Goal: Information Seeking & Learning: Learn about a topic

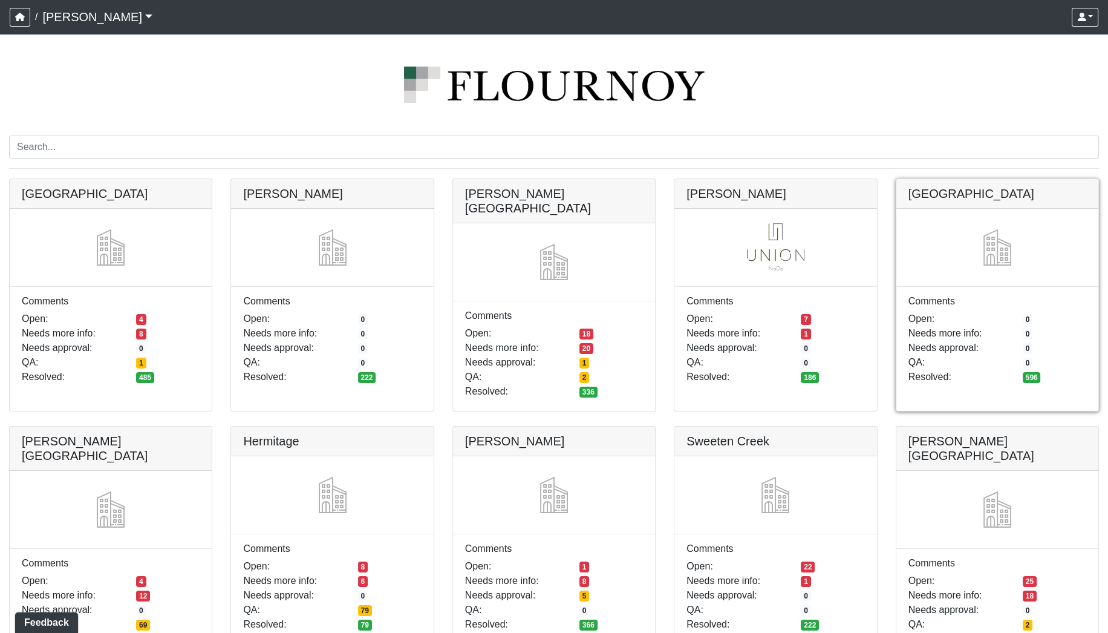
click at [949, 179] on link at bounding box center [997, 179] width 202 height 0
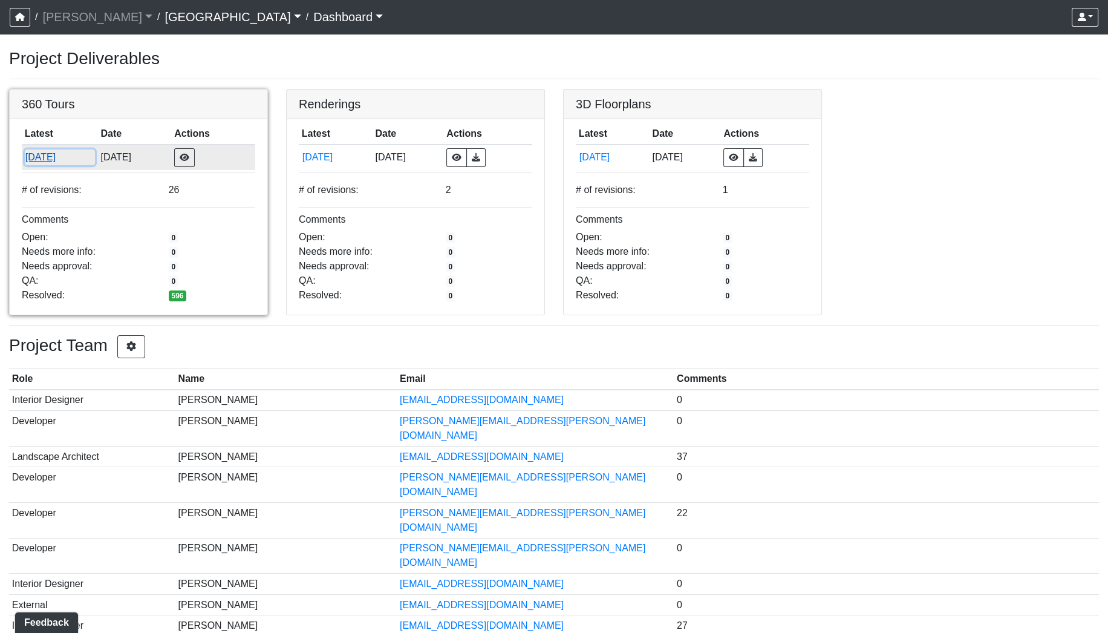
click at [53, 155] on button "8/12/2025" at bounding box center [60, 157] width 70 height 16
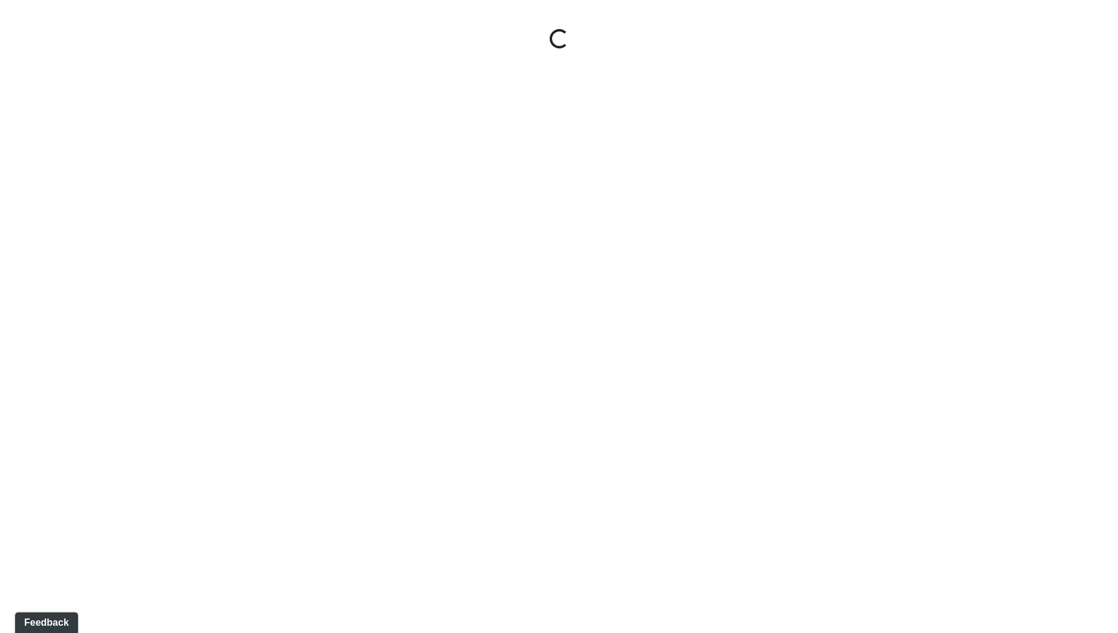
select select "gontoaMErPAtzSBVXh4ptW"
select select "h3ebyGk32eUmSzz99H473o"
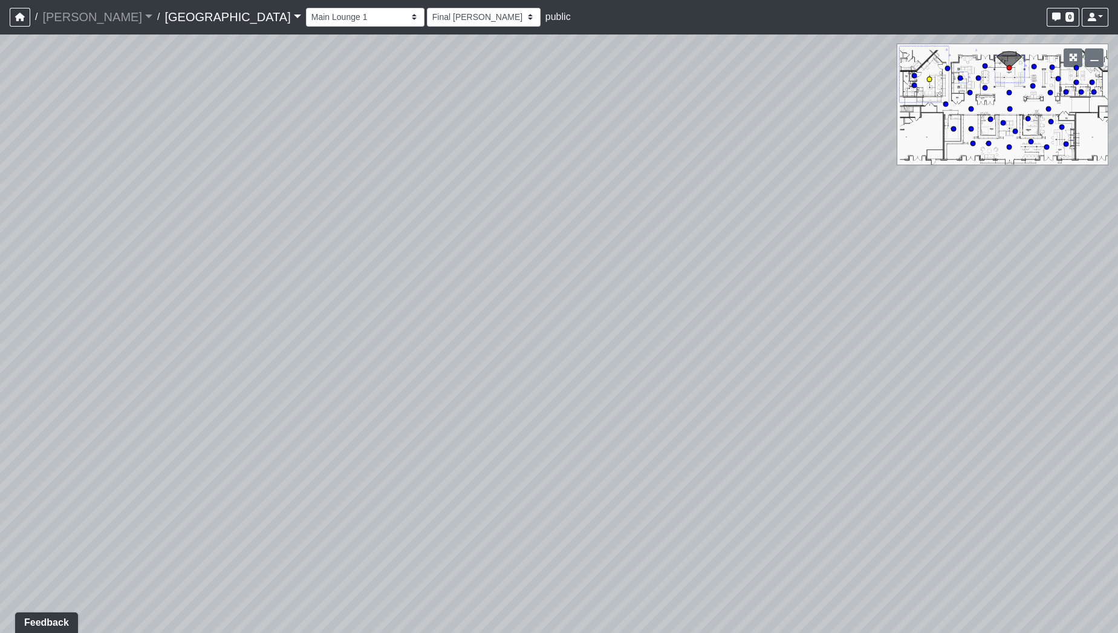
click at [929, 81] on circle at bounding box center [929, 79] width 5 height 5
select select "cH18fr94jDTRmB5JSKNetn"
select select "mzdjipiqQCz6KJ28yXmyFL"
drag, startPoint x: 276, startPoint y: 343, endPoint x: 686, endPoint y: 289, distance: 413.5
click at [707, 288] on div "Loading... Pool Courtyard Entry 1 Loading... Main Lounge 2 Loading... Pool Cour…" at bounding box center [559, 333] width 1118 height 599
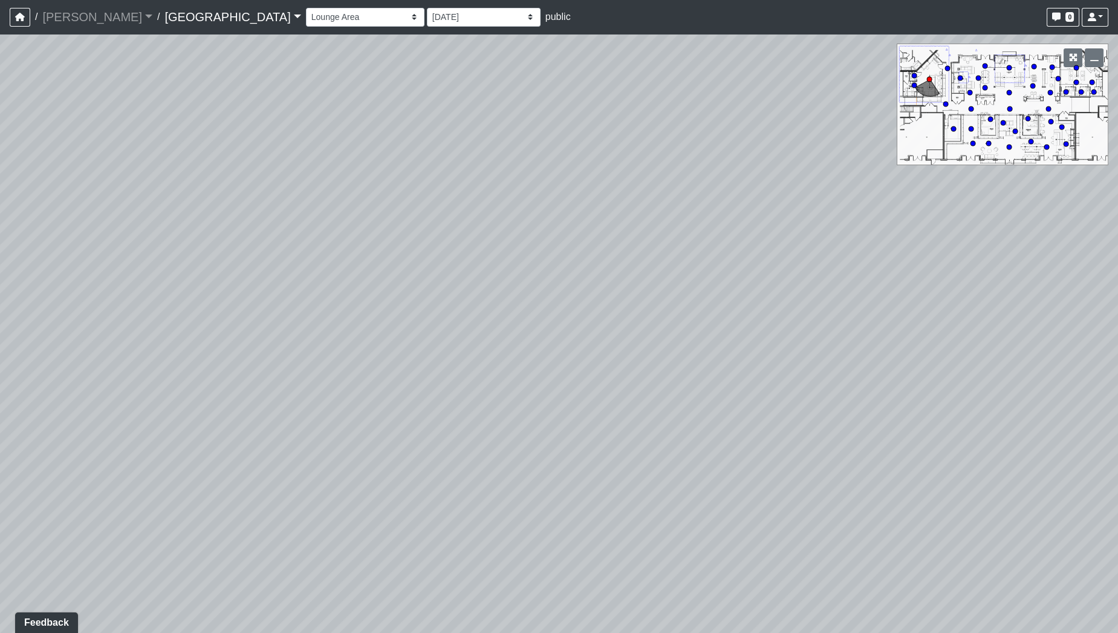
drag, startPoint x: 403, startPoint y: 304, endPoint x: 720, endPoint y: 304, distance: 317.5
click at [734, 301] on div "Loading... Pool Courtyard Entry 1 Loading... Main Lounge 2 Loading... Pool Cour…" at bounding box center [559, 333] width 1118 height 599
drag, startPoint x: 373, startPoint y: 319, endPoint x: 873, endPoint y: 339, distance: 500.5
click at [873, 339] on div "Loading... Pool Courtyard Entry 1 Loading... Main Lounge 2 Loading... Pool Cour…" at bounding box center [559, 333] width 1118 height 599
drag, startPoint x: 468, startPoint y: 353, endPoint x: 812, endPoint y: 339, distance: 344.4
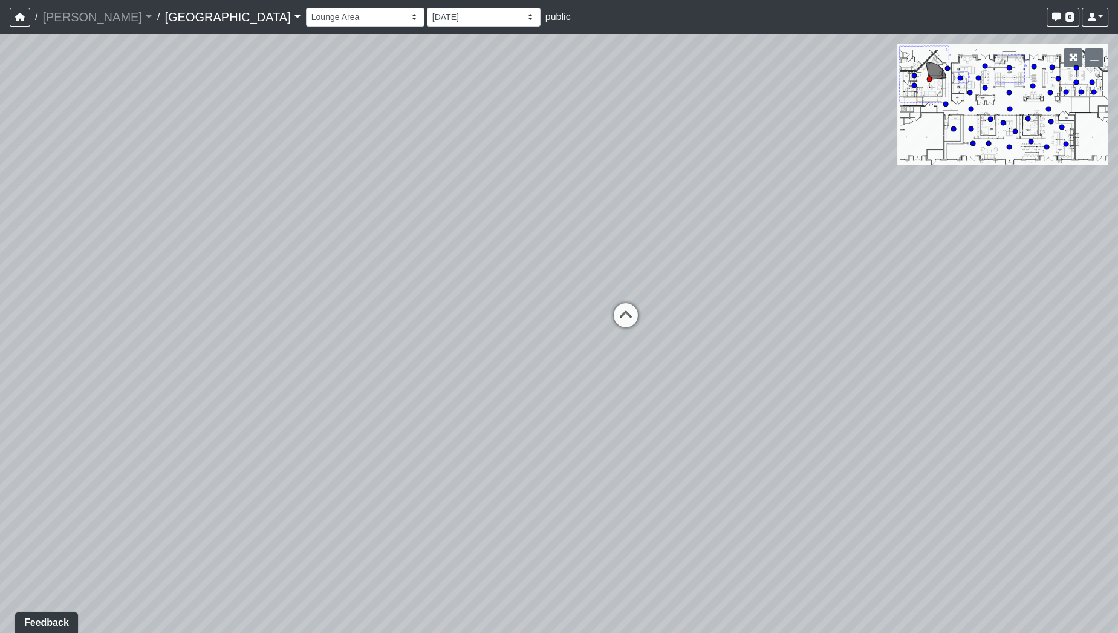
click at [812, 339] on div "Loading... Pool Courtyard Entry 1 Loading... Main Lounge 2 Loading... Pool Cour…" at bounding box center [559, 333] width 1118 height 599
drag, startPoint x: 584, startPoint y: 379, endPoint x: 831, endPoint y: 375, distance: 247.4
click at [831, 375] on div "Loading... Pool Courtyard Entry 1 Loading... Main Lounge 2 Loading... Pool Cour…" at bounding box center [559, 333] width 1118 height 599
drag, startPoint x: 538, startPoint y: 359, endPoint x: 1040, endPoint y: 385, distance: 503.1
click at [1040, 385] on div "Loading... Pool Courtyard Entry 1 Loading... Main Lounge 2 Loading... Pool Cour…" at bounding box center [559, 333] width 1118 height 599
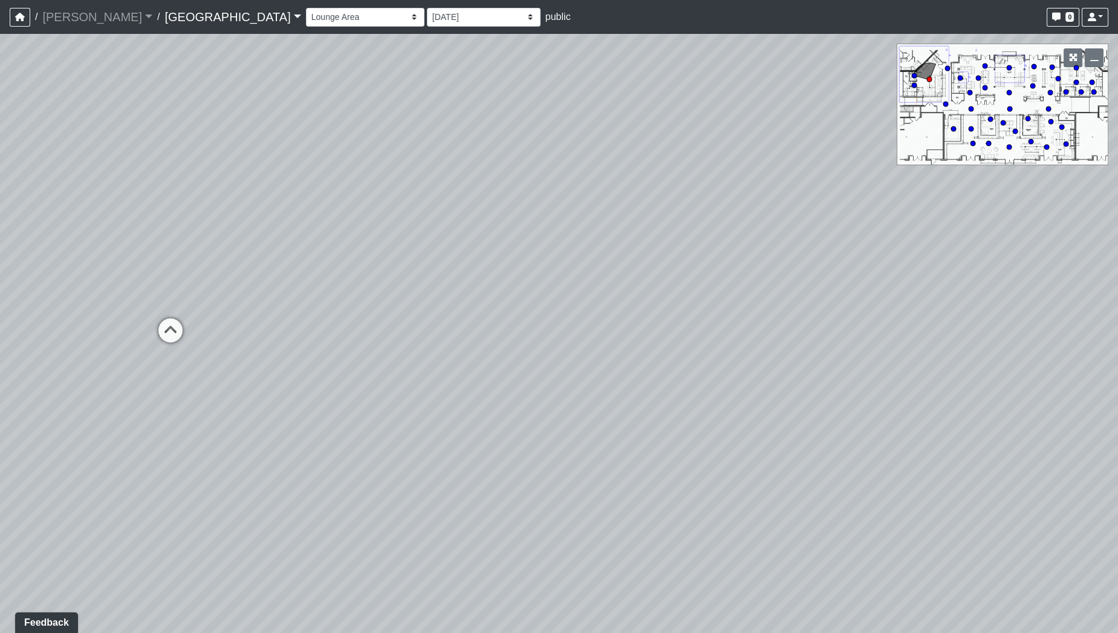
drag, startPoint x: 710, startPoint y: 385, endPoint x: 592, endPoint y: 396, distance: 118.5
click at [592, 396] on div "Loading... Pool Courtyard Entry 1 Loading... Main Lounge 2 Loading... Pool Cour…" at bounding box center [559, 333] width 1118 height 599
drag, startPoint x: 704, startPoint y: 372, endPoint x: 923, endPoint y: 374, distance: 218.9
click at [923, 374] on div "Loading... Pool Courtyard Entry 1 Loading... Main Lounge 2 Loading... Pool Cour…" at bounding box center [559, 333] width 1118 height 599
drag, startPoint x: 822, startPoint y: 386, endPoint x: 792, endPoint y: 336, distance: 58.6
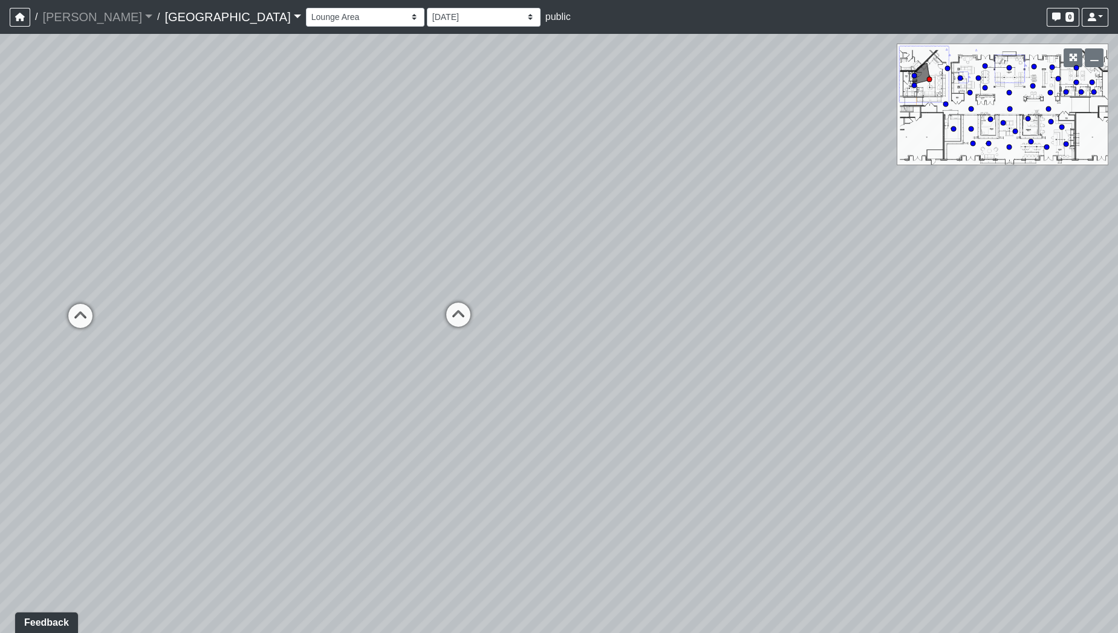
click at [792, 336] on div "Loading... Pool Courtyard Entry 1 Loading... Main Lounge 2 Loading... Pool Cour…" at bounding box center [559, 333] width 1118 height 599
drag, startPoint x: 630, startPoint y: 371, endPoint x: 1115, endPoint y: 475, distance: 496.1
click at [1115, 475] on div "Loading... Pool Courtyard Entry 1 Loading... Main Lounge 2 Loading... Pool Cour…" at bounding box center [559, 333] width 1118 height 599
drag, startPoint x: 793, startPoint y: 448, endPoint x: 902, endPoint y: 397, distance: 120.1
click at [902, 397] on div "Loading... Pool Courtyard Entry 1 Loading... Main Lounge 2 Loading... Pool Cour…" at bounding box center [559, 333] width 1118 height 599
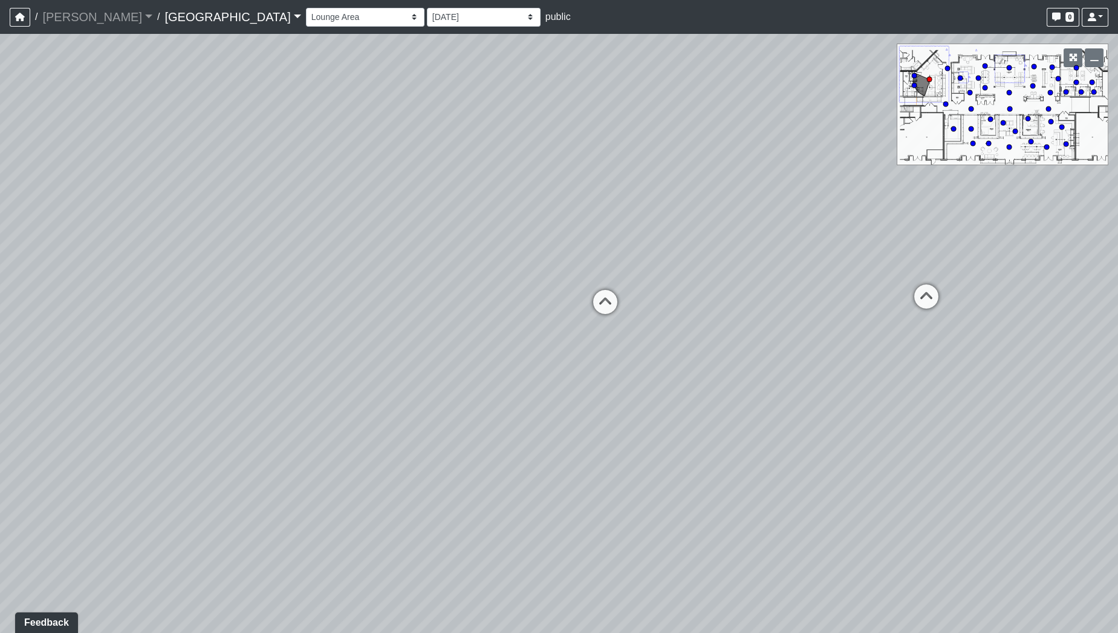
drag, startPoint x: 771, startPoint y: 384, endPoint x: 735, endPoint y: 307, distance: 84.9
click at [746, 328] on div "Loading... Pool Courtyard Entry 1 Loading... Main Lounge 2 Loading... Pool Cour…" at bounding box center [559, 333] width 1118 height 599
drag, startPoint x: 966, startPoint y: 317, endPoint x: 1117, endPoint y: 358, distance: 157.2
click at [1117, 358] on div "Loading... Pool Courtyard Entry 1 Loading... Main Lounge 2 Loading... Pool Cour…" at bounding box center [559, 333] width 1118 height 599
drag, startPoint x: 775, startPoint y: 364, endPoint x: 975, endPoint y: 366, distance: 199.6
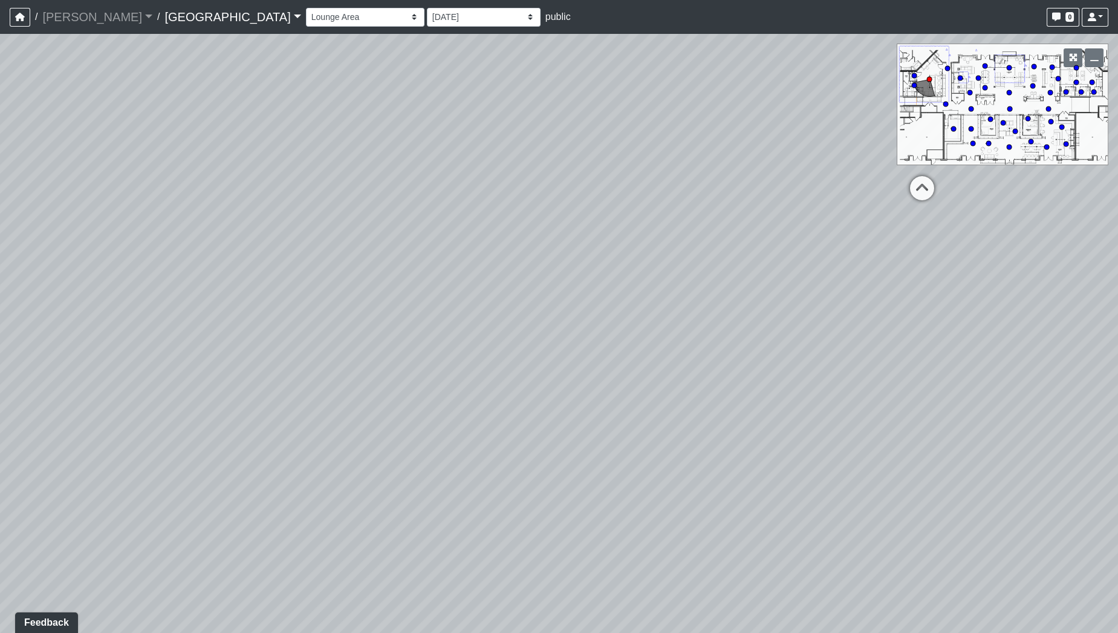
click at [999, 367] on div "Loading... Pool Courtyard Entry 1 Loading... Main Lounge 2 Loading... Pool Cour…" at bounding box center [559, 333] width 1118 height 599
drag, startPoint x: 644, startPoint y: 357, endPoint x: 926, endPoint y: 351, distance: 281.9
click at [925, 349] on div "Loading... Pool Courtyard Entry 1 Loading... Main Lounge 2 Loading... Pool Cour…" at bounding box center [559, 333] width 1118 height 599
drag, startPoint x: 743, startPoint y: 308, endPoint x: 804, endPoint y: 508, distance: 208.7
click at [804, 508] on div "Loading... Pool Courtyard Entry 1 Loading... Main Lounge 2 Loading... Pool Cour…" at bounding box center [559, 333] width 1118 height 599
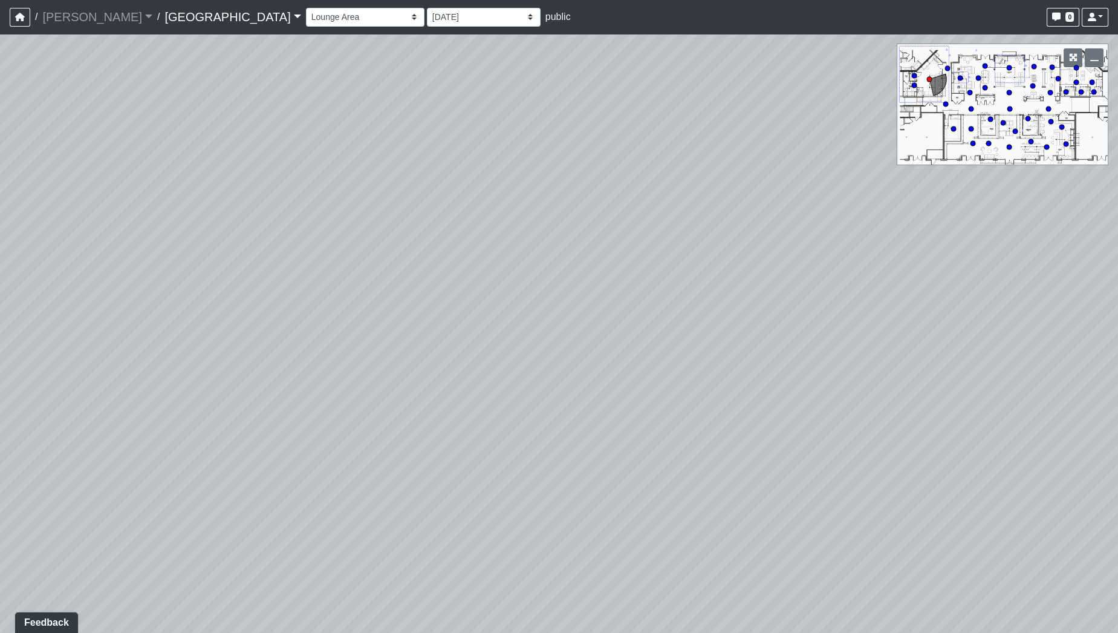
drag, startPoint x: 950, startPoint y: 437, endPoint x: 986, endPoint y: 432, distance: 36.6
click at [986, 432] on div "Loading... Pool Courtyard Entry 1 Loading... Main Lounge 2 Loading... Pool Cour…" at bounding box center [559, 333] width 1118 height 599
drag, startPoint x: 635, startPoint y: 403, endPoint x: 868, endPoint y: 345, distance: 239.9
click at [868, 345] on div "Loading... Pool Courtyard Entry 1 Loading... Main Lounge 2 Loading... Pool Cour…" at bounding box center [559, 333] width 1118 height 599
drag, startPoint x: 489, startPoint y: 346, endPoint x: 721, endPoint y: 239, distance: 256.2
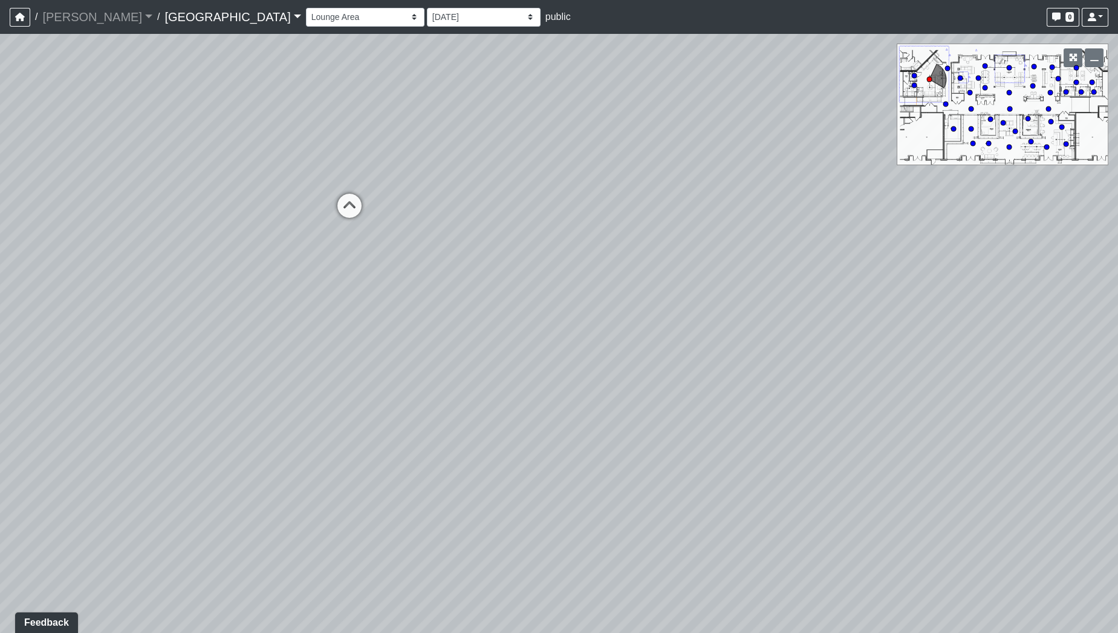
click at [720, 239] on div "Loading... Pool Courtyard Entry 1 Loading... Main Lounge 2 Loading... Pool Cour…" at bounding box center [559, 333] width 1118 height 599
drag, startPoint x: 773, startPoint y: 251, endPoint x: 677, endPoint y: 140, distance: 146.2
click at [677, 140] on div "Loading... Pool Courtyard Entry 1 Loading... Main Lounge 2 Loading... Pool Cour…" at bounding box center [559, 333] width 1118 height 599
drag, startPoint x: 637, startPoint y: 272, endPoint x: 454, endPoint y: 396, distance: 221.7
click at [454, 396] on div "Loading... Pool Courtyard Entry 1 Loading... Main Lounge 2 Loading... Pool Cour…" at bounding box center [559, 333] width 1118 height 599
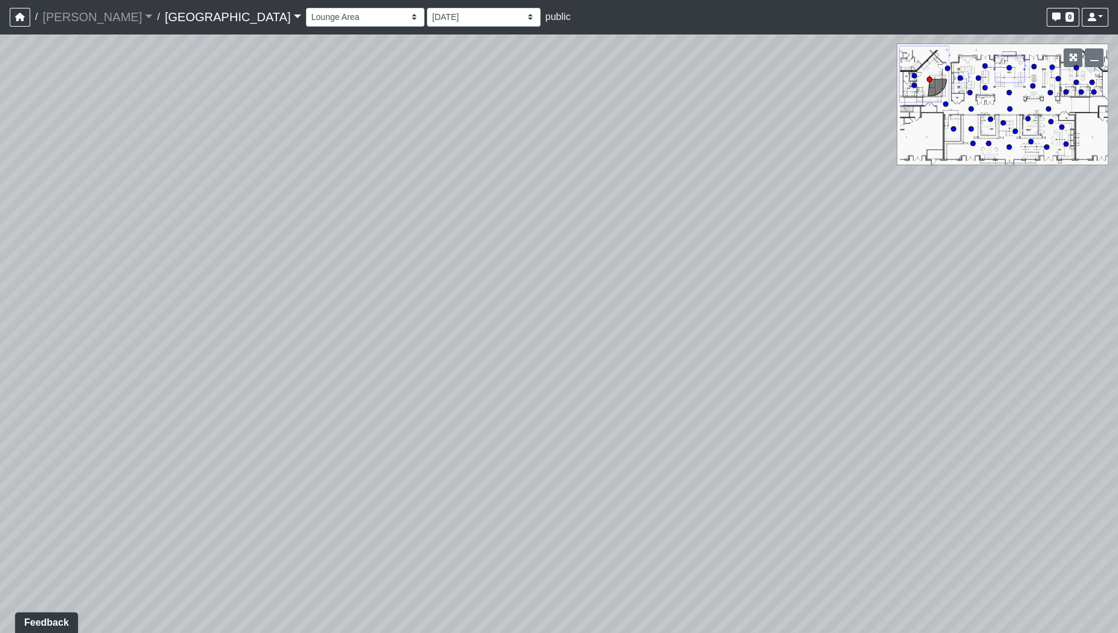
drag, startPoint x: 657, startPoint y: 356, endPoint x: 424, endPoint y: 394, distance: 235.9
click at [424, 394] on div "Loading... Pool Courtyard Entry 1 Loading... Main Lounge 2 Loading... Pool Cour…" at bounding box center [559, 333] width 1118 height 599
drag, startPoint x: 563, startPoint y: 368, endPoint x: 450, endPoint y: 382, distance: 113.3
click at [450, 382] on div "Loading... Pool Courtyard Entry 1 Loading... Main Lounge 2 Loading... Pool Cour…" at bounding box center [559, 333] width 1118 height 599
drag, startPoint x: 741, startPoint y: 351, endPoint x: 465, endPoint y: 336, distance: 276.2
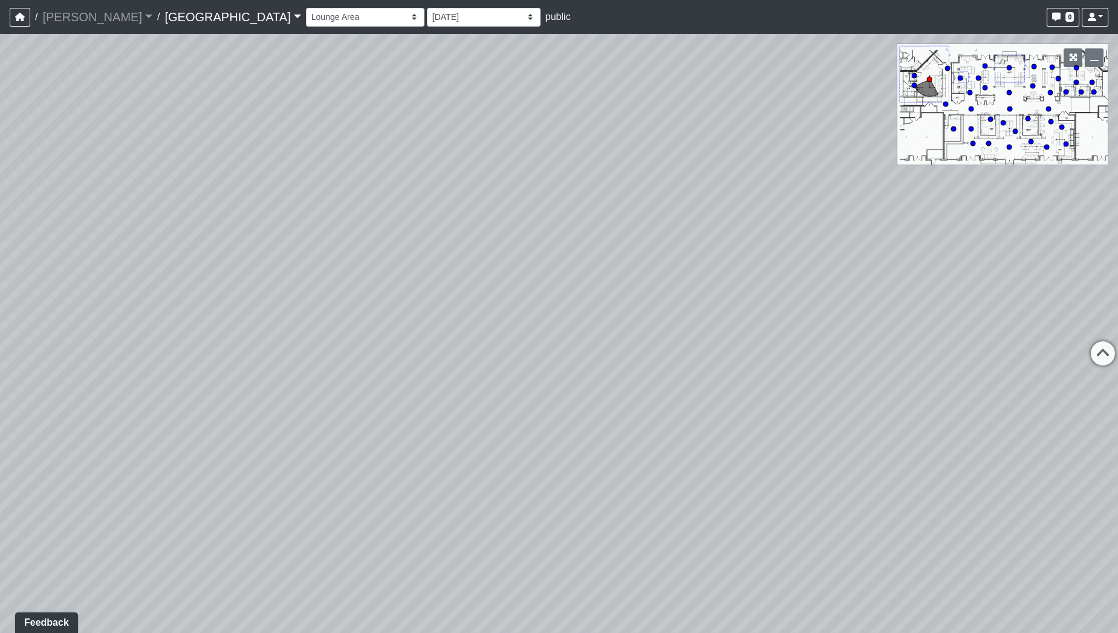
click at [394, 354] on div "Loading... Pool Courtyard Entry 1 Loading... Main Lounge 2 Loading... Pool Cour…" at bounding box center [559, 333] width 1118 height 599
drag, startPoint x: 666, startPoint y: 322, endPoint x: 394, endPoint y: 346, distance: 273.2
click at [394, 347] on div "Loading... Pool Courtyard Entry 1 Loading... Main Lounge 2 Loading... Pool Cour…" at bounding box center [559, 333] width 1118 height 599
drag, startPoint x: 602, startPoint y: 368, endPoint x: 478, endPoint y: 391, distance: 126.1
click at [487, 399] on div "Loading... Pool Courtyard Entry 1 Loading... Main Lounge 2 Loading... Pool Cour…" at bounding box center [559, 333] width 1118 height 599
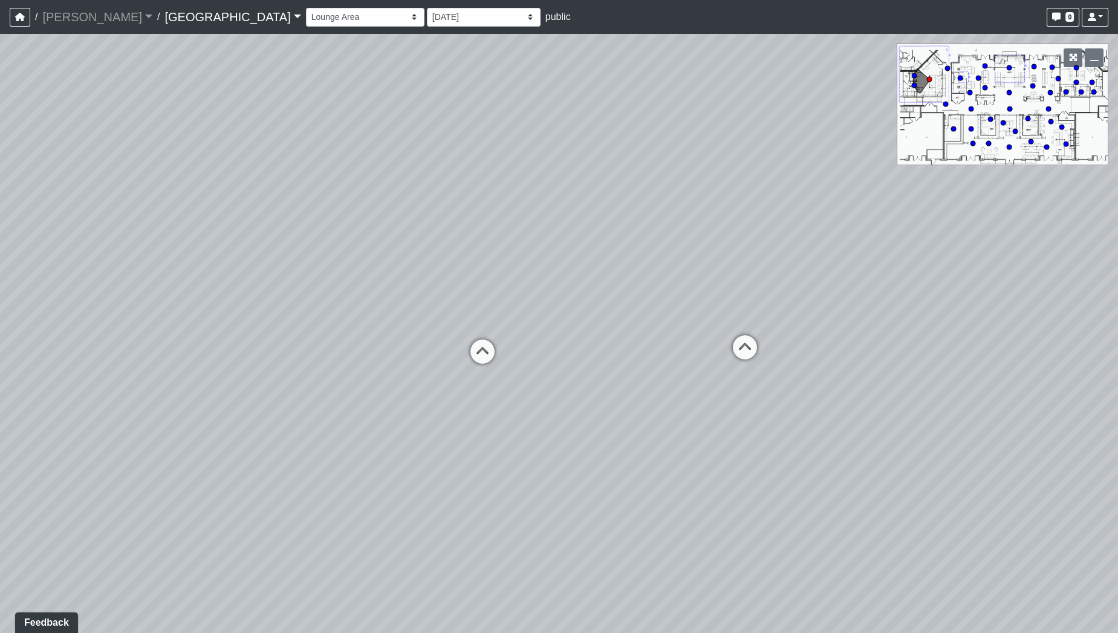
drag, startPoint x: 582, startPoint y: 347, endPoint x: 480, endPoint y: 297, distance: 113.3
click at [464, 286] on div "Loading... Pool Courtyard Entry 1 Loading... Main Lounge 2 Loading... Pool Cour…" at bounding box center [559, 333] width 1118 height 599
drag, startPoint x: 688, startPoint y: 329, endPoint x: 516, endPoint y: 344, distance: 172.4
click at [446, 346] on div "Loading... Pool Courtyard Entry 1 Loading... Main Lounge 2 Loading... Pool Cour…" at bounding box center [559, 333] width 1118 height 599
drag, startPoint x: 827, startPoint y: 341, endPoint x: 607, endPoint y: 350, distance: 219.7
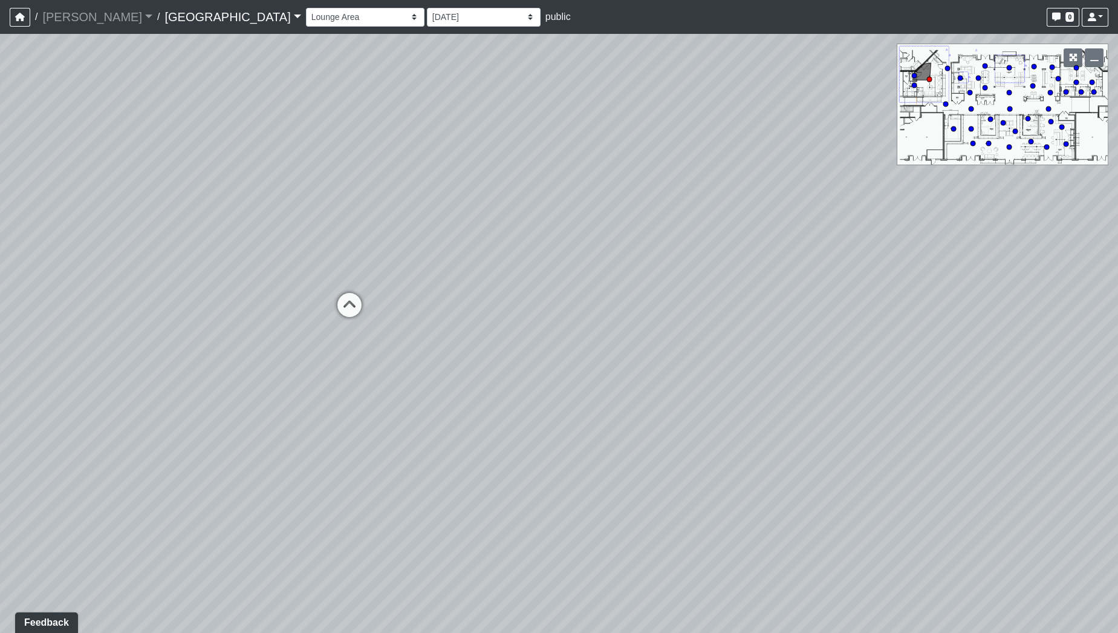
click at [606, 354] on div "Loading... Pool Courtyard Entry 1 Loading... Main Lounge 2 Loading... Pool Cour…" at bounding box center [559, 333] width 1118 height 599
drag, startPoint x: 772, startPoint y: 308, endPoint x: 579, endPoint y: 358, distance: 199.3
click at [582, 358] on div "Loading... Pool Courtyard Entry 1 Loading... Main Lounge 2 Loading... Pool Cour…" at bounding box center [559, 333] width 1118 height 599
drag
click at [416, 349] on div "Loading... Pool Courtyard Entry 1 Loading... Main Lounge 2 Loading... Pool Cour…" at bounding box center [559, 333] width 1118 height 599
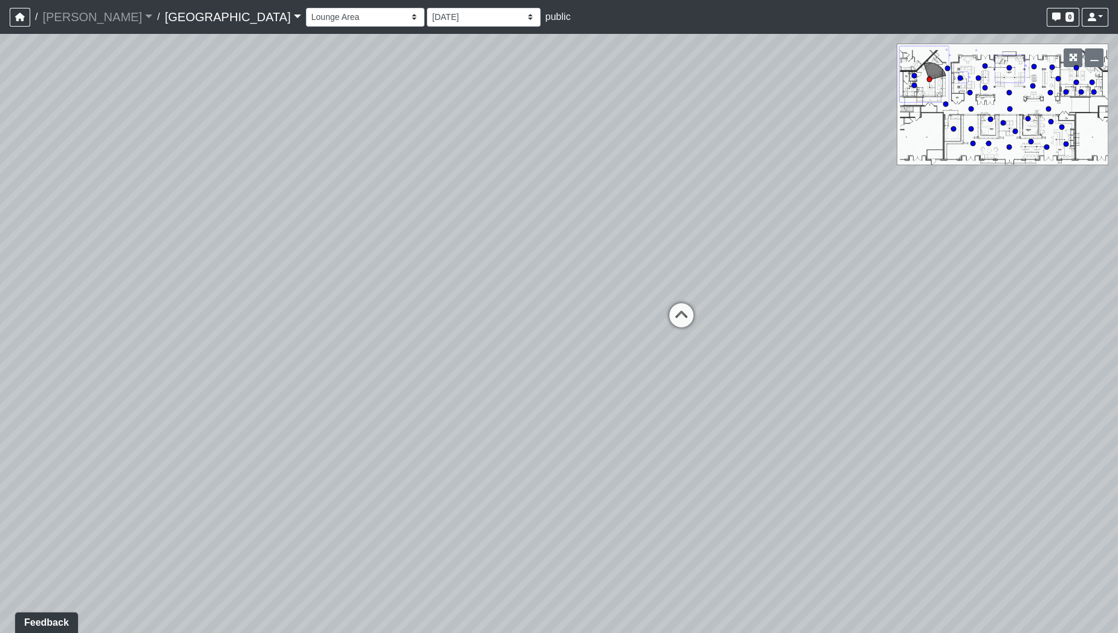
click at [333, 264] on div "Loading... Pool Courtyard Entry 1 Loading... Main Lounge 2 Loading... Pool Cour…" at bounding box center [559, 333] width 1118 height 599
click at [535, 333] on div "Loading... Pool Courtyard Entry 1 Loading... Main Lounge 2 Loading... Pool Cour…" at bounding box center [559, 333] width 1118 height 599
click at [587, 301] on div "Loading... Pool Courtyard Entry 1 Loading... Main Lounge 2 Loading... Pool Cour…" at bounding box center [559, 333] width 1118 height 599
click at [928, 392] on div "Loading... Pool Courtyard Entry 1 Loading... Main Lounge 2 Loading... Pool Cour…" at bounding box center [559, 333] width 1118 height 599
click at [860, 383] on div "Loading... Pool Courtyard Entry 1 Loading... Main Lounge 2 Loading... Pool Cour…" at bounding box center [559, 333] width 1118 height 599
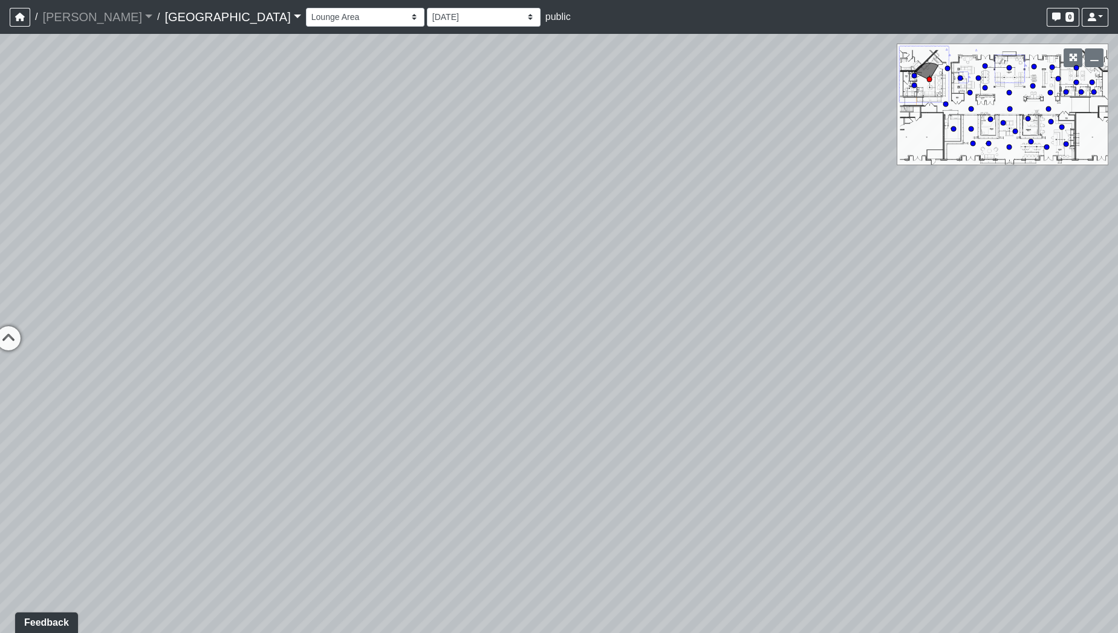
click at [795, 357] on div "Loading... Pool Courtyard Entry 1 Loading... Main Lounge 2 Loading... Pool Cour…" at bounding box center [559, 333] width 1118 height 599
click at [904, 319] on div "Loading... Pool Courtyard Entry 1 Loading... Main Lounge 2 Loading... Pool Cour…" at bounding box center [559, 333] width 1118 height 599
click at [949, 334] on div "Loading... Pool Courtyard Entry 1 Loading... Main Lounge 2 Loading... Pool Cour…" at bounding box center [559, 333] width 1118 height 599
click at [884, 351] on div "Loading... Pool Courtyard Entry 1 Loading... Main Lounge 2 Loading... Pool Cour…" at bounding box center [559, 333] width 1118 height 599
click at [978, 402] on div "Loading... Pool Courtyard Entry 1 Loading... Main Lounge 2 Loading... Pool Cour…" at bounding box center [559, 333] width 1118 height 599
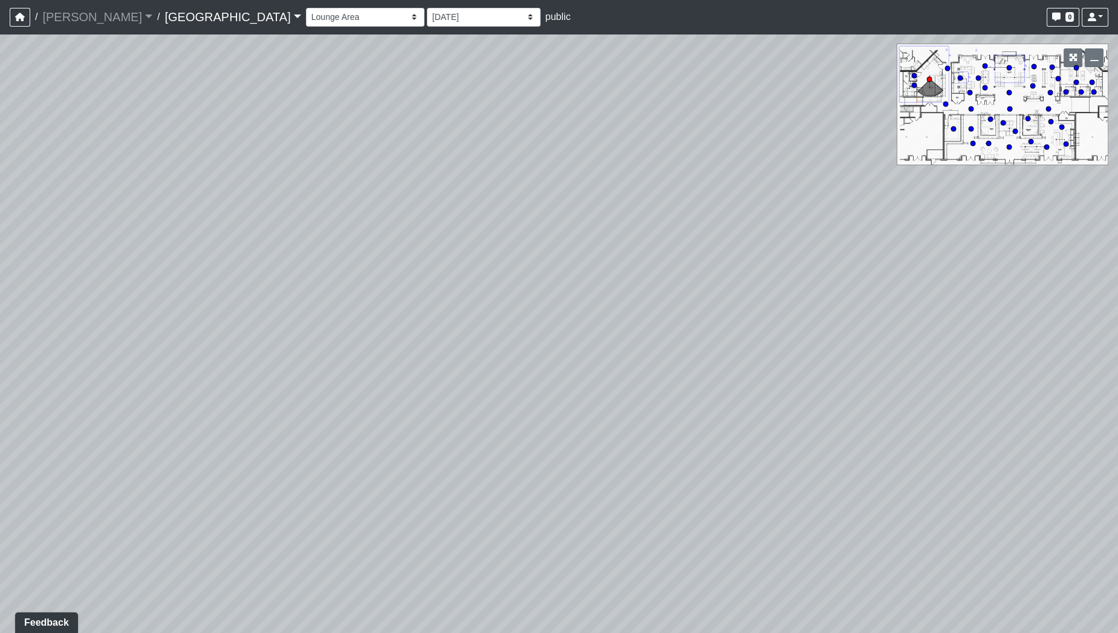
click at [1065, 397] on div "Loading... Pool Courtyard Entry 1 Loading... Main Lounge 2 Loading... Pool Cour…" at bounding box center [559, 333] width 1118 height 599
click at [1033, 397] on div "Loading... Pool Courtyard Entry 1 Loading... Main Lounge 2 Loading... Pool Cour…" at bounding box center [559, 333] width 1118 height 599
click at [619, 381] on div "Loading... Pool Courtyard Entry 1 Loading... Main Lounge 2 Loading... Pool Cour…" at bounding box center [559, 333] width 1118 height 599
click at [568, 389] on div "Loading... Pool Courtyard Entry 1 Loading... Main Lounge 2 Loading... Pool Cour…" at bounding box center [559, 333] width 1118 height 599
click at [642, 379] on div "Loading... Pool Courtyard Entry 1 Loading... Main Lounge 2 Loading... Pool Cour…" at bounding box center [559, 333] width 1118 height 599
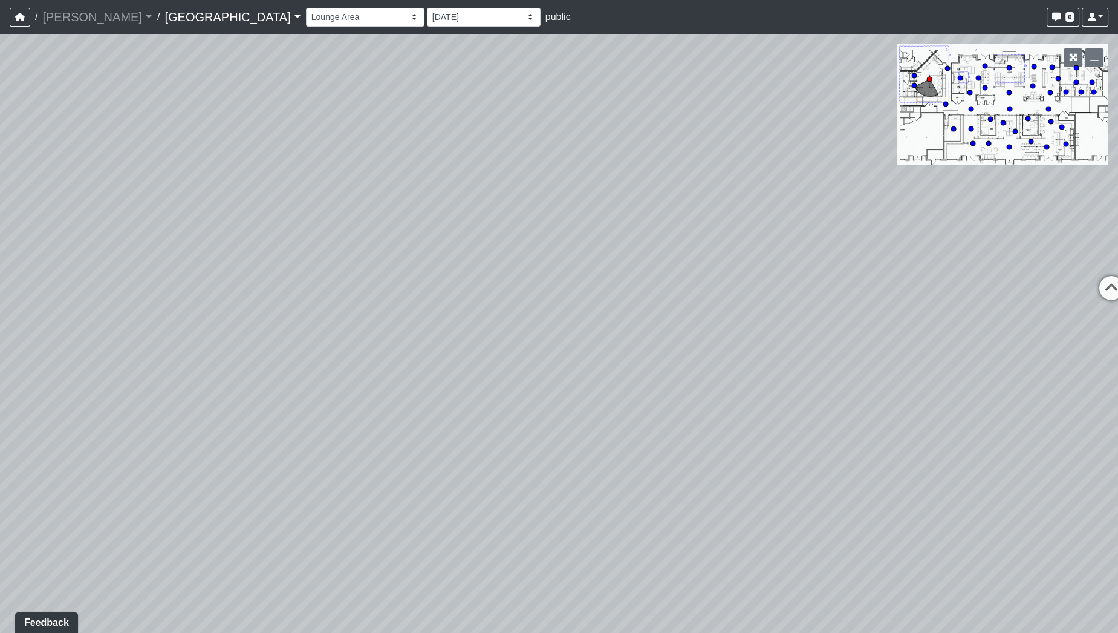
click at [681, 299] on div "Loading... Pool Courtyard Entry 1 Loading... Main Lounge 2 Loading... Pool Cour…" at bounding box center [559, 333] width 1118 height 599
click at [489, 440] on div "Loading... Pool Courtyard Entry 1 Loading... Main Lounge 2 Loading... Pool Cour…" at bounding box center [559, 333] width 1118 height 599
click at [353, 396] on div "Loading... Pool Courtyard Entry 1 Loading... Main Lounge 2 Loading... Pool Cour…" at bounding box center [559, 333] width 1118 height 599
click at [380, 376] on div "Loading... Pool Courtyard Entry 1 Loading... Main Lounge 2 Loading... Pool Cour…" at bounding box center [559, 333] width 1118 height 599
click at [493, 502] on div "Loading... Pool Courtyard Entry 1 Loading... Main Lounge 2 Loading... Pool Cour…" at bounding box center [559, 333] width 1118 height 599
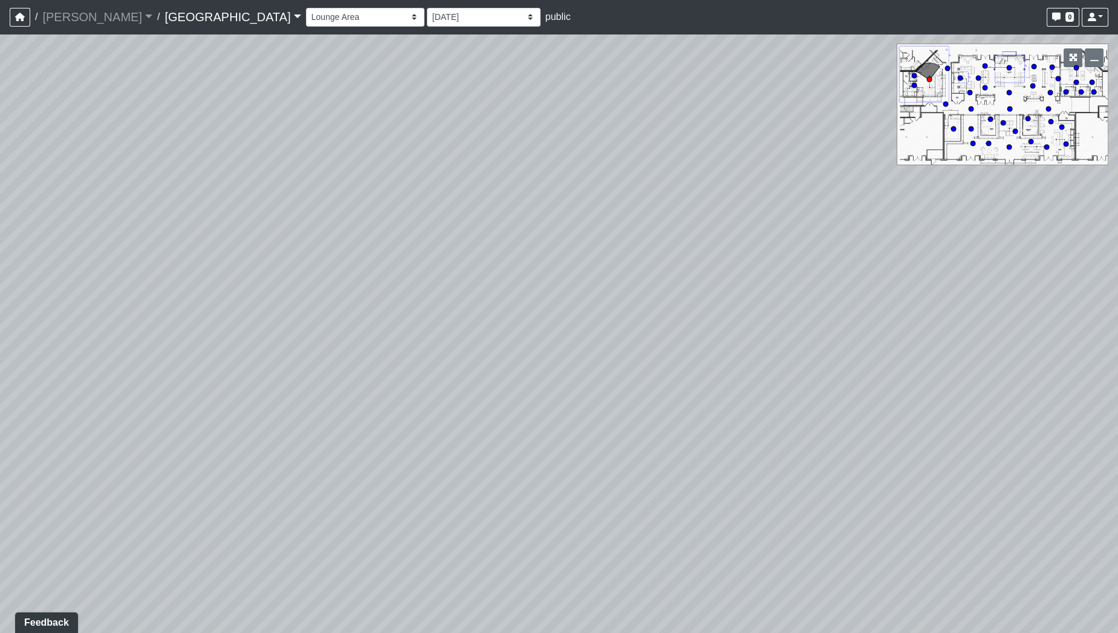
click at [402, 282] on div "Loading... Pool Courtyard Entry 1 Loading... Main Lounge 2 Loading... Pool Cour…" at bounding box center [559, 333] width 1118 height 599
click at [369, 322] on div "Loading... Pool Courtyard Entry 1 Loading... Main Lounge 2 Loading... Pool Cour…" at bounding box center [559, 333] width 1118 height 599
click at [421, 350] on div "Loading... Pool Courtyard Entry 1 Loading... Main Lounge 2 Loading... Pool Cour…" at bounding box center [559, 333] width 1118 height 599
click at [413, 383] on div "Loading... Pool Courtyard Entry 1 Loading... Main Lounge 2 Loading... Pool Cour…" at bounding box center [559, 333] width 1118 height 599
click at [337, 379] on div "Loading... Pool Courtyard Entry 1 Loading... Main Lounge 2 Loading... Pool Cour…" at bounding box center [559, 333] width 1118 height 599
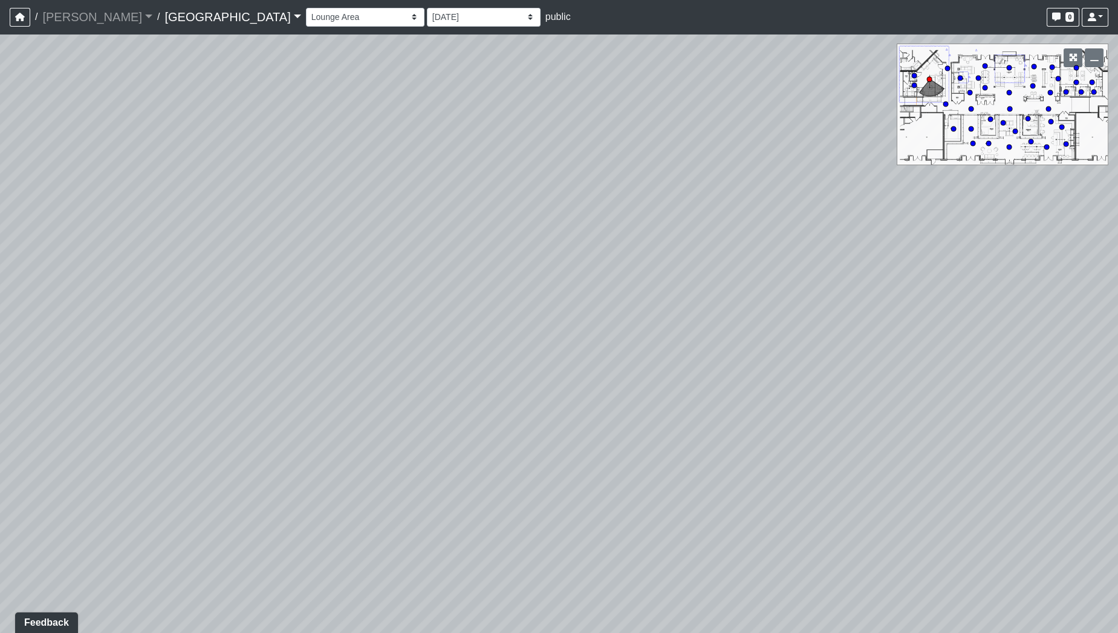
click at [431, 411] on div "Loading... Pool Courtyard Entry 1 Loading... Main Lounge 2 Loading... Pool Cour…" at bounding box center [559, 333] width 1118 height 599
click at [708, 367] on div "Loading... Pool Courtyard Entry 1 Loading... Main Lounge 2 Loading... Pool Cour…" at bounding box center [559, 333] width 1118 height 599
click at [690, 372] on div "Loading... Pool Courtyard Entry 1 Loading... Main Lounge 2 Loading... Pool Cour…" at bounding box center [559, 333] width 1118 height 599
click at [685, 327] on div "Loading... Pool Courtyard Entry 1 Loading... Main Lounge 2 Loading... Pool Cour…" at bounding box center [559, 333] width 1118 height 599
click at [441, 339] on div "Loading... Pool Courtyard Entry 1 Loading... Main Lounge 2 Loading... Pool Cour…" at bounding box center [559, 333] width 1118 height 599
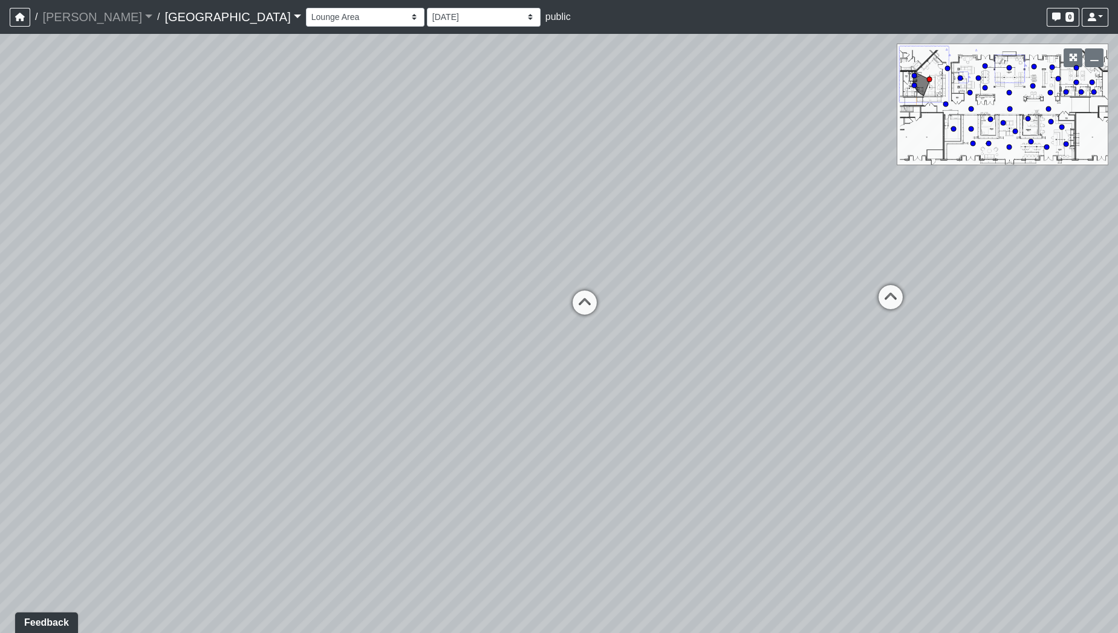
click at [504, 357] on div "Loading... Pool Courtyard Entry 1 Loading... Main Lounge 2 Loading... Pool Cour…" at bounding box center [559, 333] width 1118 height 599
click at [530, 311] on icon at bounding box center [534, 309] width 36 height 36
click at [919, 405] on div "Loading... Pool Courtyard Entry 1 Loading... Main Lounge 2 Loading... Pool Cour…" at bounding box center [559, 333] width 1118 height 599
click at [1087, 357] on div "Loading... Pool Courtyard Entry 1 Loading... Main Lounge 2 Loading... Pool Cour…" at bounding box center [559, 333] width 1118 height 599
click at [987, 334] on div "Loading... Pool Courtyard Entry 1 Loading... Main Lounge 2 Loading... Pool Cour…" at bounding box center [559, 333] width 1118 height 599
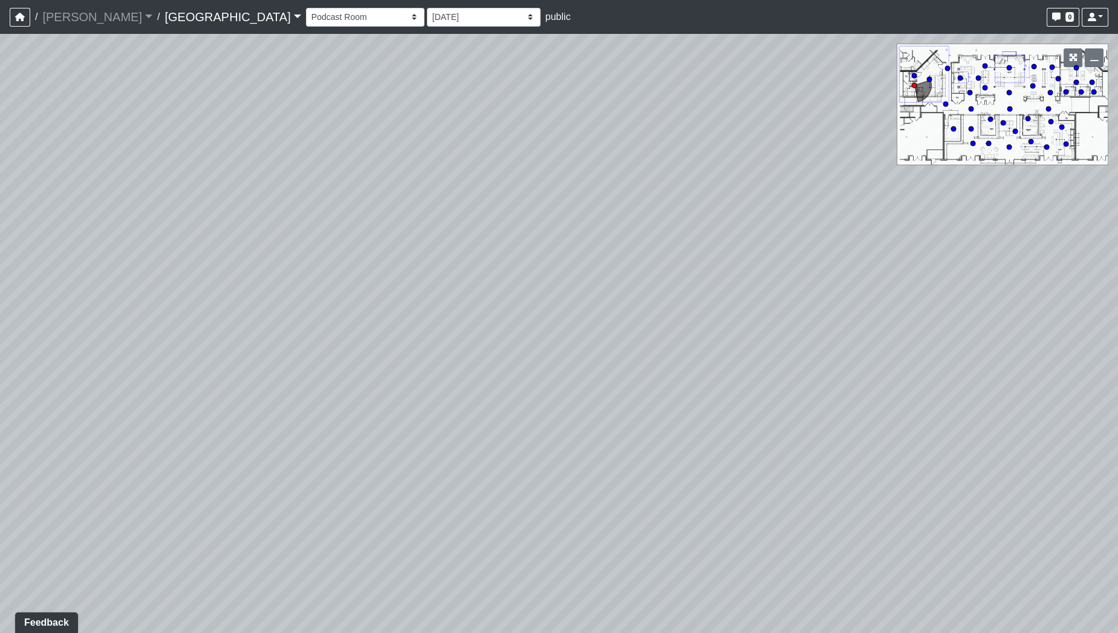
click at [443, 324] on div "Loading... Pool Courtyard Entry 1 Loading... Main Lounge 2 Loading... Pool Cour…" at bounding box center [559, 333] width 1118 height 599
click at [493, 317] on div "Loading... Pool Courtyard Entry 1 Loading... Main Lounge 2 Loading... Pool Cour…" at bounding box center [559, 333] width 1118 height 599
click at [587, 309] on div "Loading... Pool Courtyard Entry 1 Loading... Main Lounge 2 Loading... Pool Cour…" at bounding box center [559, 333] width 1118 height 599
click at [382, 310] on div "Loading... Pool Courtyard Entry 1 Loading... Main Lounge 2 Loading... Pool Cour…" at bounding box center [559, 333] width 1118 height 599
click at [597, 333] on div "Loading... Pool Courtyard Entry 1 Loading... Main Lounge 2 Loading... Pool Cour…" at bounding box center [559, 333] width 1118 height 599
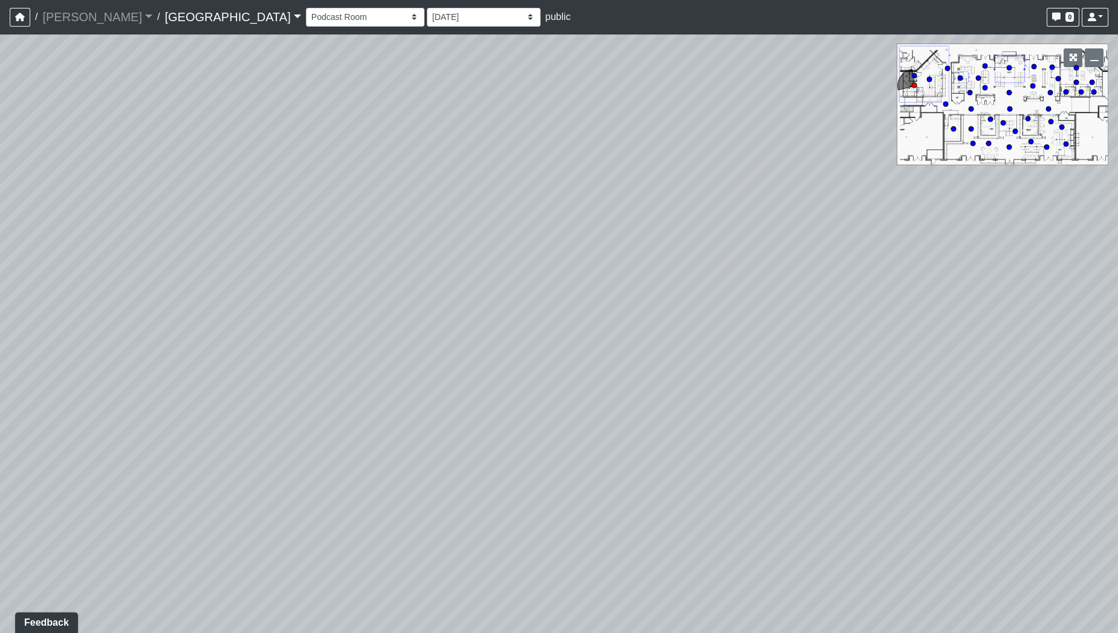
click at [547, 327] on div "Loading... Pool Courtyard Entry 1 Loading... Main Lounge 2 Loading... Pool Cour…" at bounding box center [559, 333] width 1118 height 599
click at [594, 507] on div "Loading... Pool Courtyard Entry 1 Loading... Main Lounge 2 Loading... Pool Cour…" at bounding box center [559, 333] width 1118 height 599
click at [346, 332] on div "Loading... Pool Courtyard Entry 1 Loading... Main Lounge 2 Loading... Pool Cour…" at bounding box center [559, 333] width 1118 height 599
click at [334, 267] on div "Loading... Pool Courtyard Entry 1 Loading... Main Lounge 2 Loading... Pool Cour…" at bounding box center [559, 333] width 1118 height 599
click at [356, 262] on div "Loading... Pool Courtyard Entry 1 Loading... Main Lounge 2 Loading... Pool Cour…" at bounding box center [559, 333] width 1118 height 599
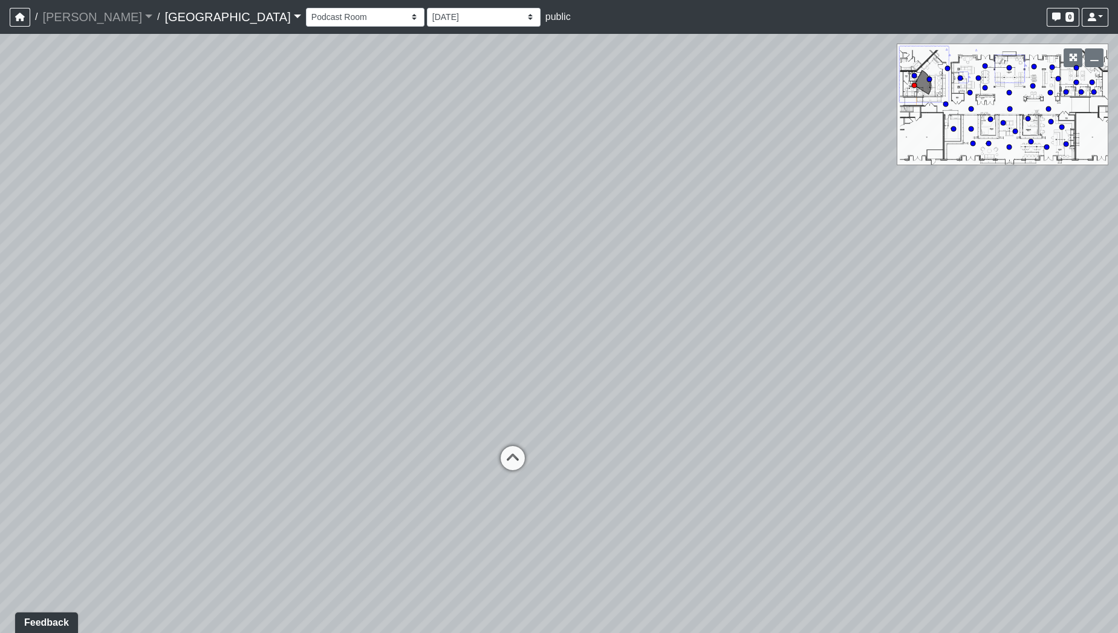
click at [366, 295] on div "Loading... Pool Courtyard Entry 1 Loading... Main Lounge 2 Loading... Pool Cour…" at bounding box center [559, 333] width 1118 height 599
click at [577, 318] on div "Loading... Pool Courtyard Entry 1 Loading... Main Lounge 2 Loading... Pool Cour…" at bounding box center [559, 333] width 1118 height 599
click at [502, 535] on div "Loading... Pool Courtyard Entry 1 Loading... Main Lounge 2 Loading... Pool Cour…" at bounding box center [559, 333] width 1118 height 599
click at [550, 632] on html "/ Flournoy Flournoy Loading... / Cool Springs Cool Springs Loading... Cool Spri…" at bounding box center [559, 316] width 1118 height 633
click at [556, 287] on div "Loading... Pool Courtyard Entry 1 Loading... Main Lounge 2 Loading... Pool Cour…" at bounding box center [559, 333] width 1118 height 599
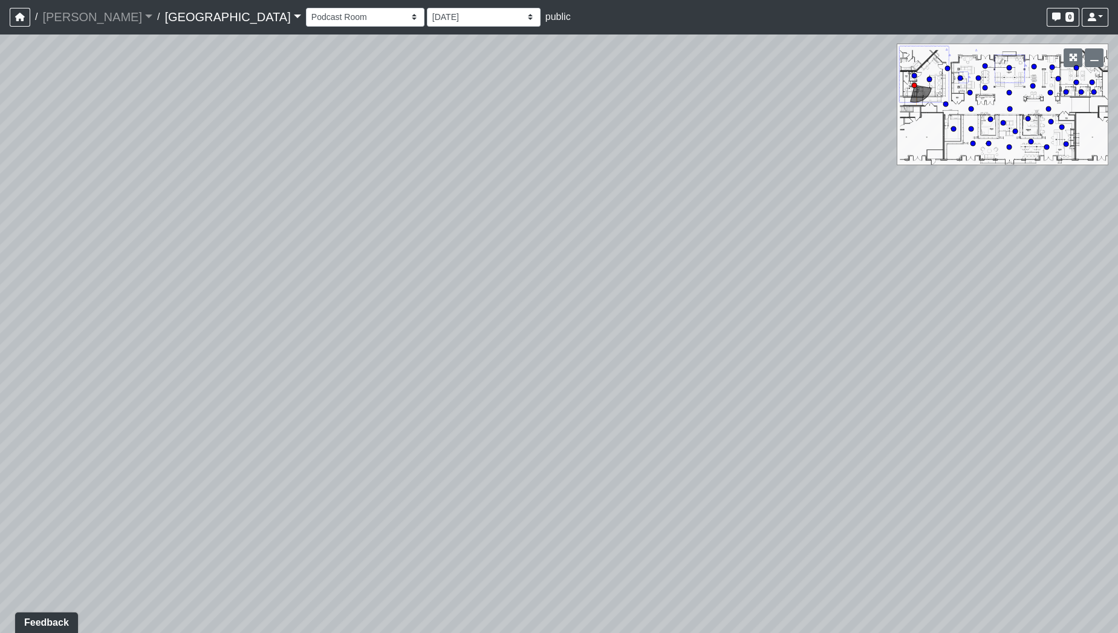
click at [555, 153] on div "Loading... Pool Courtyard Entry 1 Loading... Main Lounge 2 Loading... Pool Cour…" at bounding box center [559, 333] width 1118 height 599
click at [522, 86] on div "Loading... Pool Courtyard Entry 1 Loading... Main Lounge 2 Loading... Pool Cour…" at bounding box center [559, 333] width 1118 height 599
click at [602, 483] on div "Loading... Pool Courtyard Entry 1 Loading... Main Lounge 2 Loading... Pool Cour…" at bounding box center [559, 333] width 1118 height 599
click at [547, 351] on div "Loading... Pool Courtyard Entry 1 Loading... Main Lounge 2 Loading... Pool Cour…" at bounding box center [559, 333] width 1118 height 599
click at [173, 310] on div "Loading... Pool Courtyard Entry 1 Loading... Main Lounge 2 Loading... Pool Cour…" at bounding box center [559, 333] width 1118 height 599
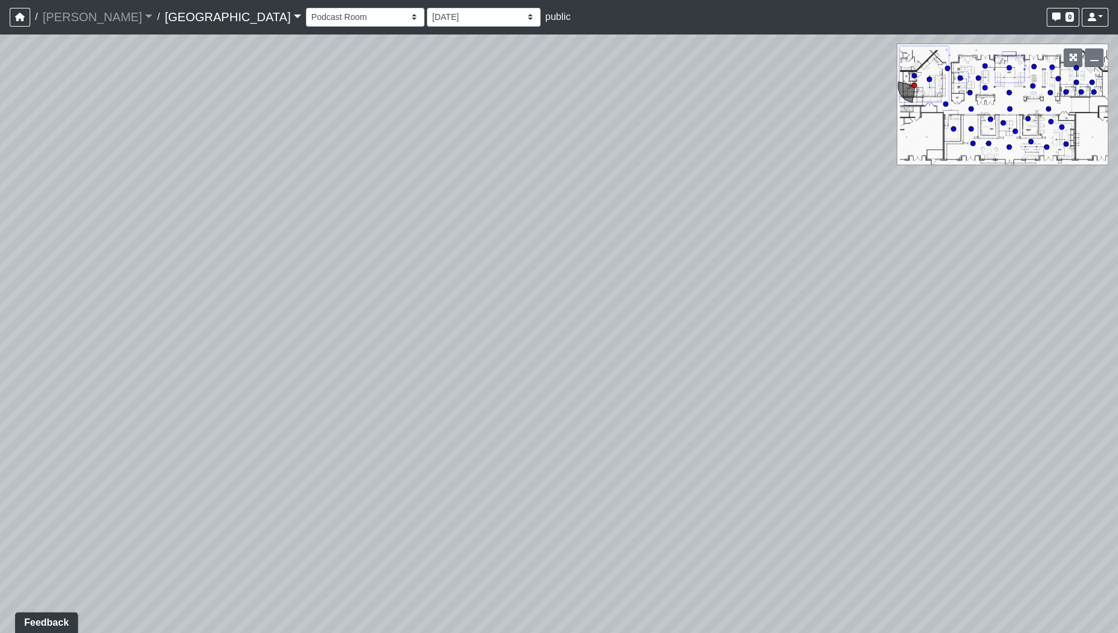
click at [395, 346] on div "Loading... Pool Courtyard Entry 1 Loading... Main Lounge 2 Loading... Pool Cour…" at bounding box center [559, 333] width 1118 height 599
click at [841, 382] on div "Loading... Pool Courtyard Entry 1 Loading... Main Lounge 2 Loading... Pool Cour…" at bounding box center [559, 333] width 1118 height 599
click at [535, 571] on div "Loading... Pool Courtyard Entry 1 Loading... Main Lounge 2 Loading... Pool Cour…" at bounding box center [559, 333] width 1118 height 599
click at [848, 367] on div "Loading... Pool Courtyard Entry 1 Loading... Main Lounge 2 Loading... Pool Cour…" at bounding box center [559, 333] width 1118 height 599
click at [884, 369] on div "Loading... Pool Courtyard Entry 1 Loading... Main Lounge 2 Loading... Pool Cour…" at bounding box center [559, 333] width 1118 height 599
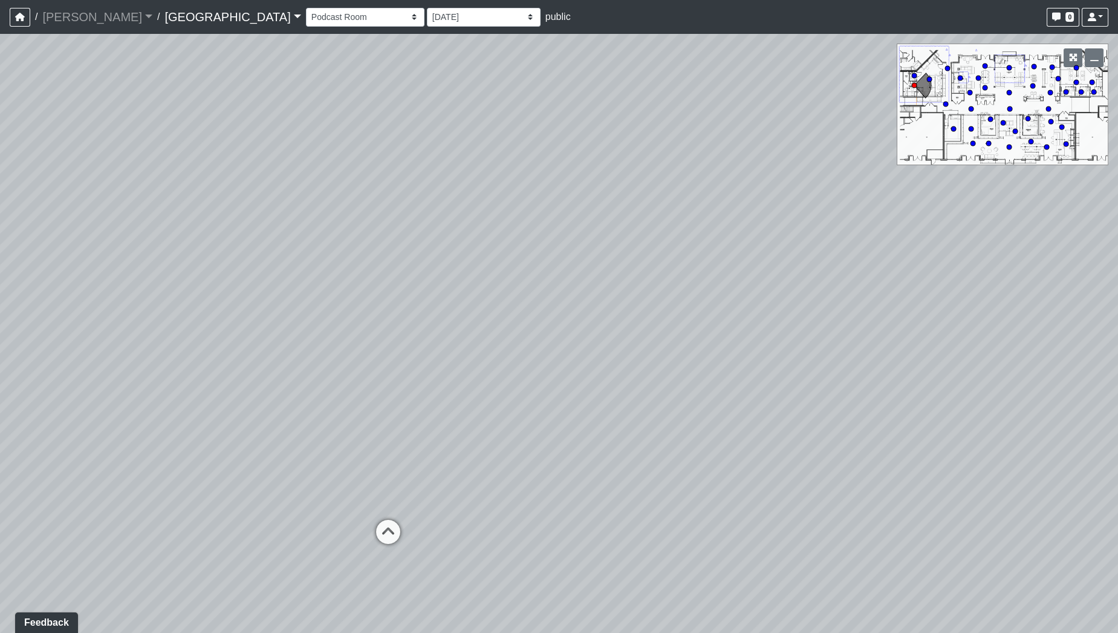
click at [362, 324] on div "Loading... Pool Courtyard Entry 1 Loading... Main Lounge 2 Loading... Pool Cour…" at bounding box center [559, 333] width 1118 height 599
click at [512, 362] on div "Loading... Pool Courtyard Entry 1 Loading... Main Lounge 2 Loading... Pool Cour…" at bounding box center [559, 333] width 1118 height 599
click at [623, 372] on div "Loading... Pool Courtyard Entry 1 Loading... Main Lounge 2 Loading... Pool Cour…" at bounding box center [559, 333] width 1118 height 599
click at [729, 434] on div "Loading... Pool Courtyard Entry 1 Loading... Main Lounge 2 Loading... Pool Cour…" at bounding box center [559, 333] width 1118 height 599
click at [779, 293] on div "Loading... Pool Courtyard Entry 1 Loading... Main Lounge 2 Loading... Pool Cour…" at bounding box center [559, 333] width 1118 height 599
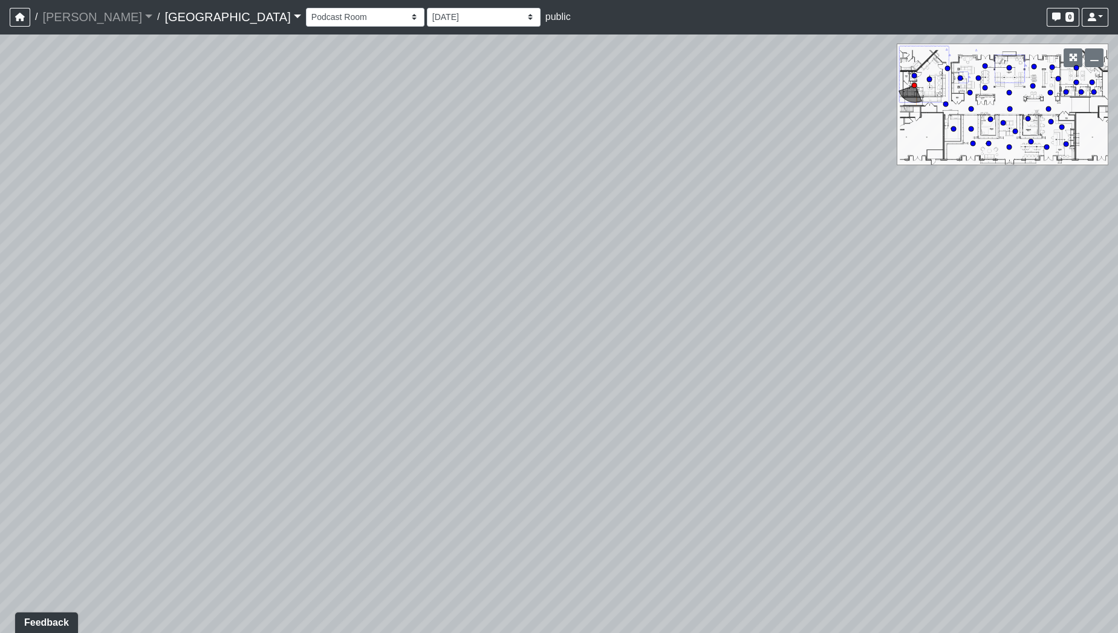
click at [630, 298] on div "Loading... Pool Courtyard Entry 1 Loading... Main Lounge 2 Loading... Pool Cour…" at bounding box center [559, 333] width 1118 height 599
click at [610, 244] on div "Loading... Pool Courtyard Entry 1 Loading... Main Lounge 2 Loading... Pool Cour…" at bounding box center [559, 333] width 1118 height 599
click at [639, 435] on div "Loading... Pool Courtyard Entry 1 Loading... Main Lounge 2 Loading... Pool Cour…" at bounding box center [559, 333] width 1118 height 599
click at [786, 539] on div "Loading... Pool Courtyard Entry 1 Loading... Main Lounge 2 Loading... Pool Cour…" at bounding box center [559, 333] width 1118 height 599
click at [426, 385] on div "Loading... Pool Courtyard Entry 1 Loading... Main Lounge 2 Loading... Pool Cour…" at bounding box center [559, 333] width 1118 height 599
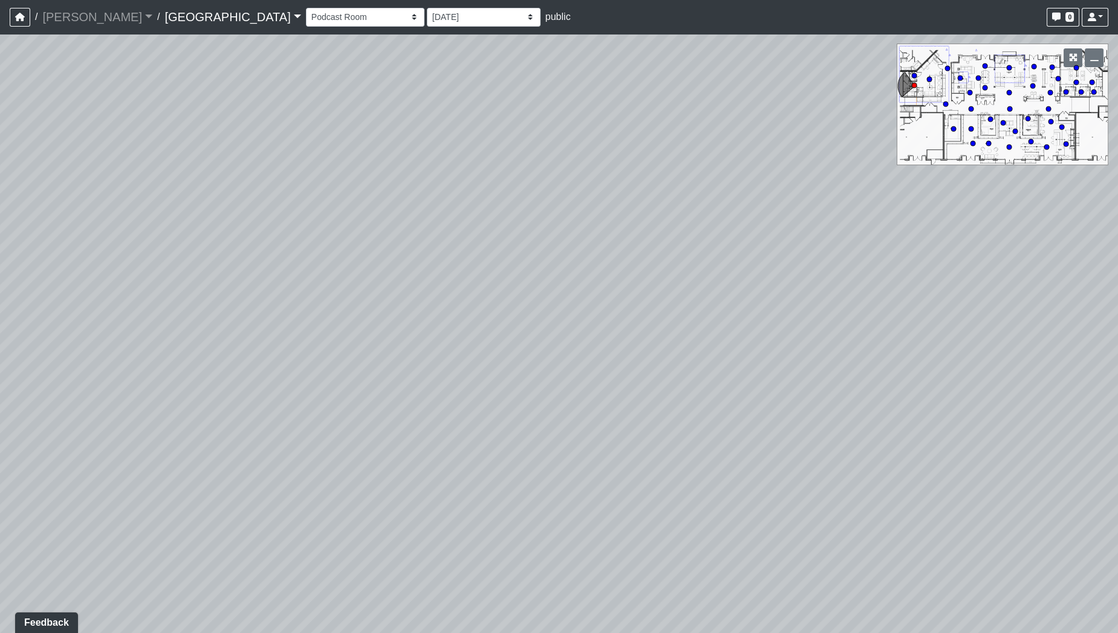
click at [537, 457] on div "Loading... Pool Courtyard Entry 1 Loading... Main Lounge 2 Loading... Pool Cour…" at bounding box center [559, 333] width 1118 height 599
click at [724, 538] on div "Loading... Pool Courtyard Entry 1 Loading... Main Lounge 2 Loading... Pool Cour…" at bounding box center [559, 333] width 1118 height 599
click at [953, 489] on div "Loading... Pool Courtyard Entry 1 Loading... Main Lounge 2 Loading... Pool Cour…" at bounding box center [559, 333] width 1118 height 599
click at [816, 352] on div "Loading... Pool Courtyard Entry 1 Loading... Main Lounge 2 Loading... Pool Cour…" at bounding box center [559, 333] width 1118 height 599
click at [928, 411] on div "Loading... Pool Courtyard Entry 1 Loading... Main Lounge 2 Loading... Pool Cour…" at bounding box center [559, 333] width 1118 height 599
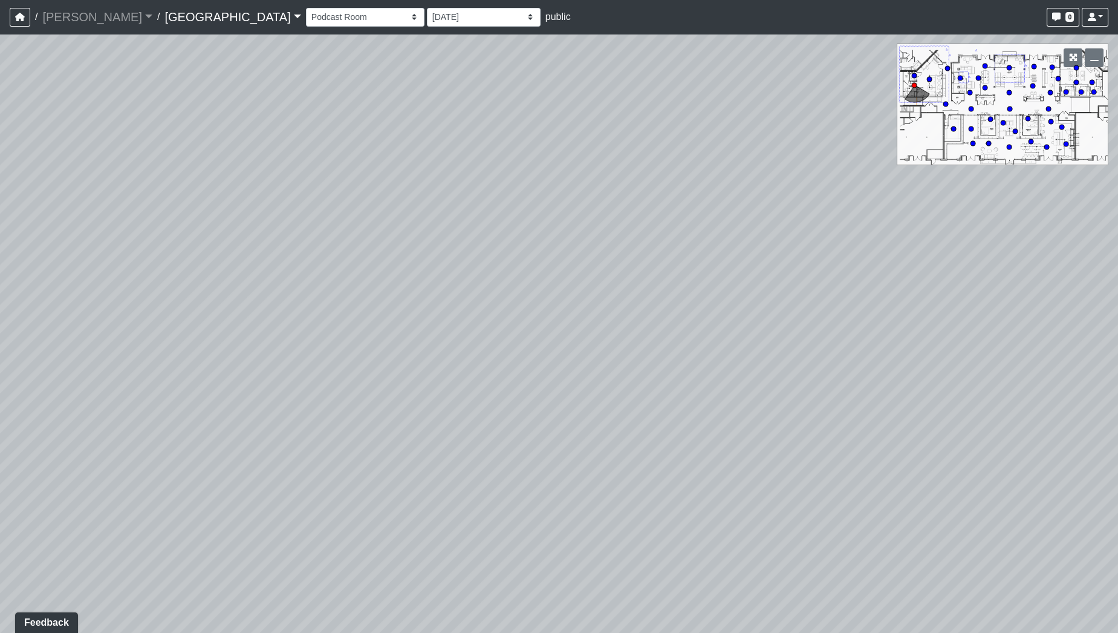
click at [999, 360] on div "Loading... Pool Courtyard Entry 1 Loading... Main Lounge 2 Loading... Pool Cour…" at bounding box center [559, 333] width 1118 height 599
click at [816, 305] on div "Loading... Pool Courtyard Entry 1 Loading... Main Lounge 2 Loading... Pool Cour…" at bounding box center [559, 333] width 1118 height 599
click at [431, 325] on div "Loading... Pool Courtyard Entry 1 Loading... Main Lounge 2 Loading... Pool Cour…" at bounding box center [559, 333] width 1118 height 599
click at [504, 411] on div "Loading... Pool Courtyard Entry 1 Loading... Main Lounge 2 Loading... Pool Cour…" at bounding box center [559, 333] width 1118 height 599
click at [530, 392] on div "Loading... Pool Courtyard Entry 1 Loading... Main Lounge 2 Loading... Pool Cour…" at bounding box center [559, 333] width 1118 height 599
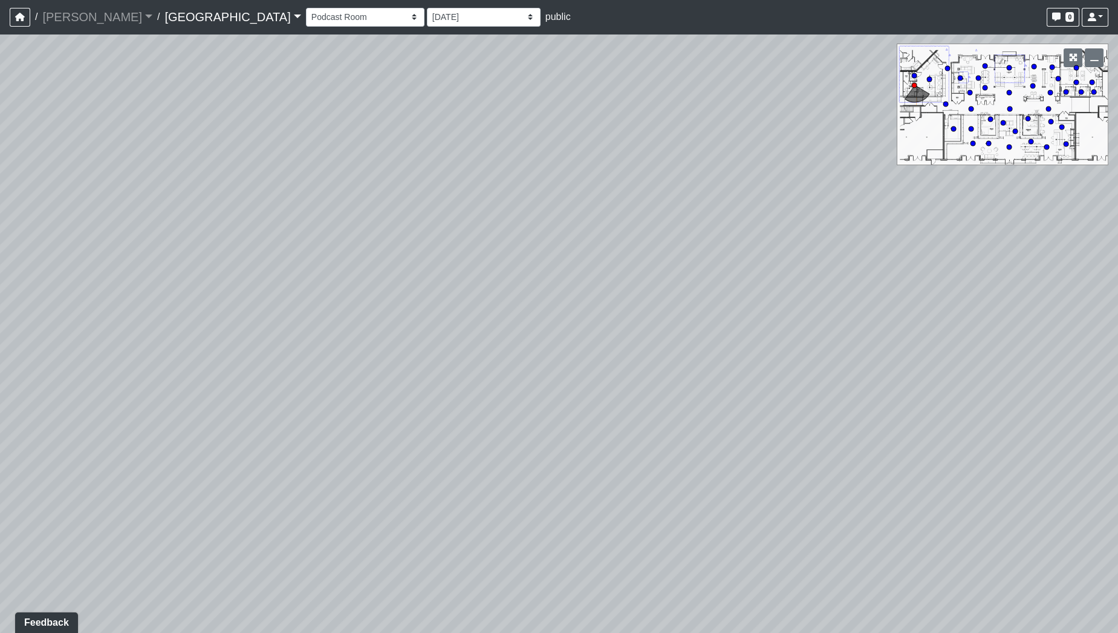
click at [832, 327] on div "Loading... Pool Courtyard Entry 1 Loading... Main Lounge 2 Loading... Pool Cour…" at bounding box center [559, 333] width 1118 height 599
click at [610, 208] on div "Loading... Pool Courtyard Entry 1 Loading... Main Lounge 2 Loading... Pool Cour…" at bounding box center [559, 333] width 1118 height 599
click at [472, 267] on div "Loading... Pool Courtyard Entry 1 Loading... Main Lounge 2 Loading... Pool Cour…" at bounding box center [559, 333] width 1118 height 599
click at [495, 232] on div "Loading... Pool Courtyard Entry 1 Loading... Main Lounge 2 Loading... Pool Cour…" at bounding box center [559, 333] width 1118 height 599
click at [852, 370] on div "Loading... Pool Courtyard Entry 1 Loading... Main Lounge 2 Loading... Pool Cour…" at bounding box center [559, 333] width 1118 height 599
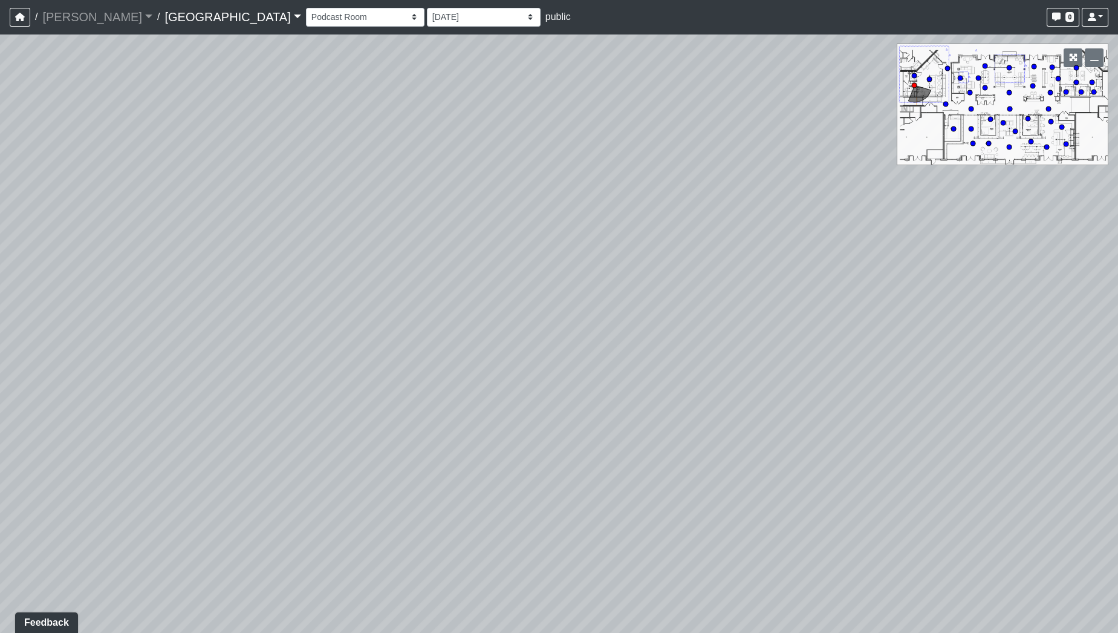
click at [965, 353] on div "Loading... Pool Courtyard Entry 1 Loading... Main Lounge 2 Loading... Pool Cour…" at bounding box center [559, 333] width 1118 height 599
click at [983, 365] on div "Loading... Pool Courtyard Entry 1 Loading... Main Lounge 2 Loading... Pool Cour…" at bounding box center [559, 333] width 1118 height 599
click at [411, 424] on div "Loading... Pool Courtyard Entry 1 Loading... Main Lounge 2 Loading... Pool Cour…" at bounding box center [559, 333] width 1118 height 599
click at [265, 479] on icon at bounding box center [254, 479] width 36 height 36
click at [303, 453] on div "Loading... Pool Courtyard Entry 1 Loading... Main Lounge 2 Loading... Pool Cour…" at bounding box center [559, 333] width 1118 height 599
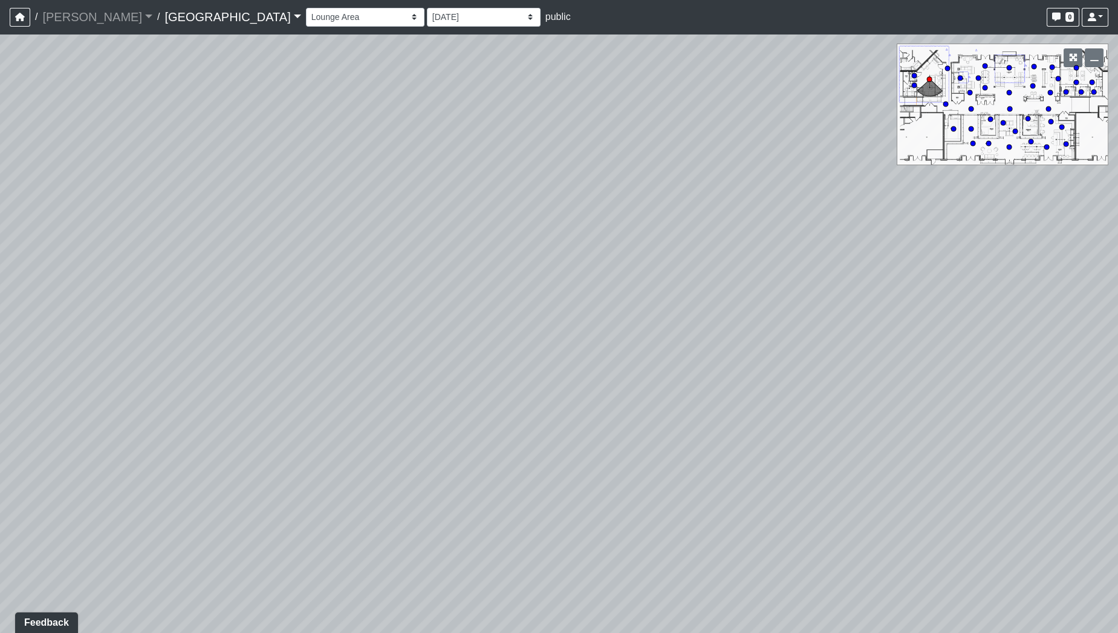
click at [394, 418] on div "Loading... Pool Courtyard Entry 1 Loading... Main Lounge 2 Loading... Pool Cour…" at bounding box center [559, 333] width 1118 height 599
click at [507, 405] on div "Loading... Pool Courtyard Entry 1 Loading... Main Lounge 2 Loading... Pool Cour…" at bounding box center [559, 333] width 1118 height 599
click at [532, 226] on div "Loading... Pool Courtyard Entry 1 Loading... Main Lounge 2 Loading... Pool Cour…" at bounding box center [559, 333] width 1118 height 599
click at [863, 385] on div "Loading... Pool Courtyard Entry 1 Loading... Main Lounge 2 Loading... Pool Cour…" at bounding box center [559, 333] width 1118 height 599
click at [577, 594] on div "Loading... Pool Courtyard Entry 1 Loading... Main Lounge 2 Loading... Pool Cour…" at bounding box center [559, 333] width 1118 height 599
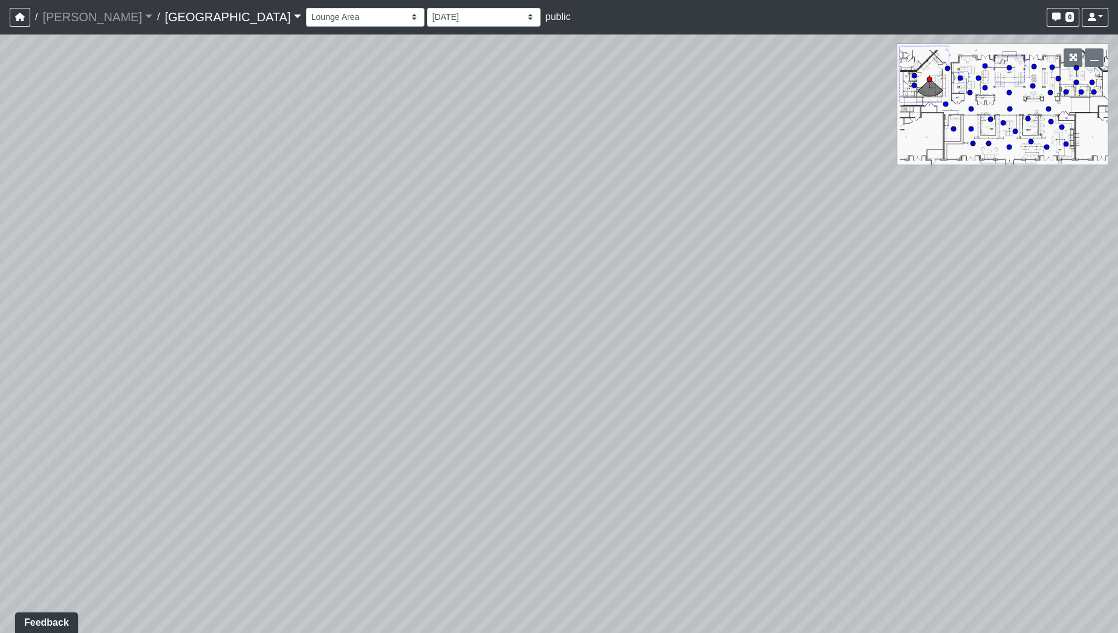
click at [302, 488] on div "Loading... Pool Courtyard Entry 1 Loading... Main Lounge 2 Loading... Pool Cour…" at bounding box center [559, 333] width 1118 height 599
click at [571, 334] on div "Loading... Pool Courtyard Entry 1 Loading... Main Lounge 2 Loading... Pool Cour…" at bounding box center [559, 333] width 1118 height 599
click at [483, 522] on div "Loading... Pool Courtyard Entry 1 Loading... Main Lounge 2 Loading... Pool Cour…" at bounding box center [559, 333] width 1118 height 599
click at [537, 530] on div "Loading... Pool Courtyard Entry 1 Loading... Main Lounge 2 Loading... Pool Cour…" at bounding box center [559, 333] width 1118 height 599
click at [824, 341] on div "Loading... Pool Courtyard Entry 1 Loading... Main Lounge 2 Loading... Pool Cour…" at bounding box center [559, 333] width 1118 height 599
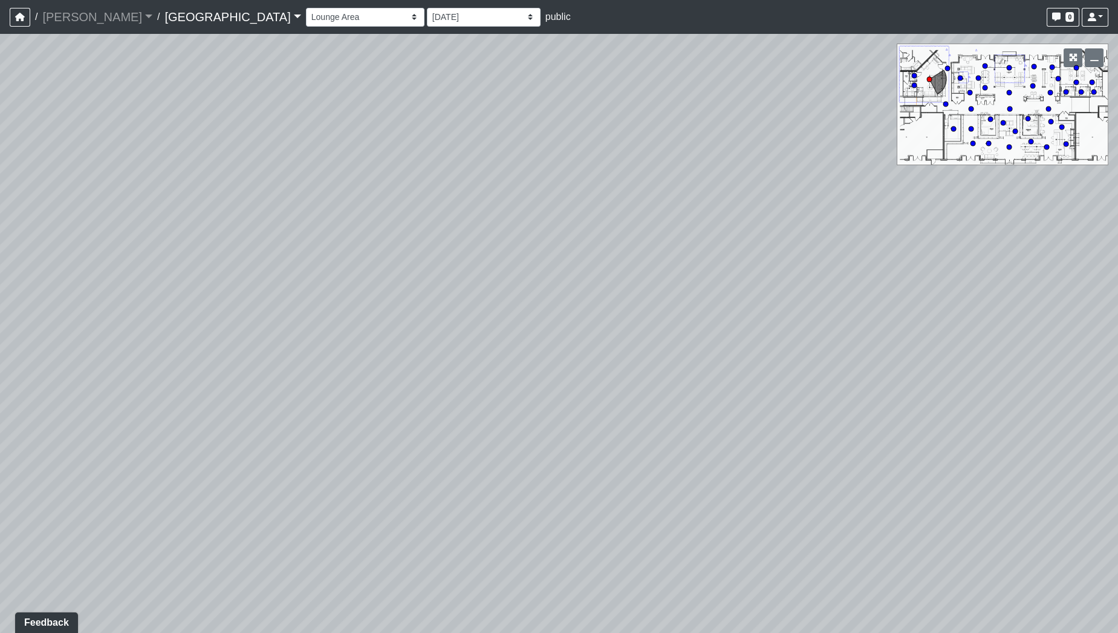
click at [912, 355] on div "Loading... Pool Courtyard Entry 1 Loading... Main Lounge 2 Loading... Pool Cour…" at bounding box center [559, 333] width 1118 height 599
click at [266, 351] on div "Loading... Pool Courtyard Entry 1 Loading... Main Lounge 2 Loading... Pool Cour…" at bounding box center [559, 333] width 1118 height 599
click at [266, 326] on div "Loading... Pool Courtyard Entry 1 Loading... Main Lounge 2 Loading... Pool Cour…" at bounding box center [559, 333] width 1118 height 599
click at [290, 326] on div "Loading... Pool Courtyard Entry 1 Loading... Main Lounge 2 Loading... Pool Cour…" at bounding box center [559, 333] width 1118 height 599
click at [333, 323] on div "Loading... Pool Courtyard Entry 1 Loading... Main Lounge 2 Loading... Pool Cour…" at bounding box center [559, 333] width 1118 height 599
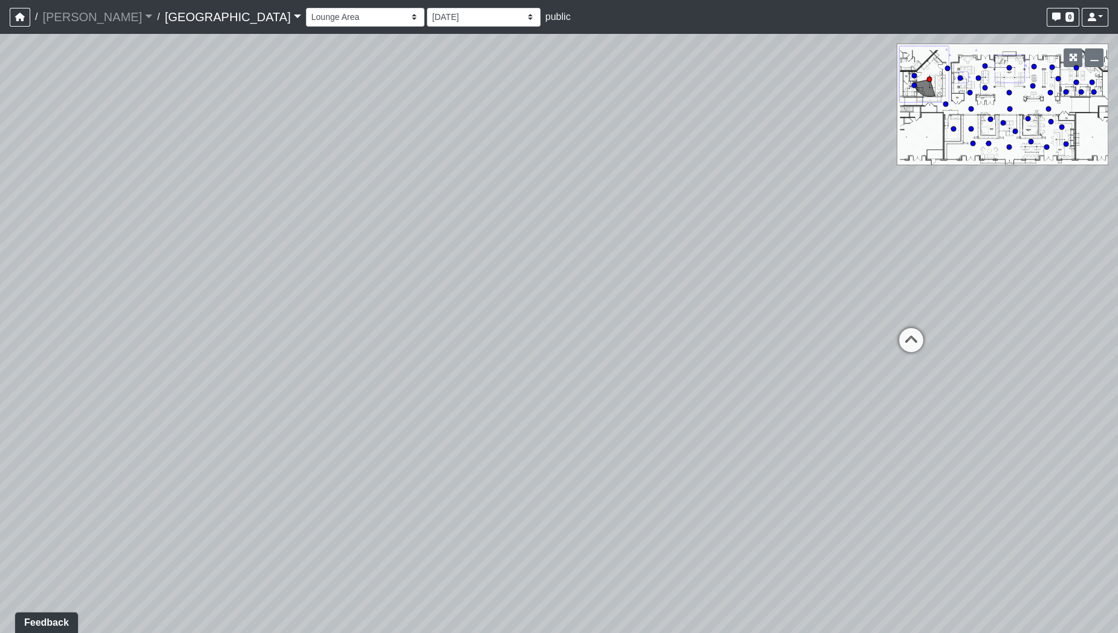
click at [337, 336] on div "Loading... Pool Courtyard Entry 1 Loading... Main Lounge 2 Loading... Pool Cour…" at bounding box center [559, 333] width 1118 height 599
click at [345, 340] on div "Loading... Pool Courtyard Entry 1 Loading... Main Lounge 2 Loading... Pool Cour…" at bounding box center [559, 333] width 1118 height 599
click at [138, 291] on div "Loading... Pool Courtyard Entry 1 Loading... Main Lounge 2 Loading... Pool Cour…" at bounding box center [559, 333] width 1118 height 599
click at [595, 255] on div "Loading... Pool Courtyard Entry 1 Loading... Main Lounge 2 Loading... Pool Cour…" at bounding box center [559, 333] width 1118 height 599
click at [449, 343] on icon at bounding box center [449, 347] width 36 height 36
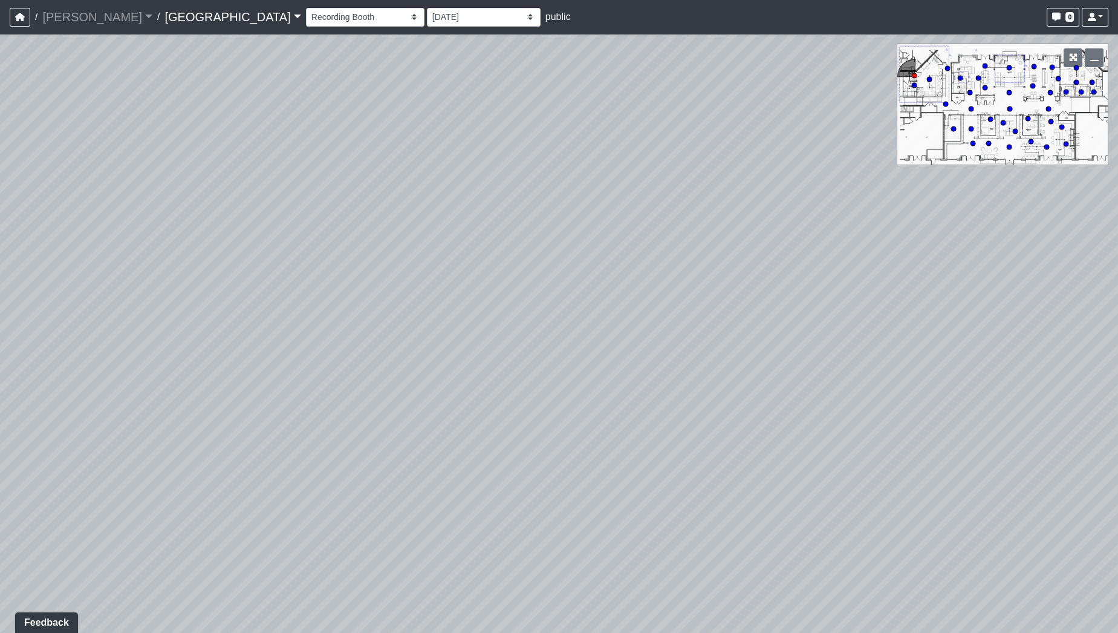
click at [478, 539] on div "Loading... Pool Courtyard Entry 1 Loading... Main Lounge 2 Loading... Pool Cour…" at bounding box center [559, 333] width 1118 height 599
click at [257, 229] on div "Loading... Pool Courtyard Entry 1 Loading... Main Lounge 2 Loading... Pool Cour…" at bounding box center [559, 333] width 1118 height 599
click at [806, 288] on div "Loading... Pool Courtyard Entry 1 Loading... Main Lounge 2 Loading... Pool Cour…" at bounding box center [559, 333] width 1118 height 599
click at [556, 175] on div "Loading... Pool Courtyard Entry 1 Loading... Main Lounge 2 Loading... Pool Cour…" at bounding box center [559, 333] width 1118 height 599
click at [477, 125] on div "Loading... Pool Courtyard Entry 1 Loading... Main Lounge 2 Loading... Pool Cour…" at bounding box center [559, 333] width 1118 height 599
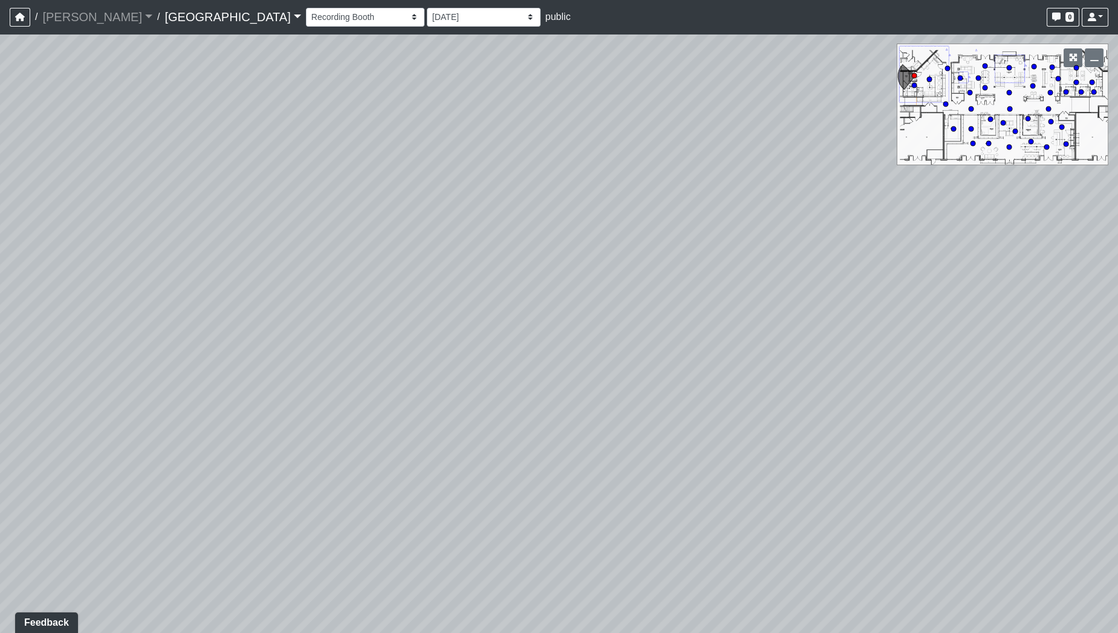
click at [753, 330] on div "Loading... Pool Courtyard Entry 1 Loading... Main Lounge 2 Loading... Pool Cour…" at bounding box center [559, 333] width 1118 height 599
click at [962, 375] on div "Loading... Pool Courtyard Entry 1 Loading... Main Lounge 2 Loading... Pool Cour…" at bounding box center [559, 333] width 1118 height 599
click at [862, 244] on div "Loading... Pool Courtyard Entry 1 Loading... Main Lounge 2 Loading... Pool Cour…" at bounding box center [559, 333] width 1118 height 599
click at [721, 148] on div "Loading... Pool Courtyard Entry 1 Loading... Main Lounge 2 Loading... Pool Cour…" at bounding box center [559, 333] width 1118 height 599
click at [634, 194] on div "Loading... Pool Courtyard Entry 1 Loading... Main Lounge 2 Loading... Pool Cour…" at bounding box center [559, 333] width 1118 height 599
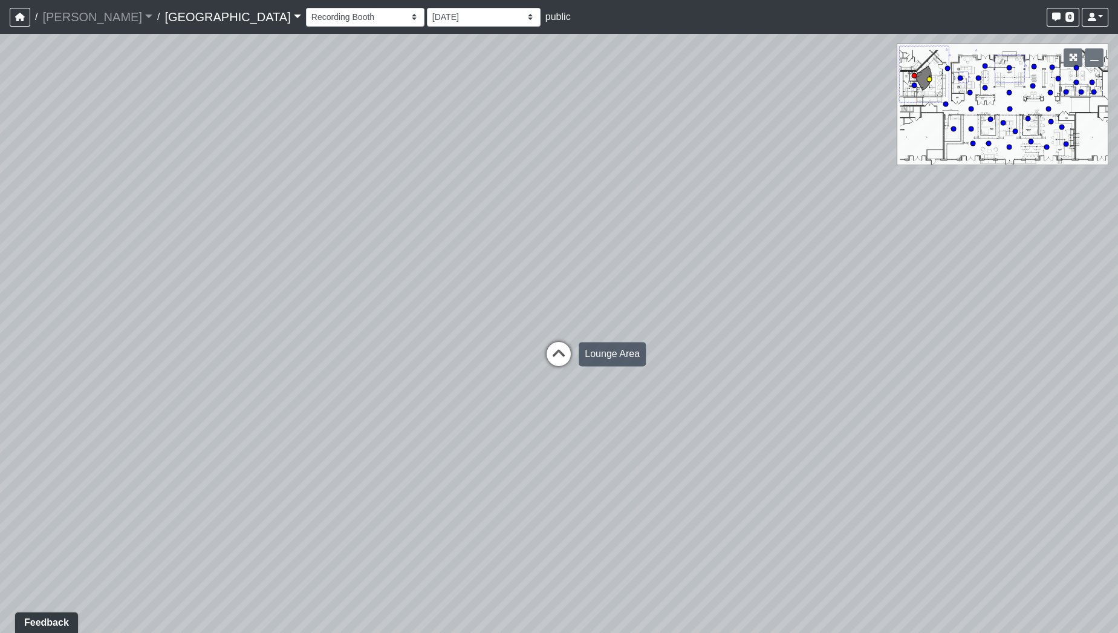
click at [556, 357] on icon at bounding box center [559, 360] width 36 height 36
click at [226, 346] on div "Loading... Pool Courtyard Entry 1 Loading... Main Lounge 2 Loading... Pool Cour…" at bounding box center [559, 333] width 1118 height 599
click at [252, 374] on div "Loading... Pool Courtyard Entry 1 Loading... Main Lounge 2 Loading... Pool Cour…" at bounding box center [559, 333] width 1118 height 599
click at [262, 386] on div "Loading... Pool Courtyard Entry 1 Loading... Main Lounge 2 Loading... Pool Cour…" at bounding box center [559, 333] width 1118 height 599
click at [382, 413] on div "Loading... Pool Courtyard Entry 1 Loading... Main Lounge 2 Loading... Pool Cour…" at bounding box center [559, 333] width 1118 height 599
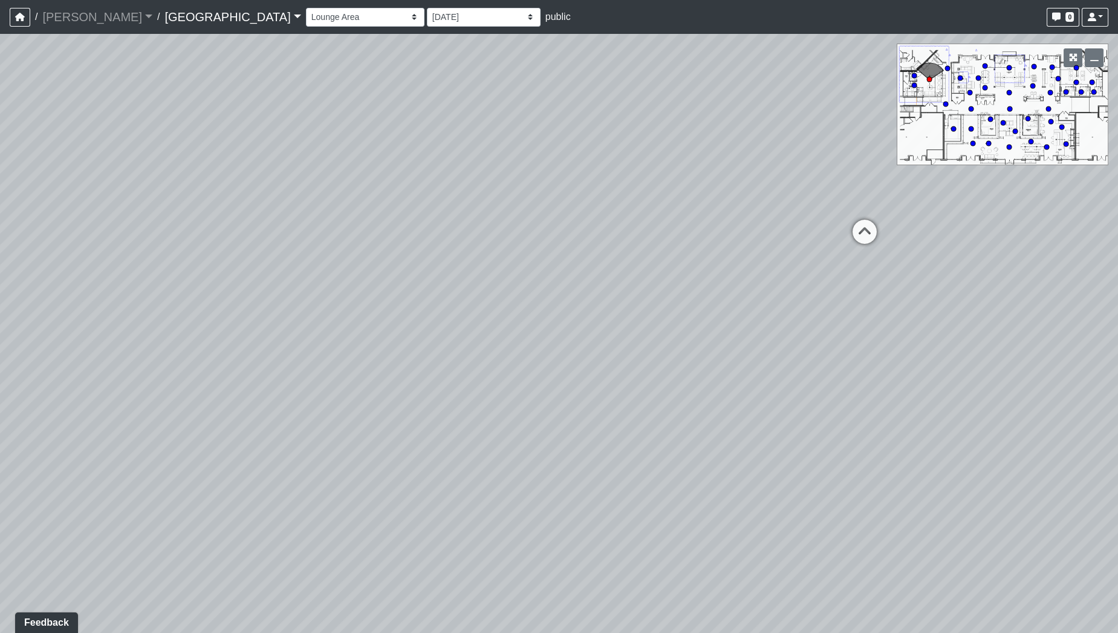
click at [118, 236] on div "Loading... Pool Courtyard Entry 1 Loading... Main Lounge 2 Loading... Pool Cour…" at bounding box center [559, 333] width 1118 height 599
click at [337, 369] on div "Loading... Pool Courtyard Entry 1 Loading... Main Lounge 2 Loading... Pool Cour…" at bounding box center [559, 333] width 1118 height 599
click at [614, 410] on div "Loading... Pool Courtyard Entry 1 Loading... Main Lounge 2 Loading... Pool Cour…" at bounding box center [559, 333] width 1118 height 599
click at [348, 178] on div "Loading... Pool Courtyard Entry 1 Loading... Main Lounge 2 Loading... Pool Cour…" at bounding box center [559, 333] width 1118 height 599
click at [885, 280] on div "Loading... Pool Courtyard Entry 1 Loading... Main Lounge 2 Loading... Pool Cour…" at bounding box center [559, 333] width 1118 height 599
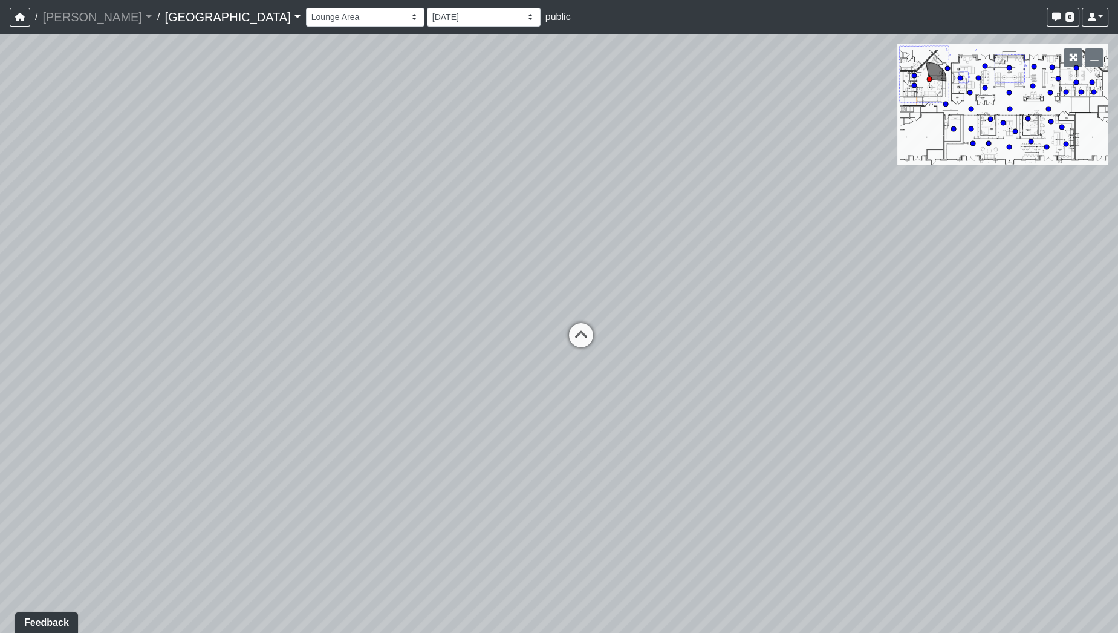
click at [775, 239] on div "Loading... Pool Courtyard Entry 1 Loading... Main Lounge 2 Loading... Pool Cour…" at bounding box center [559, 333] width 1118 height 599
click at [740, 238] on div "Loading... Pool Courtyard Entry 1 Loading... Main Lounge 2 Loading... Pool Cour…" at bounding box center [559, 333] width 1118 height 599
click at [691, 282] on div "Loading... Pool Courtyard Entry 1 Loading... Main Lounge 2 Loading... Pool Cour…" at bounding box center [559, 333] width 1118 height 599
click at [775, 268] on div "Loading... Pool Courtyard Entry 1 Loading... Main Lounge 2 Loading... Pool Cour…" at bounding box center [559, 333] width 1118 height 599
click at [759, 246] on div "Loading... Pool Courtyard Entry 1 Loading... Main Lounge 2 Loading... Pool Cour…" at bounding box center [559, 333] width 1118 height 599
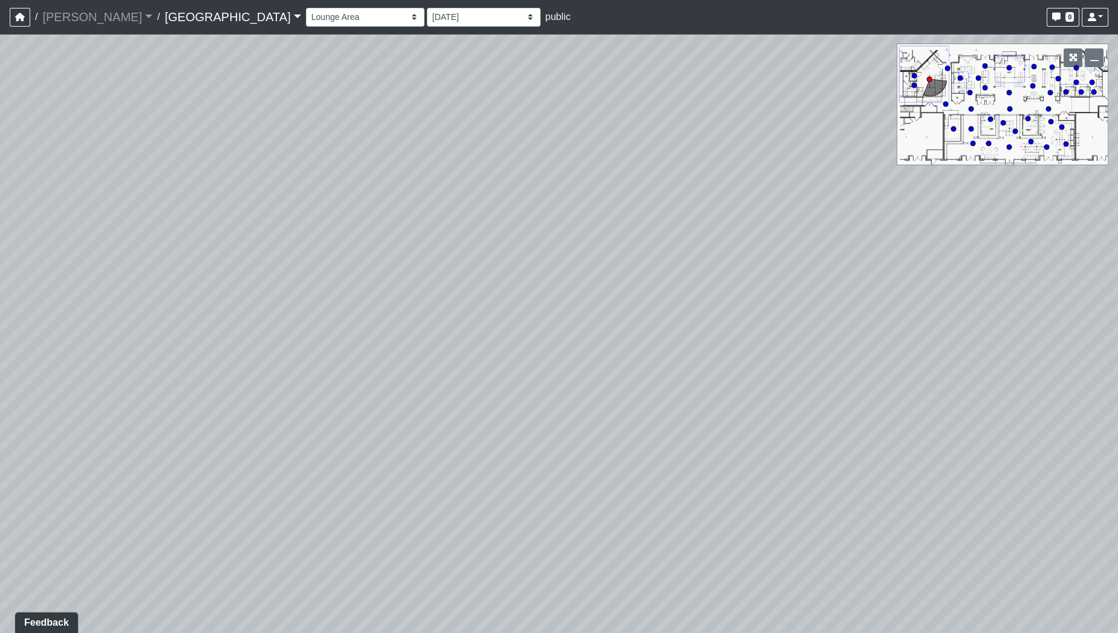
click at [842, 232] on div "Loading... Pool Courtyard Entry 1 Loading... Main Lounge 2 Loading... Pool Cour…" at bounding box center [559, 333] width 1118 height 599
click at [865, 235] on div "Loading... Pool Courtyard Entry 1 Loading... Main Lounge 2 Loading... Pool Cour…" at bounding box center [559, 333] width 1118 height 599
click at [454, 231] on div "Loading... Pool Courtyard Entry 1 Loading... Main Lounge 2 Loading... Pool Cour…" at bounding box center [559, 333] width 1118 height 599
click at [405, 204] on div "Loading... Pool Courtyard Entry 1 Loading... Main Lounge 2 Loading... Pool Cour…" at bounding box center [559, 333] width 1118 height 599
click at [388, 232] on div "Loading... Pool Courtyard Entry 1 Loading... Main Lounge 2 Loading... Pool Cour…" at bounding box center [559, 333] width 1118 height 599
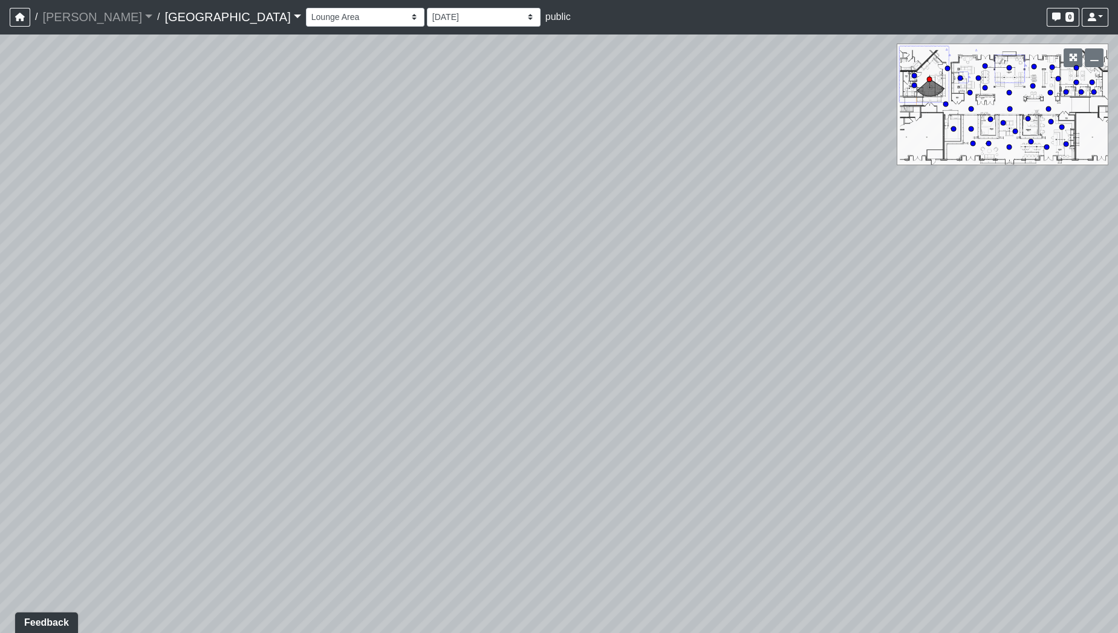
click at [863, 353] on div "Loading... Pool Courtyard Entry 1 Loading... Main Lounge 2 Loading... Pool Cour…" at bounding box center [559, 333] width 1118 height 599
click at [912, 261] on div "Loading... Pool Courtyard Entry 1 Loading... Main Lounge 2 Loading... Pool Cour…" at bounding box center [559, 333] width 1118 height 599
click at [836, 322] on div "Loading... Pool Courtyard Entry 1 Loading... Main Lounge 2 Loading... Pool Cour…" at bounding box center [559, 333] width 1118 height 599
click at [455, 341] on div "Loading... Pool Courtyard Entry 1 Loading... Main Lounge 2 Loading... Pool Cour…" at bounding box center [559, 333] width 1118 height 599
click at [401, 346] on div "Loading... Pool Courtyard Entry 1 Loading... Main Lounge 2 Loading... Pool Cour…" at bounding box center [559, 333] width 1118 height 599
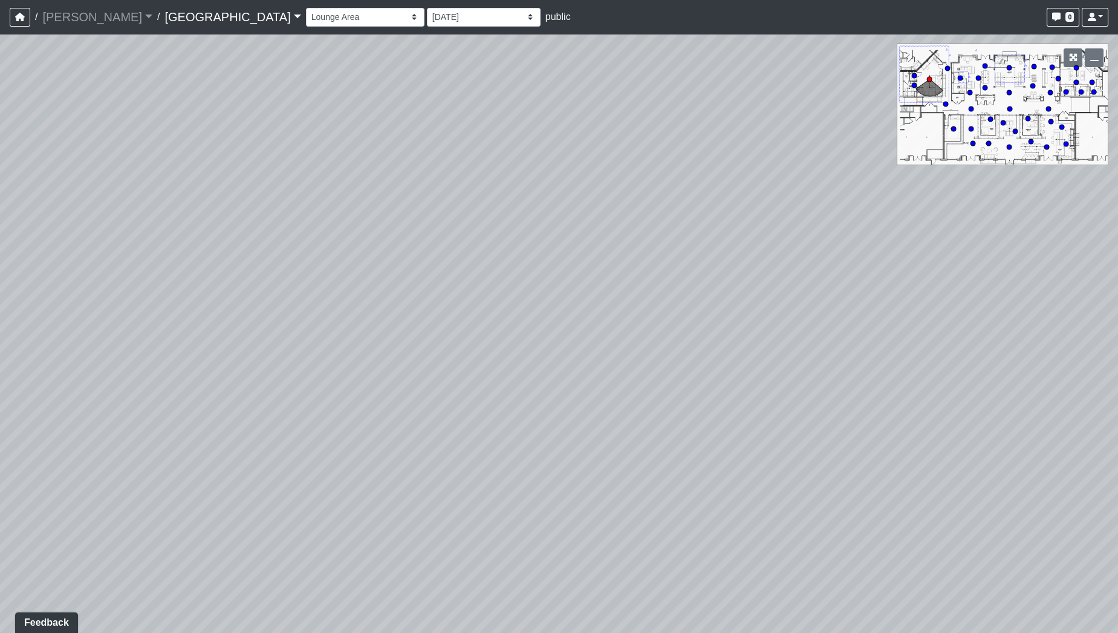
click at [500, 319] on div "Loading... Pool Courtyard Entry 1 Loading... Main Lounge 2 Loading... Pool Cour…" at bounding box center [559, 333] width 1118 height 599
click at [412, 369] on div "Loading... Pool Courtyard Entry 1 Loading... Main Lounge 2 Loading... Pool Cour…" at bounding box center [559, 333] width 1118 height 599
click at [497, 434] on div "Loading... Pool Courtyard Entry 1 Loading... Main Lounge 2 Loading... Pool Cour…" at bounding box center [559, 333] width 1118 height 599
click at [320, 374] on div "Loading... Pool Courtyard Entry 1 Loading... Main Lounge 2 Loading... Pool Cour…" at bounding box center [559, 333] width 1118 height 599
click at [388, 466] on div "Loading... Pool Courtyard Entry 1 Loading... Main Lounge 2 Loading... Pool Cour…" at bounding box center [559, 333] width 1118 height 599
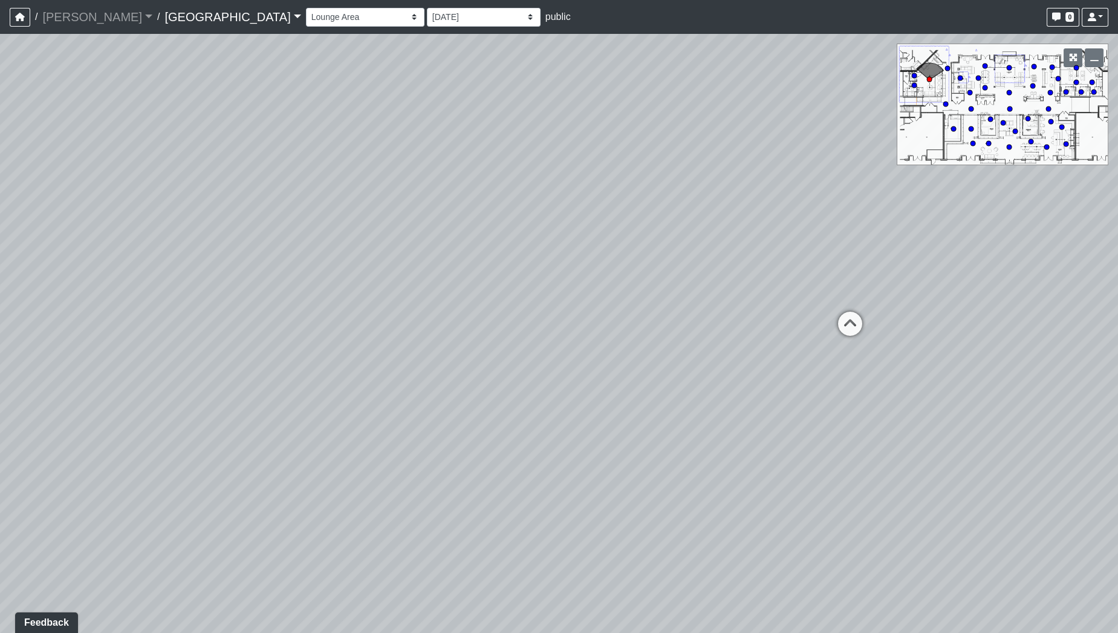
click at [322, 385] on div "Loading... Pool Courtyard Entry 1 Loading... Main Lounge 2 Loading... Pool Cour…" at bounding box center [559, 333] width 1118 height 599
click at [328, 393] on div "Loading... Pool Courtyard Entry 1 Loading... Main Lounge 2 Loading... Pool Cour…" at bounding box center [559, 333] width 1118 height 599
click at [454, 458] on div "Loading... Pool Courtyard Entry 1 Loading... Main Lounge 2 Loading... Pool Cour…" at bounding box center [559, 333] width 1118 height 599
click at [294, 403] on div "Loading... Pool Courtyard Entry 1 Loading... Main Lounge 2 Loading... Pool Cour…" at bounding box center [559, 333] width 1118 height 599
click at [328, 327] on div "Loading... Pool Courtyard Entry 1 Loading... Main Lounge 2 Loading... Pool Cour…" at bounding box center [559, 333] width 1118 height 599
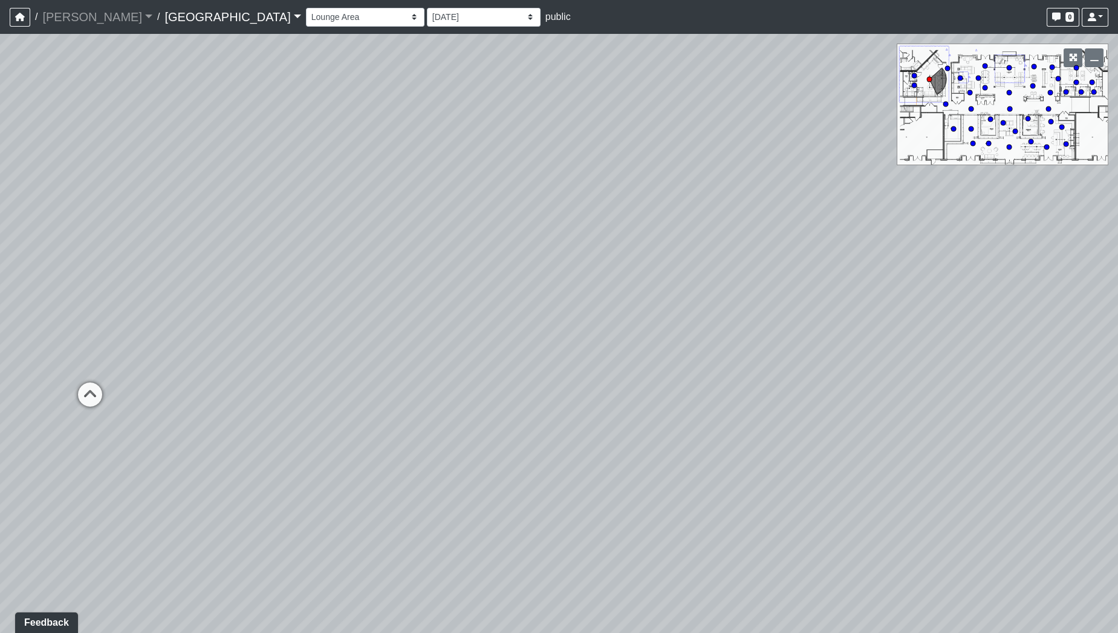
click at [255, 297] on div "Loading... Pool Courtyard Entry 1 Loading... Main Lounge 2 Loading... Pool Cour…" at bounding box center [559, 333] width 1118 height 599
click at [461, 509] on div "Loading... Pool Courtyard Entry 1 Loading... Main Lounge 2 Loading... Pool Cour…" at bounding box center [559, 333] width 1118 height 599
click at [677, 514] on div "Loading... Pool Courtyard Entry 1 Loading... Main Lounge 2 Loading... Pool Cour…" at bounding box center [559, 333] width 1118 height 599
click at [867, 360] on div "Loading... Pool Courtyard Entry 1 Loading... Main Lounge 2 Loading... Pool Cour…" at bounding box center [559, 333] width 1118 height 599
click at [802, 244] on div "Loading... Pool Courtyard Entry 1 Loading... Main Lounge 2 Loading... Pool Cour…" at bounding box center [559, 333] width 1118 height 599
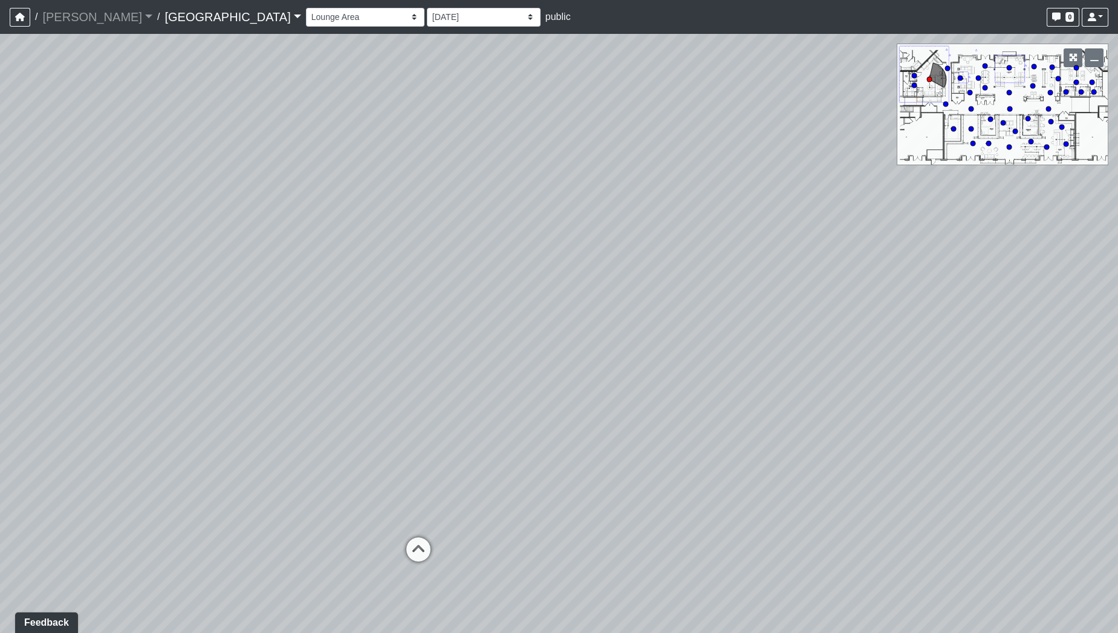
click at [803, 232] on div "Loading... Pool Courtyard Entry 1 Loading... Main Lounge 2 Loading... Pool Cour…" at bounding box center [559, 333] width 1118 height 599
click at [763, 212] on div "Loading... Pool Courtyard Entry 1 Loading... Main Lounge 2 Loading... Pool Cour…" at bounding box center [559, 333] width 1118 height 599
click at [636, 232] on div "Loading... Pool Courtyard Entry 1 Loading... Main Lounge 2 Loading... Pool Cour…" at bounding box center [559, 333] width 1118 height 599
click at [689, 227] on div "Loading... Pool Courtyard Entry 1 Loading... Main Lounge 2 Loading... Pool Cour…" at bounding box center [559, 333] width 1118 height 599
click at [811, 325] on div "Loading... Pool Courtyard Entry 1 Loading... Main Lounge 2 Loading... Pool Cour…" at bounding box center [559, 333] width 1118 height 599
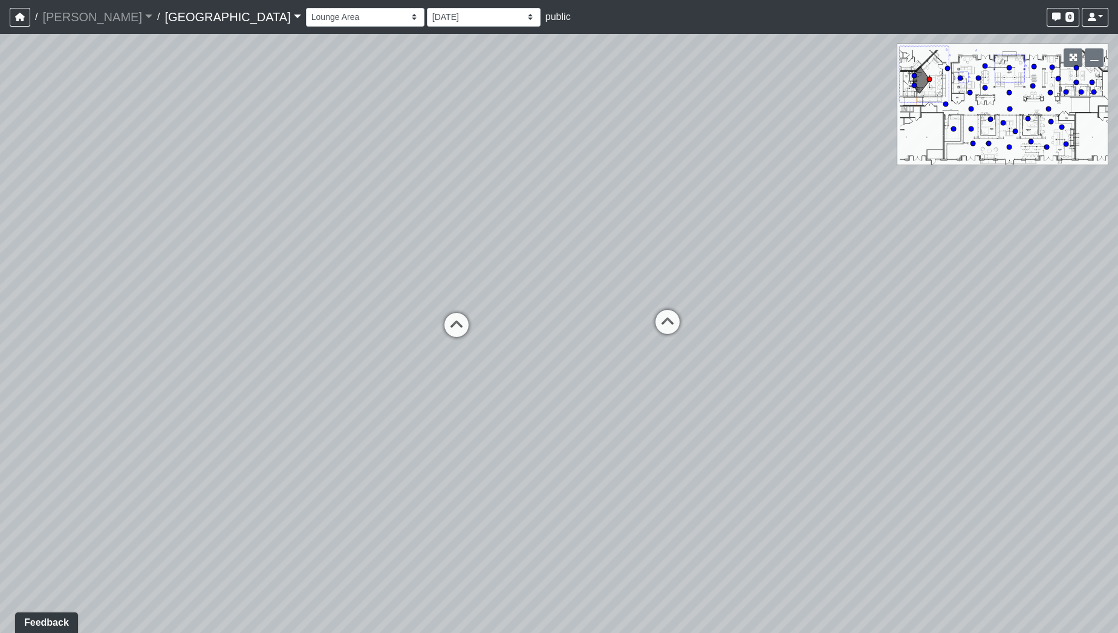
click at [730, 293] on div "Loading... Pool Courtyard Entry 1 Loading... Main Lounge 2 Loading... Pool Cour…" at bounding box center [559, 333] width 1118 height 599
click at [762, 282] on div "Loading... Pool Courtyard Entry 1 Loading... Main Lounge 2 Loading... Pool Cour…" at bounding box center [559, 333] width 1118 height 599
click at [799, 294] on div "Loading... Pool Courtyard Entry 1 Loading... Main Lounge 2 Loading... Pool Cour…" at bounding box center [559, 333] width 1118 height 599
click at [704, 310] on div "Loading... Pool Courtyard Entry 1 Loading... Main Lounge 2 Loading... Pool Cour…" at bounding box center [559, 333] width 1118 height 599
click at [385, 196] on div "Loading... Pool Courtyard Entry 1 Loading... Main Lounge 2 Loading... Pool Cour…" at bounding box center [559, 333] width 1118 height 599
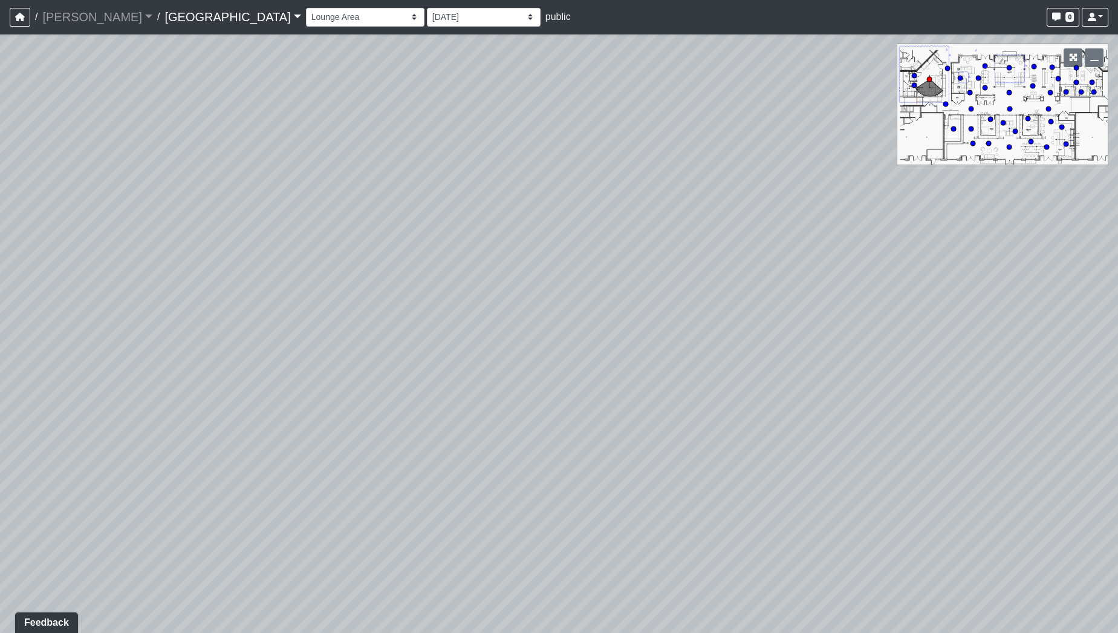
click at [394, 340] on div "Loading... Pool Courtyard Entry 1 Loading... Main Lounge 2 Loading... Pool Cour…" at bounding box center [559, 333] width 1118 height 599
click at [517, 390] on div "Loading... Pool Courtyard Entry 1 Loading... Main Lounge 2 Loading... Pool Cour…" at bounding box center [559, 333] width 1118 height 599
click at [631, 311] on div "Loading... Pool Courtyard Entry 1 Loading... Main Lounge 2 Loading... Pool Cour…" at bounding box center [559, 333] width 1118 height 599
click at [623, 433] on div "Loading... Pool Courtyard Entry 1 Loading... Main Lounge 2 Loading... Pool Cour…" at bounding box center [559, 333] width 1118 height 599
click at [737, 313] on div "Loading... Pool Courtyard Entry 1 Loading... Main Lounge 2 Loading... Pool Cour…" at bounding box center [559, 333] width 1118 height 599
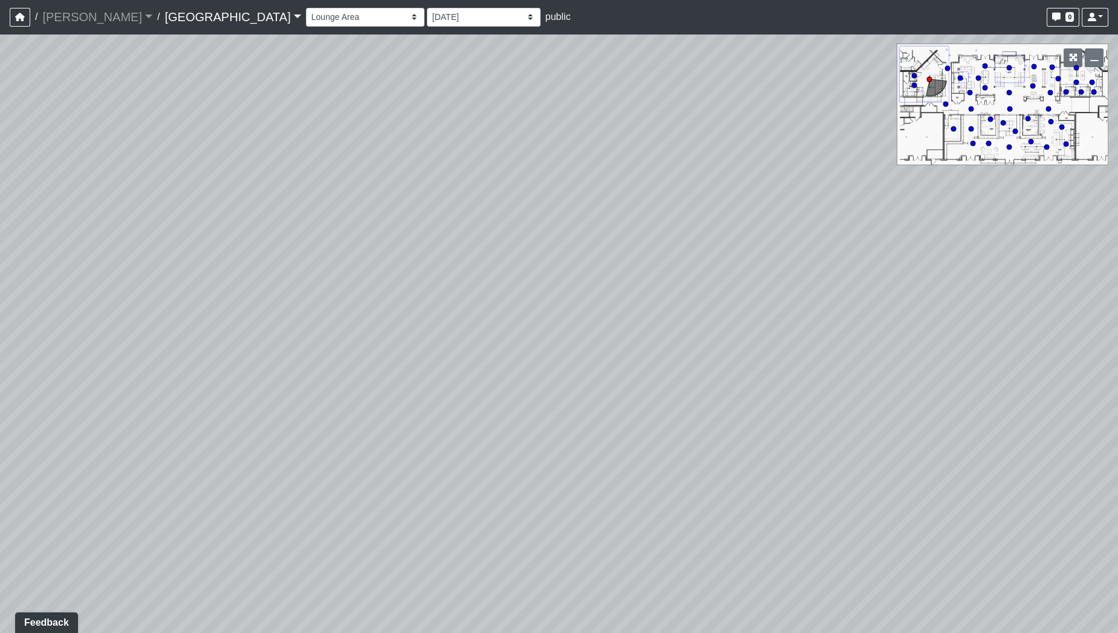
click at [758, 259] on div "Loading... Pool Courtyard Entry 1 Loading... Main Lounge 2 Loading... Pool Cour…" at bounding box center [559, 333] width 1118 height 599
click at [797, 291] on div "Loading... Pool Courtyard Entry 1 Loading... Main Lounge 2 Loading... Pool Cour…" at bounding box center [559, 333] width 1118 height 599
click at [828, 376] on div "Loading... Pool Courtyard Entry 1 Loading... Main Lounge 2 Loading... Pool Cour…" at bounding box center [559, 333] width 1118 height 599
click at [867, 448] on div "Loading... Pool Courtyard Entry 1 Loading... Main Lounge 2 Loading... Pool Cour…" at bounding box center [559, 333] width 1118 height 599
click at [1016, 316] on div "Loading... Pool Courtyard Entry 1 Loading... Main Lounge 2 Loading... Pool Cour…" at bounding box center [559, 333] width 1118 height 599
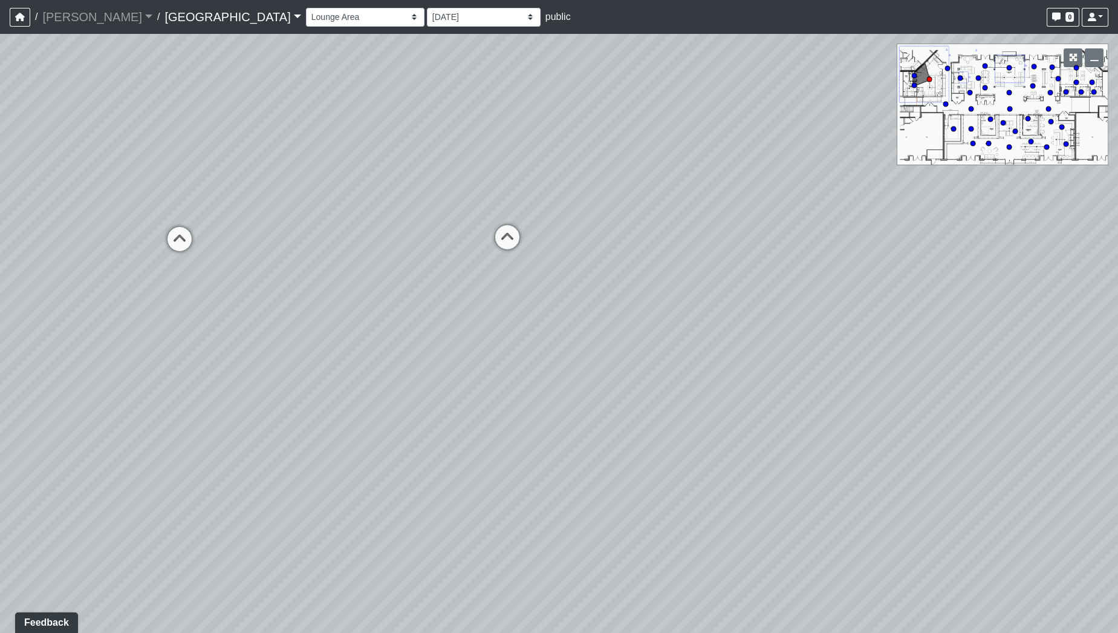
click at [639, 428] on div "Loading... Pool Courtyard Entry 1 Loading... Main Lounge 2 Loading... Pool Cour…" at bounding box center [559, 333] width 1118 height 599
click at [748, 379] on div "Loading... Pool Courtyard Entry 1 Loading... Main Lounge 2 Loading... Pool Cour…" at bounding box center [559, 333] width 1118 height 599
click at [796, 495] on div "Loading... Pool Courtyard Entry 1 Loading... Main Lounge 2 Loading... Pool Cour…" at bounding box center [559, 333] width 1118 height 599
click at [751, 362] on div "Loading... Pool Courtyard Entry 1 Loading... Main Lounge 2 Loading... Pool Cour…" at bounding box center [559, 333] width 1118 height 599
click at [675, 454] on div "Loading... Pool Courtyard Entry 1 Loading... Main Lounge 2 Loading... Pool Cour…" at bounding box center [559, 333] width 1118 height 599
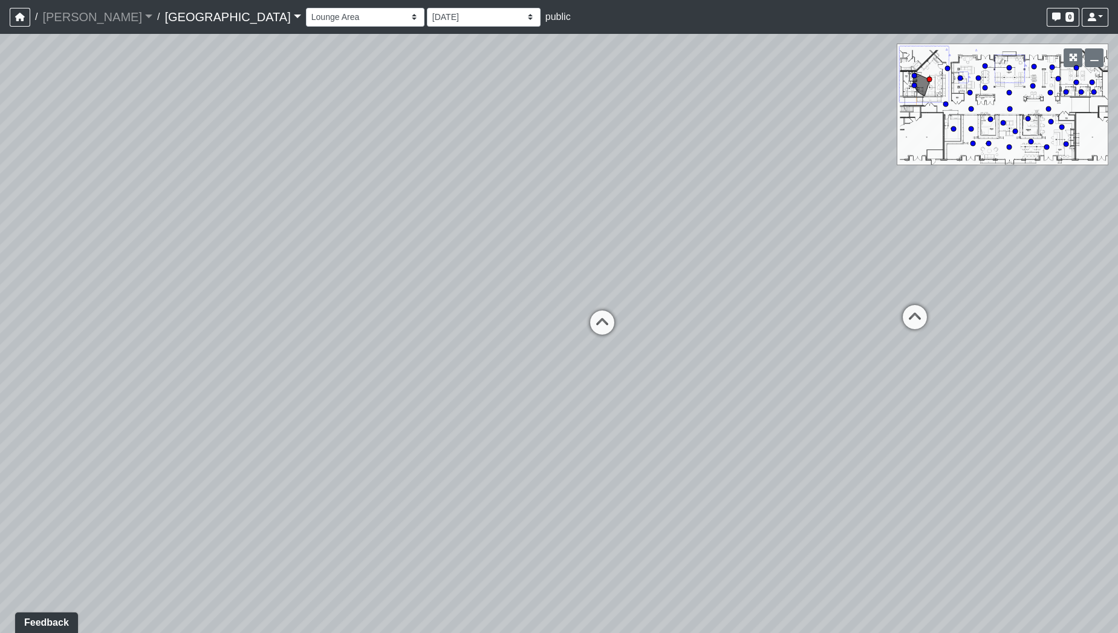
click at [510, 398] on div "Loading... Pool Courtyard Entry 1 Loading... Main Lounge 2 Loading... Pool Cour…" at bounding box center [559, 333] width 1118 height 599
click at [112, 415] on div "Loading... Pool Courtyard Entry 1 Loading... Main Lounge 2 Loading... Pool Cour…" at bounding box center [559, 333] width 1118 height 599
click at [232, 386] on div "Loading... Pool Courtyard Entry 1 Loading... Main Lounge 2 Loading... Pool Cour…" at bounding box center [559, 333] width 1118 height 599
click at [61, 367] on div "Loading... Pool Courtyard Entry 1 Loading... Main Lounge 2 Loading... Pool Cour…" at bounding box center [559, 333] width 1118 height 599
click at [139, 372] on div "Loading... Pool Courtyard Entry 1 Loading... Main Lounge 2 Loading... Pool Cour…" at bounding box center [559, 333] width 1118 height 599
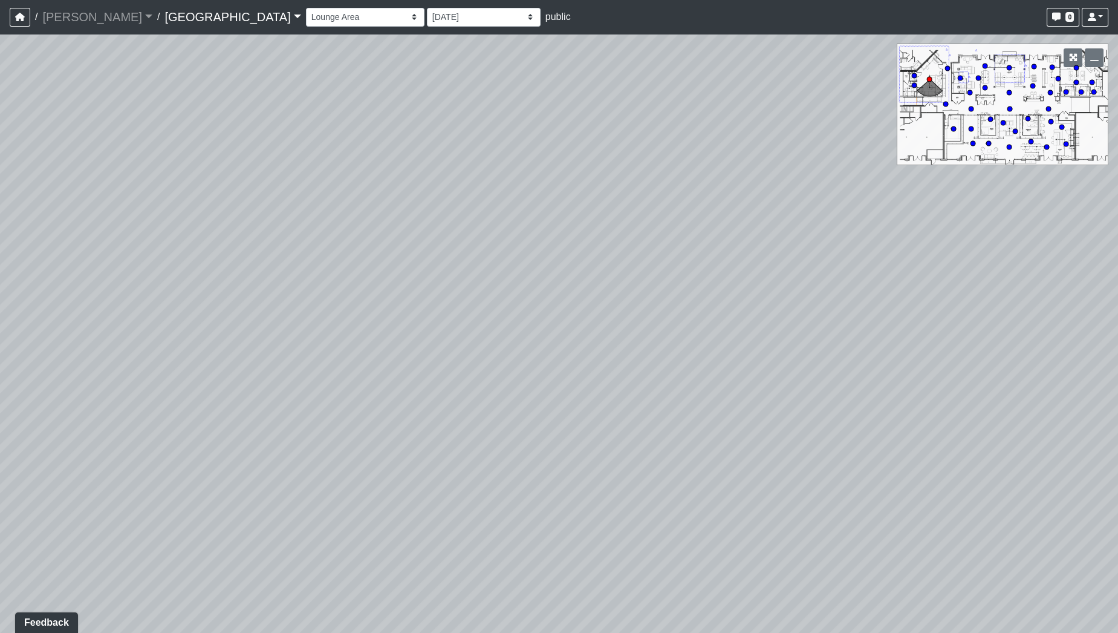
click at [245, 336] on div "Loading... Pool Courtyard Entry 1 Loading... Main Lounge 2 Loading... Pool Cour…" at bounding box center [559, 333] width 1118 height 599
click at [295, 358] on div "Loading... Pool Courtyard Entry 1 Loading... Main Lounge 2 Loading... Pool Cour…" at bounding box center [559, 333] width 1118 height 599
click at [351, 358] on div "Loading... Pool Courtyard Entry 1 Loading... Main Lounge 2 Loading... Pool Cour…" at bounding box center [559, 333] width 1118 height 599
click at [254, 348] on div "Loading... Pool Courtyard Entry 1 Loading... Main Lounge 2 Loading... Pool Cour…" at bounding box center [559, 333] width 1118 height 599
click at [86, 345] on div "Loading... Pool Courtyard Entry 1 Loading... Main Lounge 2 Loading... Pool Cour…" at bounding box center [559, 333] width 1118 height 599
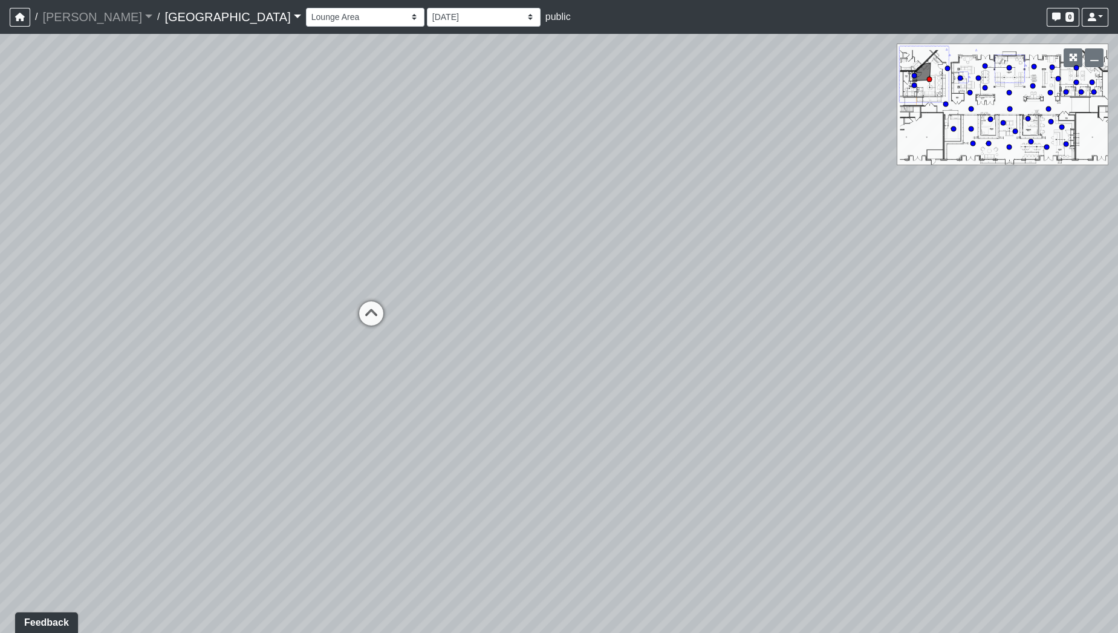
click at [7, 345] on div "Loading... Pool Courtyard Entry 1 Loading... Main Lounge 2 Loading... Pool Cour…" at bounding box center [559, 333] width 1118 height 599
click at [77, 299] on div "Loading... Pool Courtyard Entry 1 Loading... Main Lounge 2 Loading... Pool Cour…" at bounding box center [559, 333] width 1118 height 599
click at [112, 290] on div "Loading... Pool Courtyard Entry 1 Loading... Main Lounge 2 Loading... Pool Cour…" at bounding box center [559, 333] width 1118 height 599
click at [382, 258] on div "Loading... Pool Courtyard Entry 1 Loading... Main Lounge 2 Loading... Pool Cour…" at bounding box center [559, 333] width 1118 height 599
click at [311, 292] on div "Loading... Pool Courtyard Entry 1 Loading... Main Lounge 2 Loading... Pool Cour…" at bounding box center [559, 333] width 1118 height 599
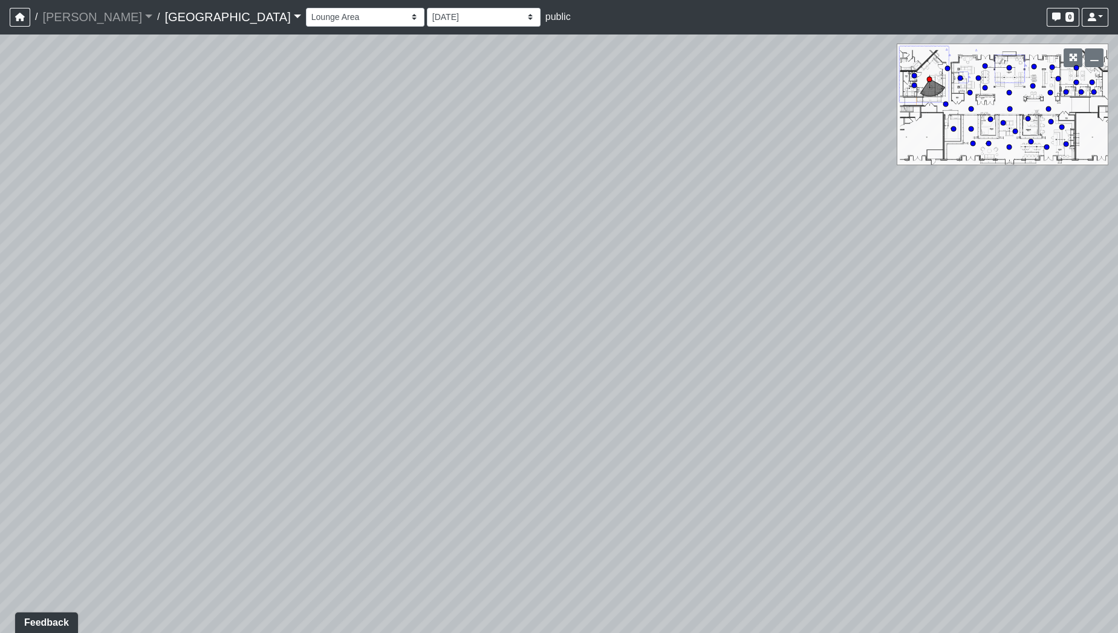
click at [415, 307] on div "Loading... Pool Courtyard Entry 1 Loading... Main Lounge 2 Loading... Pool Cour…" at bounding box center [559, 333] width 1118 height 599
click at [368, 324] on div "Loading... Pool Courtyard Entry 1 Loading... Main Lounge 2 Loading... Pool Cour…" at bounding box center [559, 333] width 1118 height 599
click at [255, 177] on div "Loading... Pool Courtyard Entry 1 Loading... Main Lounge 2 Loading... Pool Cour…" at bounding box center [559, 333] width 1118 height 599
click at [331, 355] on div "Loading... Pool Courtyard Entry 1 Loading... Main Lounge 2 Loading... Pool Cour…" at bounding box center [559, 333] width 1118 height 599
click at [296, 381] on div "Loading... Pool Courtyard Entry 1 Loading... Main Lounge 2 Loading... Pool Cour…" at bounding box center [559, 333] width 1118 height 599
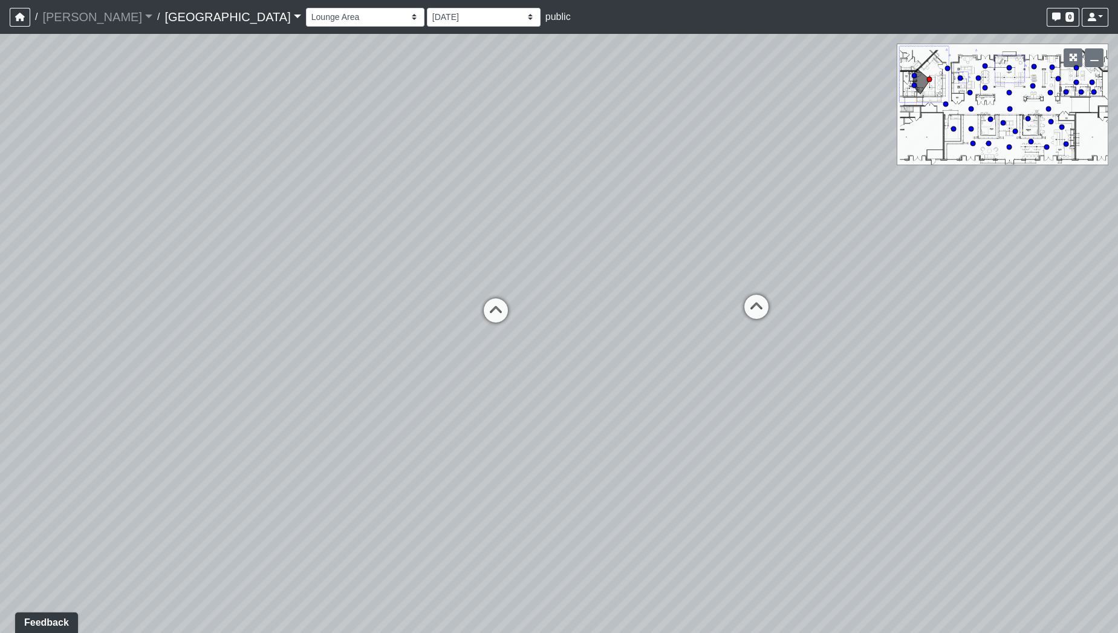
click at [437, 405] on div "Loading... Pool Courtyard Entry 1 Loading... Main Lounge 2 Loading... Pool Cour…" at bounding box center [559, 333] width 1118 height 599
click at [539, 428] on div "Loading... Pool Courtyard Entry 1 Loading... Main Lounge 2 Loading... Pool Cour…" at bounding box center [559, 333] width 1118 height 599
click at [556, 368] on div "Loading... Pool Courtyard Entry 1 Loading... Main Lounge 2 Loading... Pool Cour…" at bounding box center [559, 333] width 1118 height 599
click at [501, 367] on div "Loading... Pool Courtyard Entry 1 Loading... Main Lounge 2 Loading... Pool Cour…" at bounding box center [559, 333] width 1118 height 599
click at [704, 319] on div "Loading... Pool Courtyard Entry 1 Loading... Main Lounge 2 Loading... Pool Cour…" at bounding box center [559, 333] width 1118 height 599
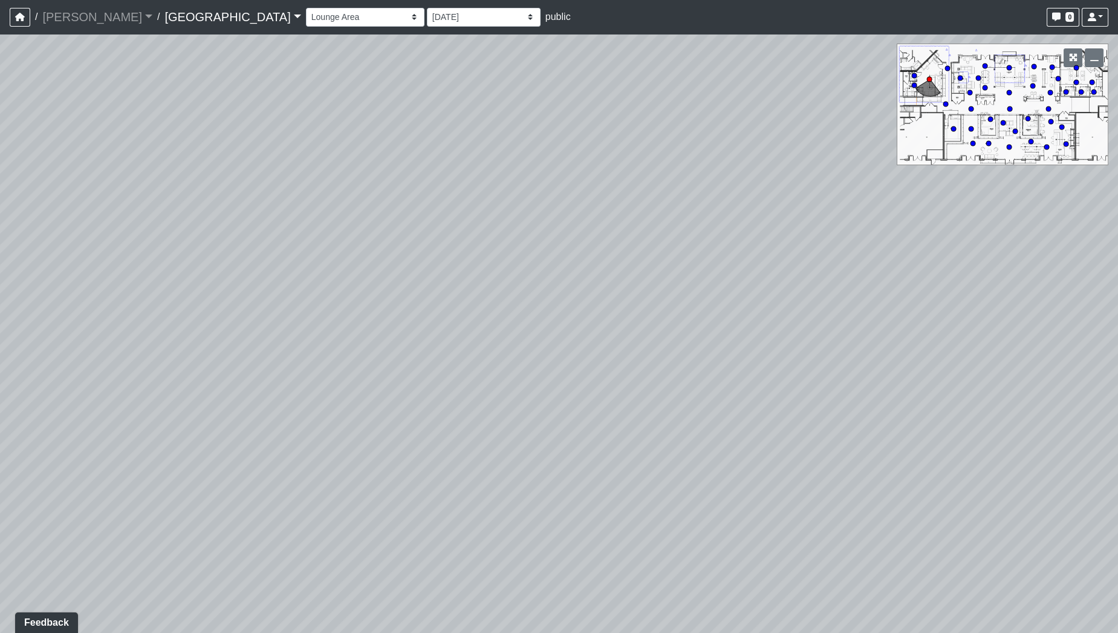
click at [719, 278] on div "Loading... Pool Courtyard Entry 1 Loading... Main Lounge 2 Loading... Pool Cour…" at bounding box center [559, 333] width 1118 height 599
click at [720, 310] on div "Loading... Pool Courtyard Entry 1 Loading... Main Lounge 2 Loading... Pool Cour…" at bounding box center [559, 333] width 1118 height 599
click at [758, 309] on div "Loading... Pool Courtyard Entry 1 Loading... Main Lounge 2 Loading... Pool Cour…" at bounding box center [559, 333] width 1118 height 599
click at [753, 293] on div "Loading... Pool Courtyard Entry 1 Loading... Main Lounge 2 Loading... Pool Cour…" at bounding box center [559, 333] width 1118 height 599
click at [396, 282] on div "Loading... Pool Courtyard Entry 1 Loading... Main Lounge 2 Loading... Pool Cour…" at bounding box center [559, 333] width 1118 height 599
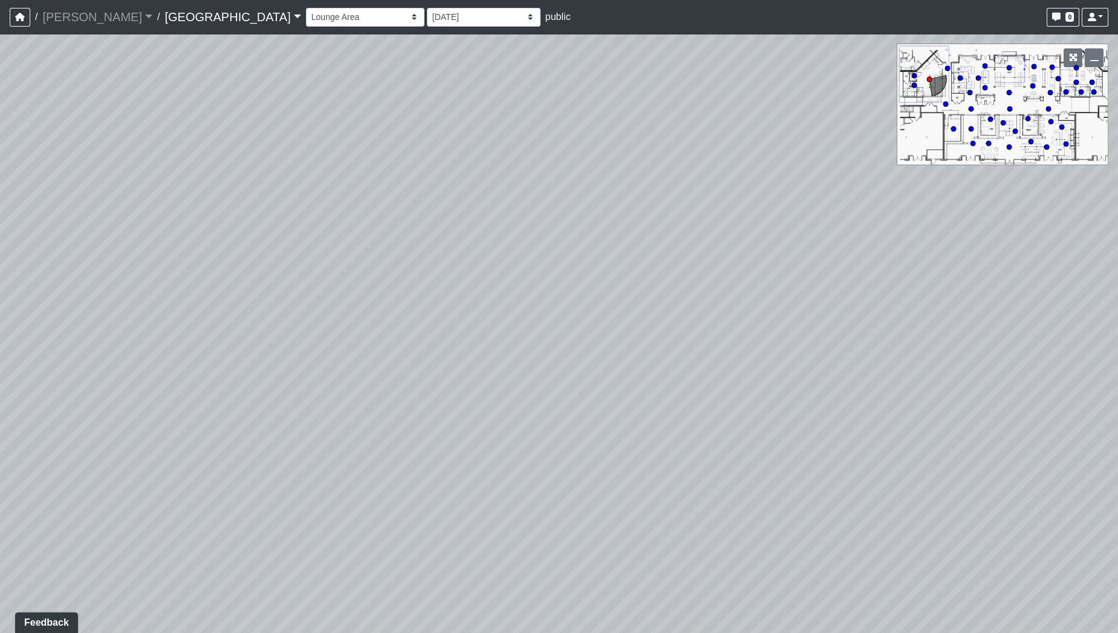
click at [343, 287] on div "Loading... Pool Courtyard Entry 1 Loading... Main Lounge 2 Loading... Pool Cour…" at bounding box center [559, 333] width 1118 height 599
click at [281, 403] on div "Loading... Pool Courtyard Entry 1 Loading... Main Lounge 2 Loading... Pool Cour…" at bounding box center [559, 333] width 1118 height 599
click at [327, 177] on div "Loading... Pool Courtyard Entry 1 Loading... Main Lounge 2 Loading... Pool Cour…" at bounding box center [559, 333] width 1118 height 599
click at [572, 342] on div "Loading... Pool Courtyard Entry 1 Loading... Main Lounge 2 Loading... Pool Cour…" at bounding box center [559, 333] width 1118 height 599
click at [545, 194] on div "Loading... Pool Courtyard Entry 1 Loading... Main Lounge 2 Loading... Pool Cour…" at bounding box center [559, 333] width 1118 height 599
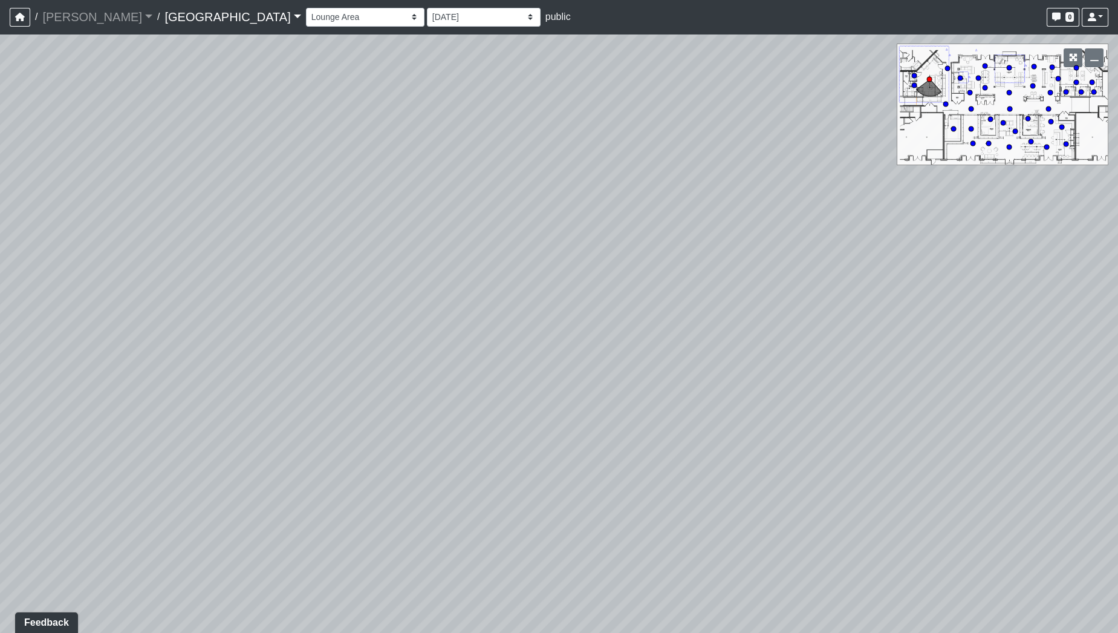
click at [430, 315] on div "Loading... Pool Courtyard Entry 1 Loading... Main Lounge 2 Loading... Pool Cour…" at bounding box center [559, 333] width 1118 height 599
click at [297, 253] on div "Loading... Pool Courtyard Entry 1 Loading... Main Lounge 2 Loading... Pool Cour…" at bounding box center [559, 333] width 1118 height 599
click at [278, 395] on div "Loading... Pool Courtyard Entry 1 Loading... Main Lounge 2 Loading... Pool Cour…" at bounding box center [559, 333] width 1118 height 599
click at [455, 480] on div "Loading... Pool Courtyard Entry 1 Loading... Main Lounge 2 Loading... Pool Cour…" at bounding box center [559, 333] width 1118 height 599
click at [433, 438] on div "Loading... Pool Courtyard Entry 1 Loading... Main Lounge 2 Loading... Pool Cour…" at bounding box center [559, 333] width 1118 height 599
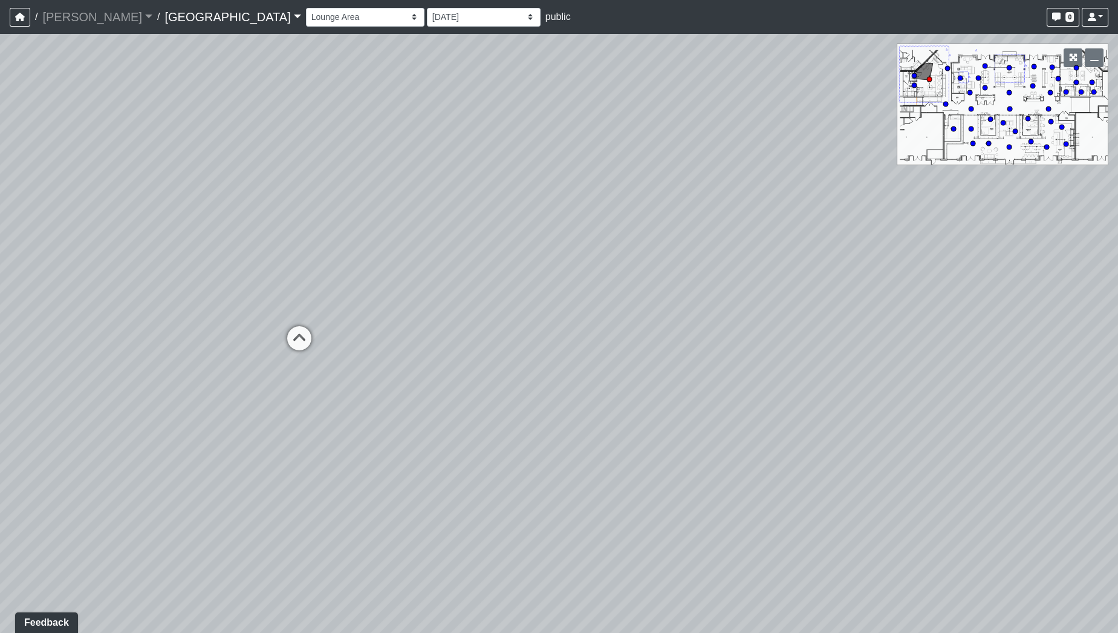
click at [340, 395] on div "Loading... Pool Courtyard Entry 1 Loading... Main Lounge 2 Loading... Pool Cour…" at bounding box center [559, 333] width 1118 height 599
click at [366, 388] on div "Loading... Pool Courtyard Entry 1 Loading... Main Lounge 2 Loading... Pool Cour…" at bounding box center [559, 333] width 1118 height 599
click at [285, 346] on div "Loading... Pool Courtyard Entry 1 Loading... Main Lounge 2 Loading... Pool Cour…" at bounding box center [559, 333] width 1118 height 599
click at [323, 337] on div "Loading... Pool Courtyard Entry 1 Loading... Main Lounge 2 Loading... Pool Cour…" at bounding box center [559, 333] width 1118 height 599
click at [169, 322] on div "Loading... Pool Courtyard Entry 1 Loading... Main Lounge 2 Loading... Pool Cour…" at bounding box center [559, 333] width 1118 height 599
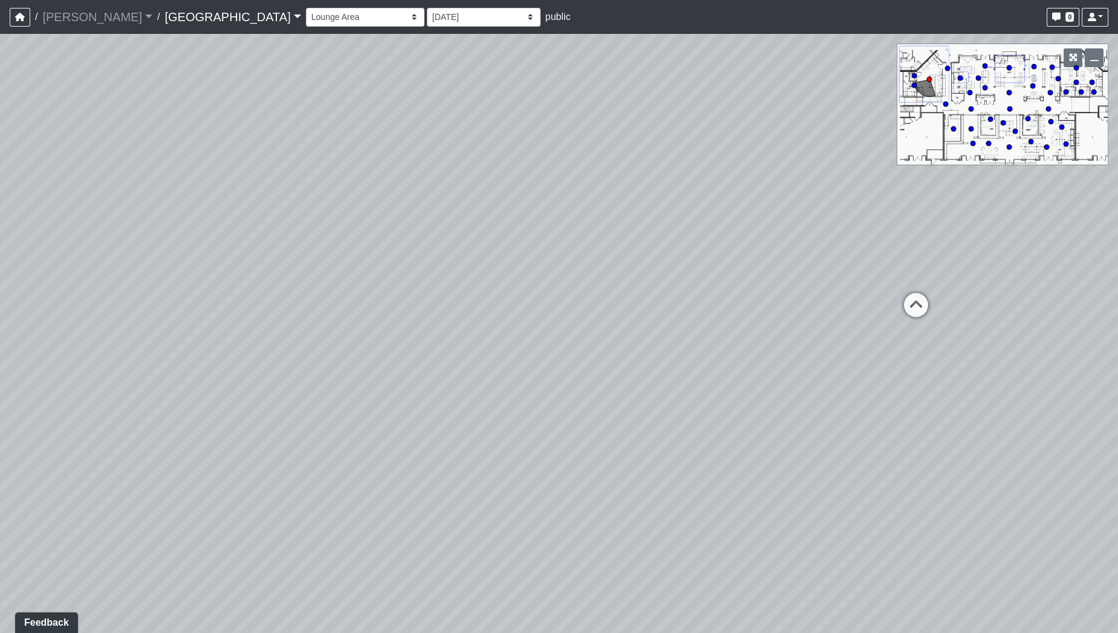
click at [222, 342] on div "Loading... Pool Courtyard Entry 1 Loading... Main Lounge 2 Loading... Pool Cour…" at bounding box center [559, 333] width 1118 height 599
click at [189, 328] on div "Loading... Pool Courtyard Entry 1 Loading... Main Lounge 2 Loading... Pool Cour…" at bounding box center [559, 333] width 1118 height 599
click at [148, 328] on div "Loading... Pool Courtyard Entry 1 Loading... Main Lounge 2 Loading... Pool Cour…" at bounding box center [559, 333] width 1118 height 599
click at [483, 382] on div "Loading... Pool Courtyard Entry 1 Loading... Main Lounge 2 Loading... Pool Cour…" at bounding box center [559, 333] width 1118 height 599
click at [97, 389] on div "Loading... Pool Courtyard Entry 1 Loading... Main Lounge 2 Loading... Pool Cour…" at bounding box center [559, 333] width 1118 height 599
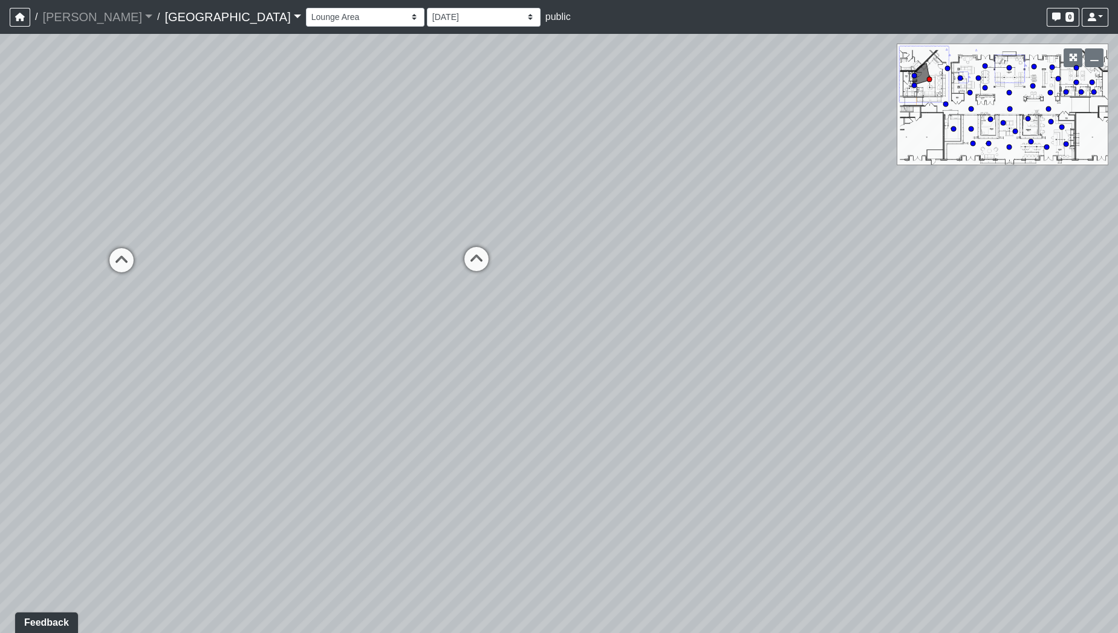
click at [233, 406] on div "Loading... Pool Courtyard Entry 1 Loading... Main Lounge 2 Loading... Pool Cour…" at bounding box center [559, 333] width 1118 height 599
click at [285, 436] on div "Loading... Pool Courtyard Entry 1 Loading... Main Lounge 2 Loading... Pool Cour…" at bounding box center [559, 333] width 1118 height 599
click at [395, 443] on div "Loading... Pool Courtyard Entry 1 Loading... Main Lounge 2 Loading... Pool Cour…" at bounding box center [559, 333] width 1118 height 599
click at [516, 415] on div "Loading... Pool Courtyard Entry 1 Loading... Main Lounge 2 Loading... Pool Cour…" at bounding box center [559, 333] width 1118 height 599
click at [521, 380] on div "Loading... Pool Courtyard Entry 1 Loading... Main Lounge 2 Loading... Pool Cour…" at bounding box center [559, 333] width 1118 height 599
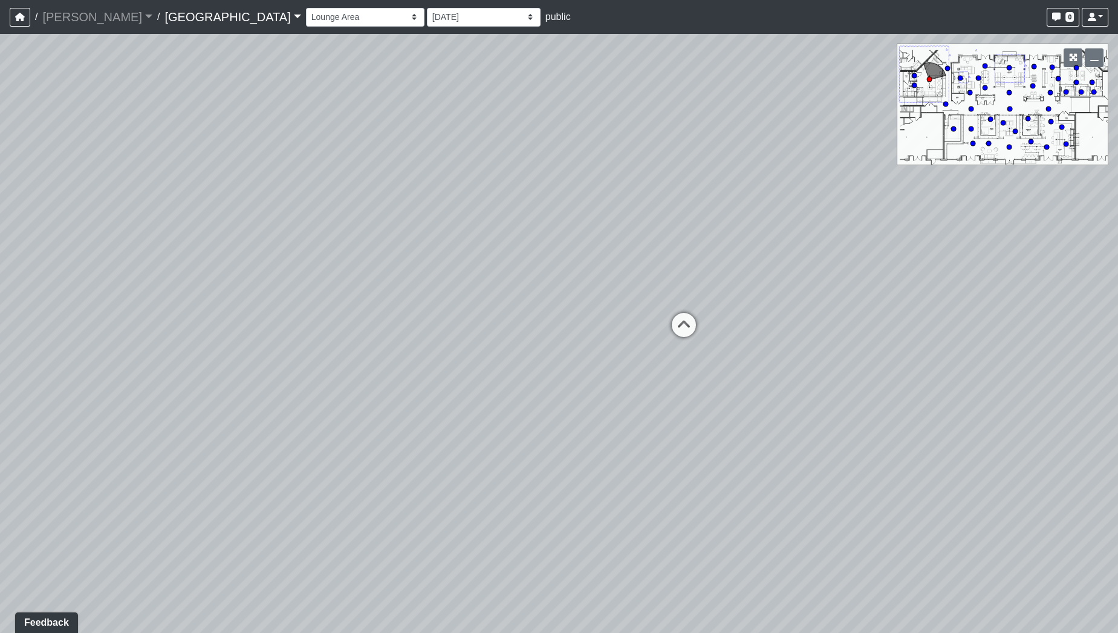
click at [597, 395] on div "Loading... Pool Courtyard Entry 1 Loading... Main Lounge 2 Loading... Pool Cour…" at bounding box center [559, 333] width 1118 height 599
click at [600, 398] on div "Loading... Pool Courtyard Entry 1 Loading... Main Lounge 2 Loading... Pool Cour…" at bounding box center [559, 333] width 1118 height 599
click at [847, 405] on div "Loading... Pool Courtyard Entry 1 Loading... Main Lounge 2 Loading... Pool Cour…" at bounding box center [559, 333] width 1118 height 599
click at [675, 386] on div "Loading... Pool Courtyard Entry 1 Loading... Main Lounge 2 Loading... Pool Cour…" at bounding box center [559, 333] width 1118 height 599
click at [483, 423] on div "Loading... Pool Courtyard Entry 1 Loading... Main Lounge 2 Loading... Pool Cour…" at bounding box center [559, 333] width 1118 height 599
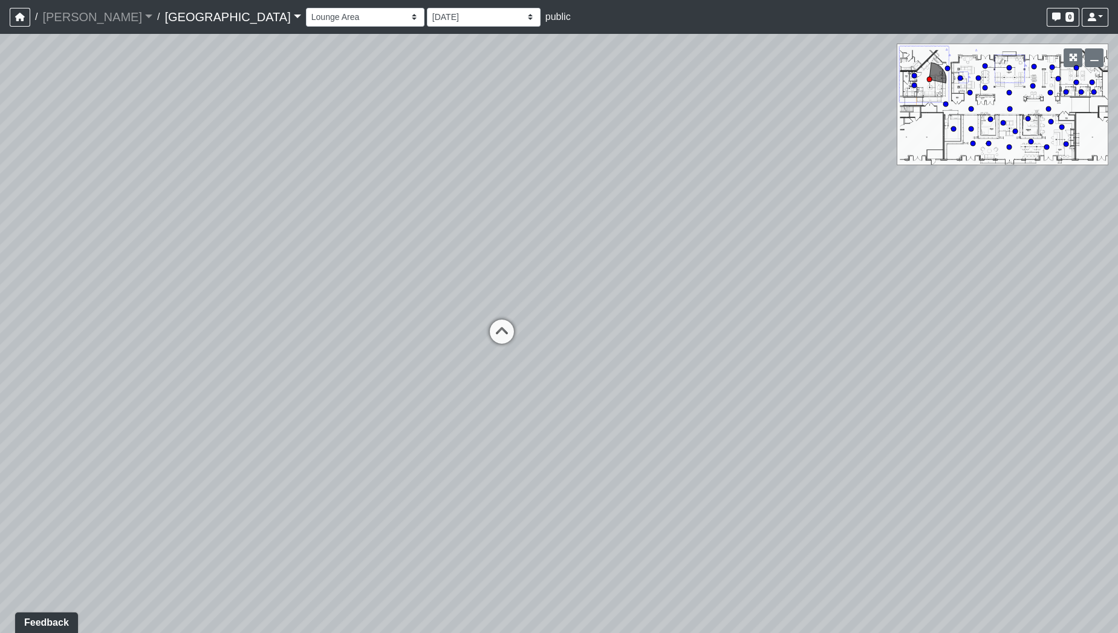
click at [533, 470] on div "Loading... Pool Courtyard Entry 1 Loading... Main Lounge 2 Loading... Pool Cour…" at bounding box center [559, 333] width 1118 height 599
click at [453, 435] on div "Loading... Pool Courtyard Entry 1 Loading... Main Lounge 2 Loading... Pool Cour…" at bounding box center [559, 333] width 1118 height 599
click at [442, 441] on div "Loading... Pool Courtyard Entry 1 Loading... Main Lounge 2 Loading... Pool Cour…" at bounding box center [559, 333] width 1118 height 599
click at [358, 431] on div "Loading... Pool Courtyard Entry 1 Loading... Main Lounge 2 Loading... Pool Cour…" at bounding box center [559, 333] width 1118 height 599
click at [340, 454] on div "Loading... Pool Courtyard Entry 1 Loading... Main Lounge 2 Loading... Pool Cour…" at bounding box center [559, 333] width 1118 height 599
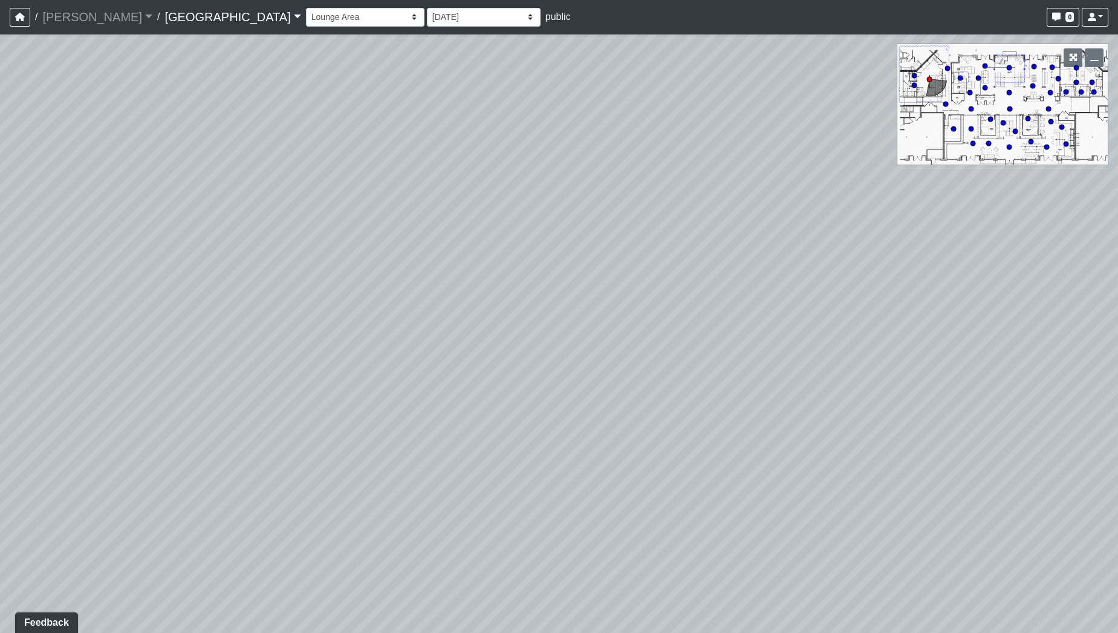
click at [287, 396] on div "Loading... Pool Courtyard Entry 1 Loading... Main Lounge 2 Loading... Pool Cour…" at bounding box center [559, 333] width 1118 height 599
click at [305, 412] on div "Loading... Pool Courtyard Entry 1 Loading... Main Lounge 2 Loading... Pool Cour…" at bounding box center [559, 333] width 1118 height 599
click at [476, 406] on div "Loading... Pool Courtyard Entry 1 Loading... Main Lounge 2 Loading... Pool Cour…" at bounding box center [559, 333] width 1118 height 599
click at [685, 393] on div "Loading... Pool Courtyard Entry 1 Loading... Main Lounge 2 Loading... Pool Cour…" at bounding box center [559, 333] width 1118 height 599
click at [686, 385] on div "Loading... Pool Courtyard Entry 1 Loading... Main Lounge 2 Loading... Pool Cour…" at bounding box center [559, 333] width 1118 height 599
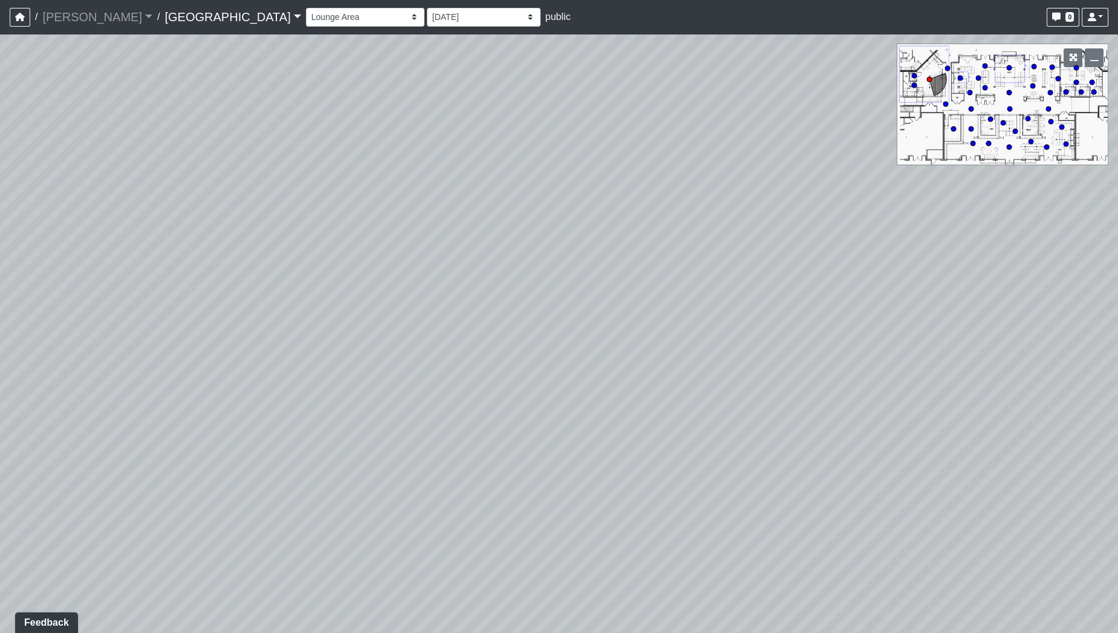
click at [775, 378] on div "Loading... Pool Courtyard Entry 1 Loading... Main Lounge 2 Loading... Pool Cour…" at bounding box center [559, 333] width 1118 height 599
click at [739, 396] on div "Loading... Pool Courtyard Entry 1 Loading... Main Lounge 2 Loading... Pool Cour…" at bounding box center [559, 333] width 1118 height 599
click at [478, 424] on div "Loading... Pool Courtyard Entry 1 Loading... Main Lounge 2 Loading... Pool Cour…" at bounding box center [559, 333] width 1118 height 599
click at [430, 442] on div "Loading... Pool Courtyard Entry 1 Loading... Main Lounge 2 Loading... Pool Cour…" at bounding box center [559, 333] width 1118 height 599
click at [364, 394] on div "Loading... Pool Courtyard Entry 1 Loading... Main Lounge 2 Loading... Pool Cour…" at bounding box center [559, 333] width 1118 height 599
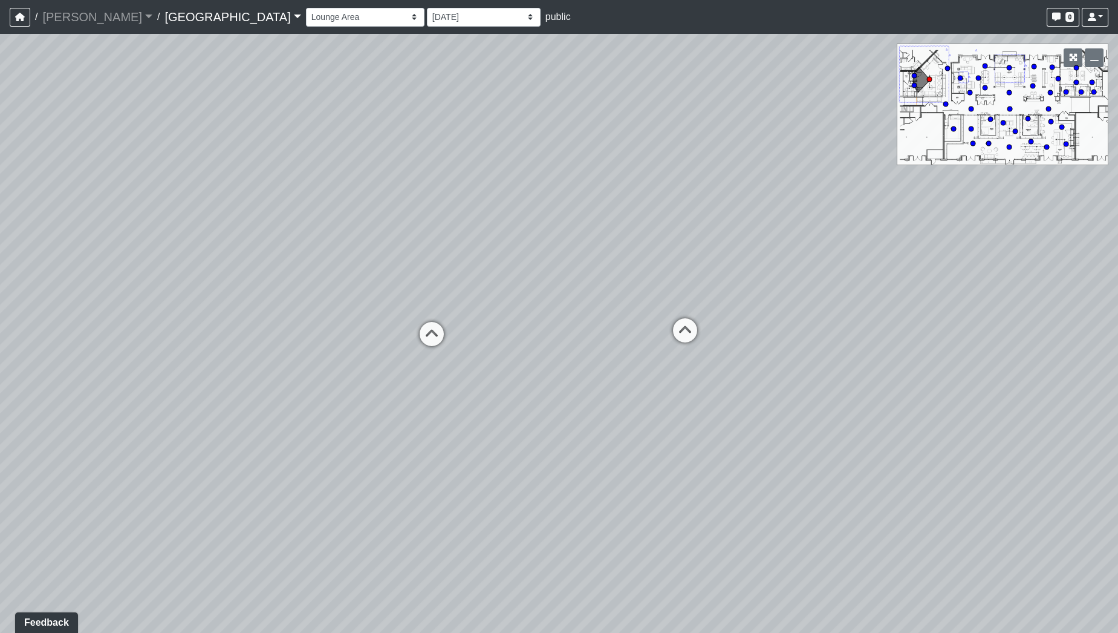
click at [335, 394] on div "Loading... Pool Courtyard Entry 1 Loading... Main Lounge 2 Loading... Pool Cour…" at bounding box center [559, 333] width 1118 height 599
click at [438, 402] on div "Loading... Pool Courtyard Entry 1 Loading... Main Lounge 2 Loading... Pool Cour…" at bounding box center [559, 333] width 1118 height 599
click at [561, 406] on div "Loading... Pool Courtyard Entry 1 Loading... Main Lounge 2 Loading... Pool Cour…" at bounding box center [559, 333] width 1118 height 599
click at [539, 365] on div "Loading... Pool Courtyard Entry 1 Loading... Main Lounge 2 Loading... Pool Cour…" at bounding box center [559, 333] width 1118 height 599
click at [847, 403] on div "Loading... Pool Courtyard Entry 1 Loading... Main Lounge 2 Loading... Pool Cour…" at bounding box center [559, 333] width 1118 height 599
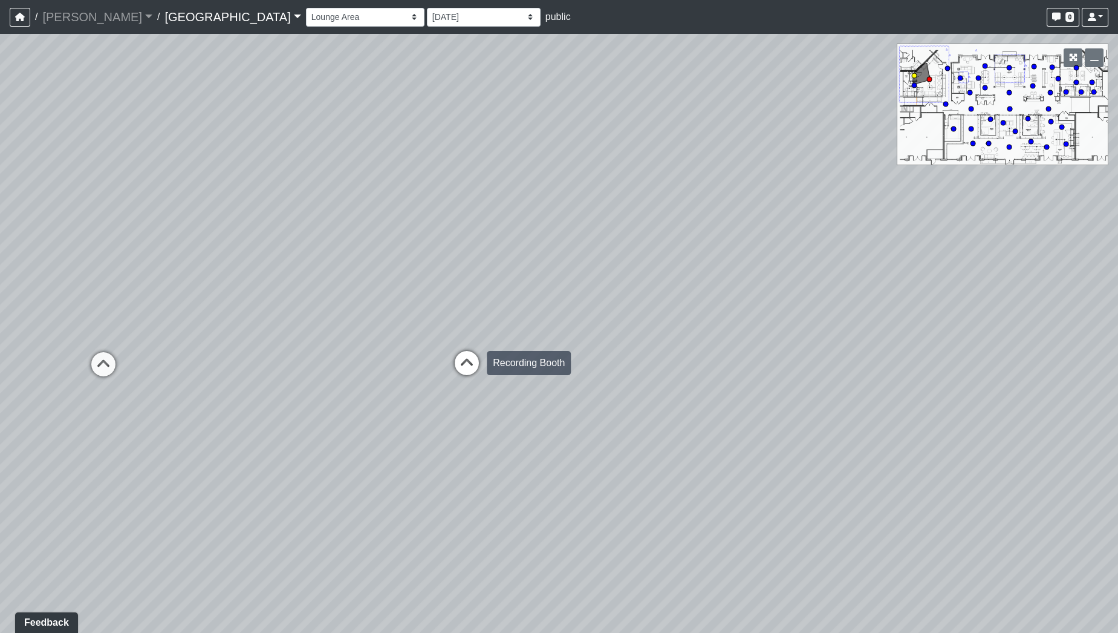
click at [468, 374] on div "Loading... Pool Courtyard Entry 1 Loading... Main Lounge 2 Loading... Pool Cour…" at bounding box center [559, 333] width 1118 height 599
click at [648, 275] on div "Loading... Pool Courtyard Entry 1 Loading... Main Lounge 2 Loading... Pool Cour…" at bounding box center [559, 333] width 1118 height 599
click at [818, 273] on div "Loading... Pool Courtyard Entry 1 Loading... Main Lounge 2 Loading... Pool Cour…" at bounding box center [559, 333] width 1118 height 599
click at [917, 286] on div "Loading... Pool Courtyard Entry 1 Loading... Main Lounge 2 Loading... Pool Cour…" at bounding box center [559, 333] width 1118 height 599
click at [539, 317] on div "Loading... Pool Courtyard Entry 1 Loading... Main Lounge 2 Loading... Pool Cour…" at bounding box center [559, 333] width 1118 height 599
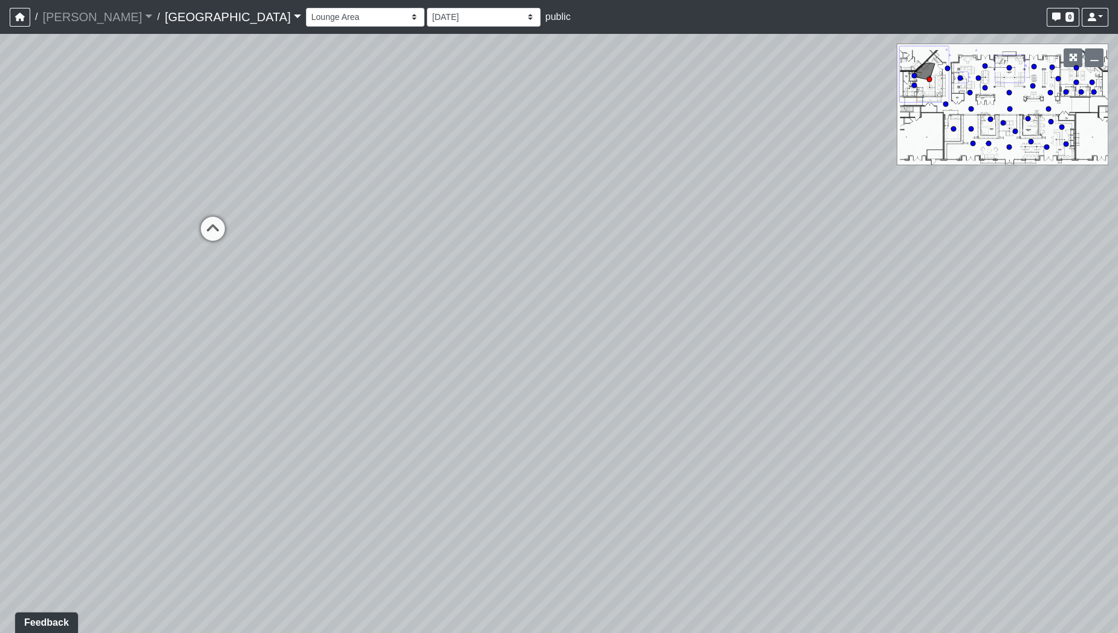
click at [574, 358] on div "Loading... Pool Courtyard Entry 1 Loading... Main Lounge 2 Loading... Pool Cour…" at bounding box center [559, 333] width 1118 height 599
click at [524, 362] on div "Loading... Pool Courtyard Entry 1 Loading... Main Lounge 2 Loading... Pool Cour…" at bounding box center [559, 333] width 1118 height 599
click at [576, 359] on div "Loading... Pool Courtyard Entry 1 Loading... Main Lounge 2 Loading... Pool Cour…" at bounding box center [559, 333] width 1118 height 599
click at [621, 343] on div "Loading... Pool Courtyard Entry 1 Loading... Main Lounge 2 Loading... Pool Cour…" at bounding box center [559, 333] width 1118 height 599
click at [654, 354] on div "Loading... Pool Courtyard Entry 1 Loading... Main Lounge 2 Loading... Pool Cour…" at bounding box center [559, 333] width 1118 height 599
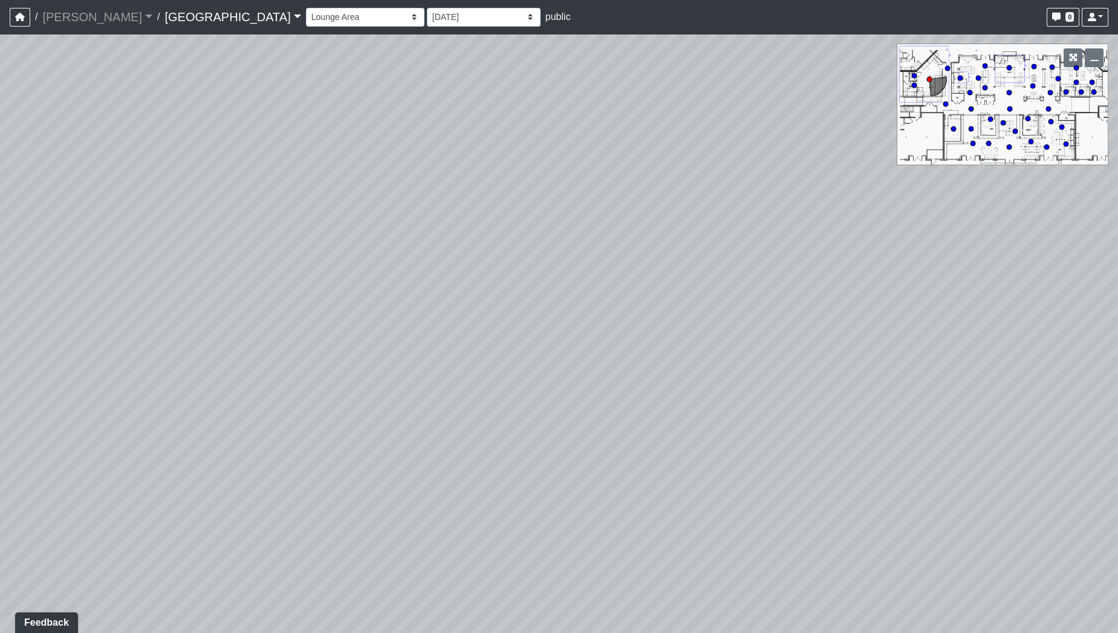
click at [358, 292] on div "Loading... Pool Courtyard Entry 1 Loading... Main Lounge 2 Loading... Pool Cour…" at bounding box center [559, 333] width 1118 height 599
click at [334, 300] on div "Loading... Pool Courtyard Entry 1 Loading... Main Lounge 2 Loading... Pool Cour…" at bounding box center [559, 333] width 1118 height 599
click at [435, 308] on div "Loading... Pool Courtyard Entry 1 Loading... Main Lounge 2 Loading... Pool Cour…" at bounding box center [559, 333] width 1118 height 599
click at [496, 319] on div "Loading... Pool Courtyard Entry 1 Loading... Main Lounge 2 Loading... Pool Cour…" at bounding box center [559, 333] width 1118 height 599
click at [729, 269] on div "Loading... Pool Courtyard Entry 1 Loading... Main Lounge 2 Loading... Pool Cour…" at bounding box center [559, 333] width 1118 height 599
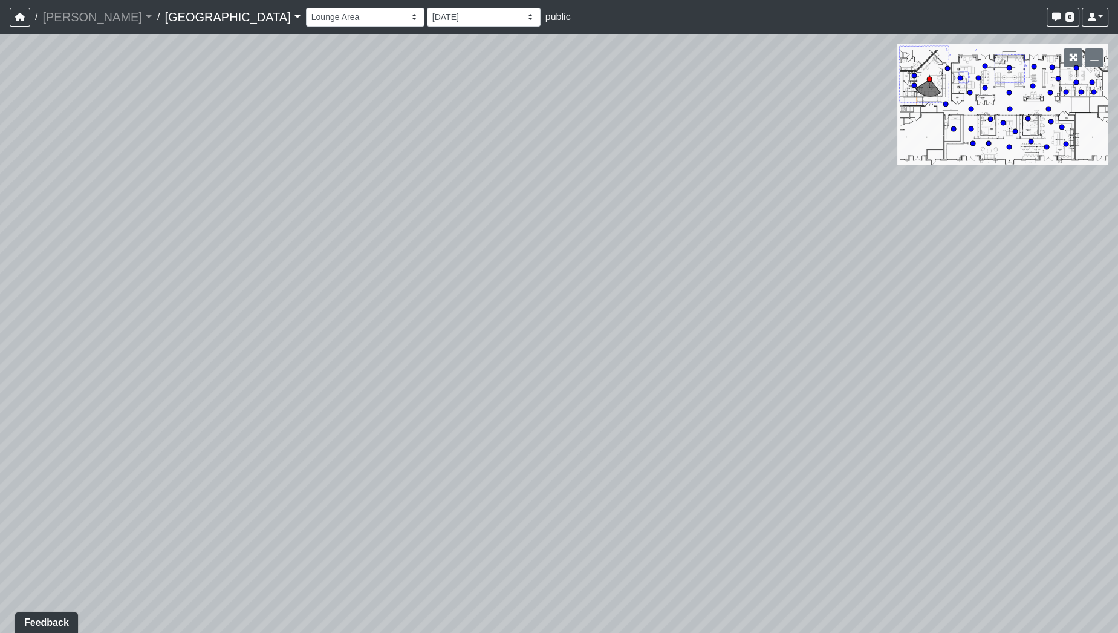
click at [818, 306] on div "Loading... Pool Courtyard Entry 1 Loading... Main Lounge 2 Loading... Pool Cour…" at bounding box center [559, 333] width 1118 height 599
click at [830, 261] on div "Loading... Pool Courtyard Entry 1 Loading... Main Lounge 2 Loading... Pool Cour…" at bounding box center [559, 333] width 1118 height 599
click at [853, 343] on div "Loading... Pool Courtyard Entry 1 Loading... Main Lounge 2 Loading... Pool Cour…" at bounding box center [559, 333] width 1118 height 599
click at [1038, 440] on div "Loading... Pool Courtyard Entry 1 Loading... Main Lounge 2 Loading... Pool Cour…" at bounding box center [559, 333] width 1118 height 599
click at [414, 415] on div "Loading... Pool Courtyard Entry 1 Loading... Main Lounge 2 Loading... Pool Cour…" at bounding box center [559, 333] width 1118 height 599
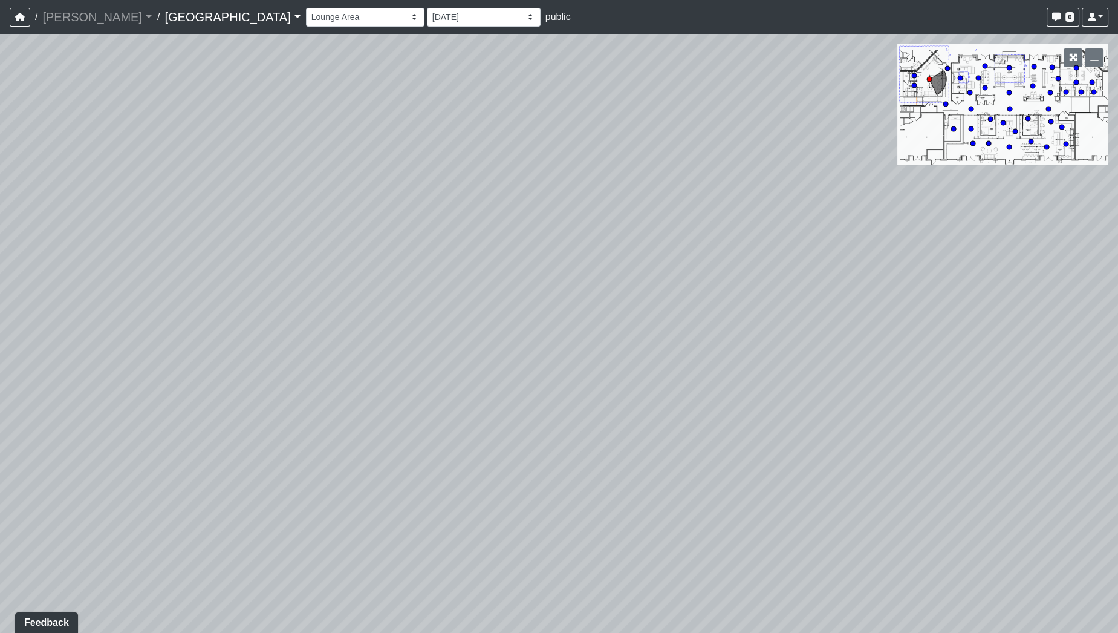
click at [255, 330] on div "Loading... Pool Courtyard Entry 1 Loading... Main Lounge 2 Loading... Pool Cour…" at bounding box center [559, 333] width 1118 height 599
click at [663, 384] on div "Loading... Pool Courtyard Entry 1 Loading... Main Lounge 2 Loading... Pool Cour…" at bounding box center [559, 333] width 1118 height 599
click at [730, 408] on div "Loading... Pool Courtyard Entry 1 Loading... Main Lounge 2 Loading... Pool Cour…" at bounding box center [559, 333] width 1118 height 599
click at [580, 371] on div "Loading... Pool Courtyard Entry 1 Loading... Main Lounge 2 Loading... Pool Cour…" at bounding box center [559, 333] width 1118 height 599
click at [648, 310] on div "Loading... Pool Courtyard Entry 1 Loading... Main Lounge 2 Loading... Pool Cour…" at bounding box center [559, 333] width 1118 height 599
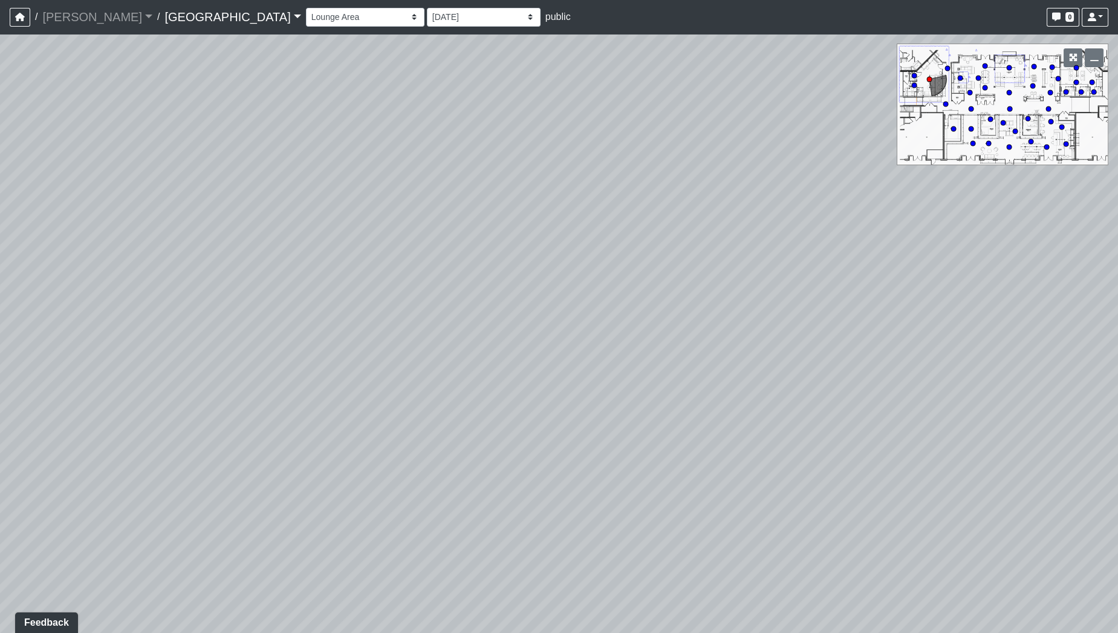
click at [489, 267] on div "Loading... Pool Courtyard Entry 1 Loading... Main Lounge 2 Loading... Pool Cour…" at bounding box center [559, 333] width 1118 height 599
click at [545, 241] on div "Loading... Pool Courtyard Entry 1 Loading... Main Lounge 2 Loading... Pool Cour…" at bounding box center [559, 333] width 1118 height 599
click at [550, 226] on div "Loading... Pool Courtyard Entry 1 Loading... Main Lounge 2 Loading... Pool Cour…" at bounding box center [559, 333] width 1118 height 599
click at [475, 225] on div "Loading... Pool Courtyard Entry 1 Loading... Main Lounge 2 Loading... Pool Cour…" at bounding box center [559, 333] width 1118 height 599
click at [253, 227] on div "Loading... Pool Courtyard Entry 1 Loading... Main Lounge 2 Loading... Pool Cour…" at bounding box center [559, 333] width 1118 height 599
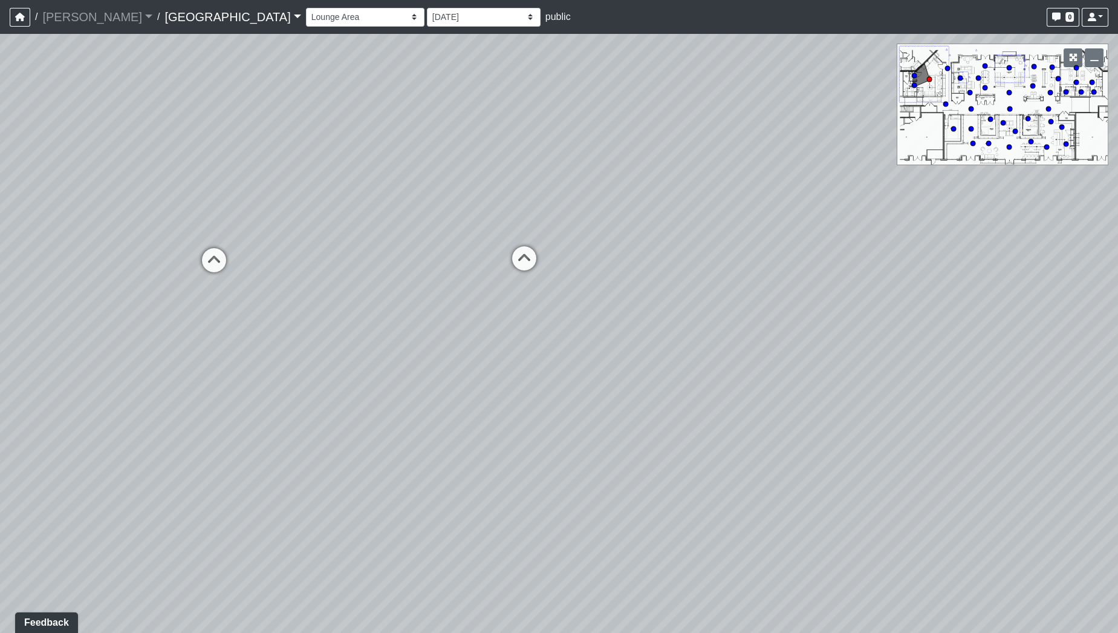
click at [192, 229] on div "Loading... Pool Courtyard Entry 1 Loading... Main Lounge 2 Loading... Pool Cour…" at bounding box center [559, 333] width 1118 height 599
click at [141, 218] on div "Loading... Pool Courtyard Entry 1 Loading... Main Lounge 2 Loading... Pool Cour…" at bounding box center [559, 333] width 1118 height 599
click at [148, 237] on div "Loading... Pool Courtyard Entry 1 Loading... Main Lounge 2 Loading... Pool Cour…" at bounding box center [559, 333] width 1118 height 599
click at [458, 265] on div "Loading... Pool Courtyard Entry 1 Loading... Main Lounge 2 Loading... Pool Cour…" at bounding box center [559, 333] width 1118 height 599
click at [438, 309] on div "Loading... Pool Courtyard Entry 1 Loading... Main Lounge 2 Loading... Pool Cour…" at bounding box center [559, 333] width 1118 height 599
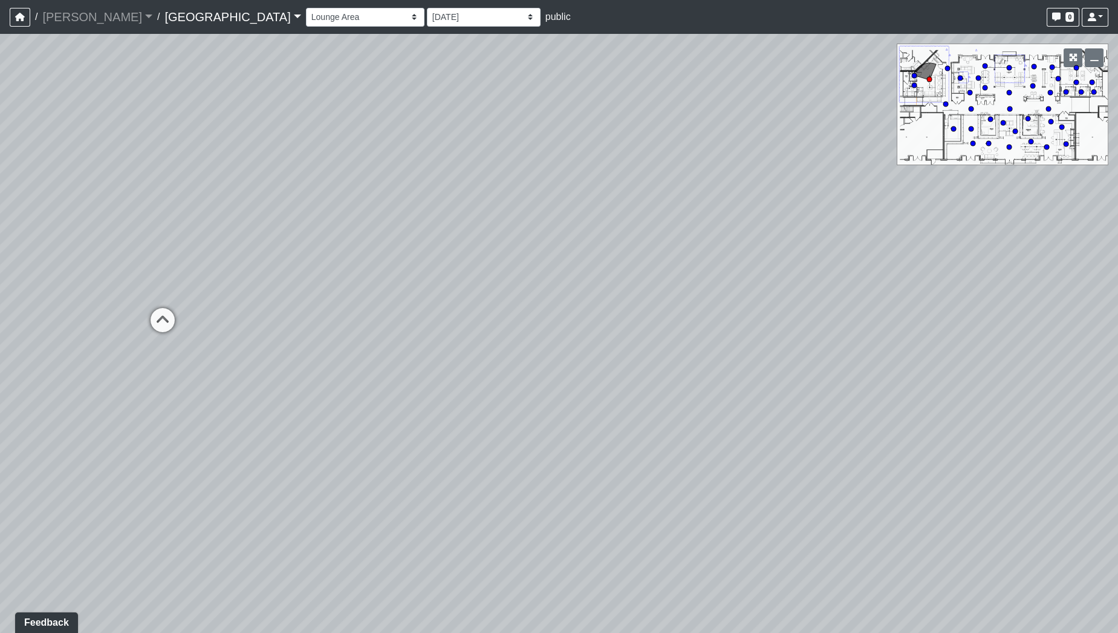
click at [565, 289] on div "Loading... Pool Courtyard Entry 1 Loading... Main Lounge 2 Loading... Pool Cour…" at bounding box center [559, 333] width 1118 height 599
click at [622, 348] on div "Loading... Pool Courtyard Entry 1 Loading... Main Lounge 2 Loading... Pool Cour…" at bounding box center [559, 333] width 1118 height 599
click at [658, 362] on div "Loading... Pool Courtyard Entry 1 Loading... Main Lounge 2 Loading... Pool Cour…" at bounding box center [559, 333] width 1118 height 599
click at [532, 319] on icon at bounding box center [532, 322] width 36 height 36
click at [342, 493] on div "Loading... Pool Courtyard Entry 1 Loading... Main Lounge 2 Loading... Pool Cour…" at bounding box center [559, 333] width 1118 height 599
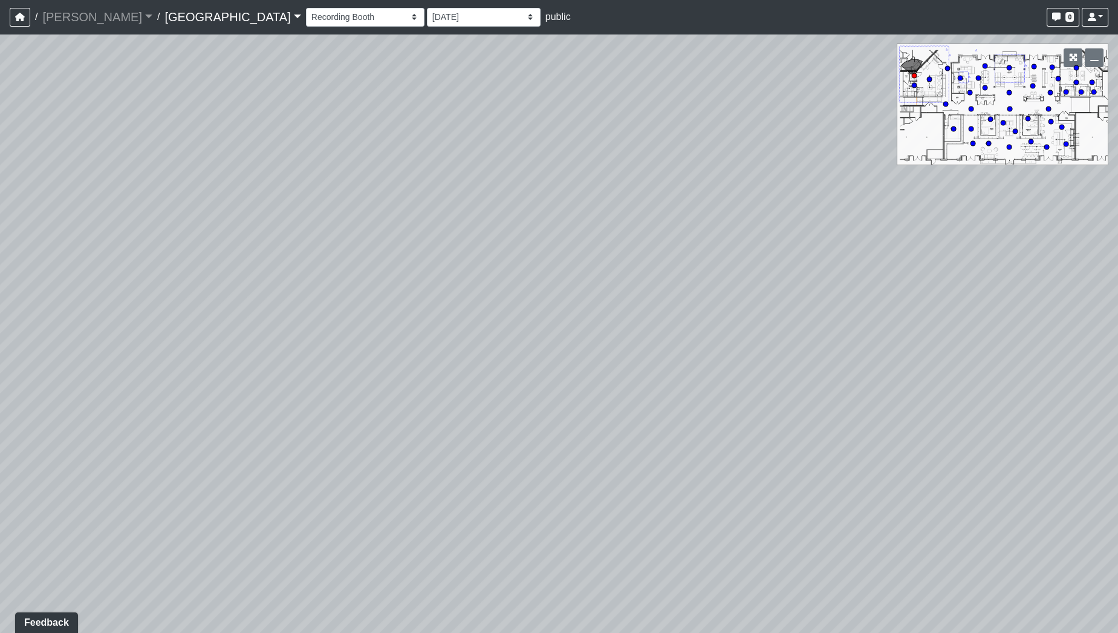
click at [337, 516] on div "Loading... Pool Courtyard Entry 1 Loading... Main Lounge 2 Loading... Pool Cour…" at bounding box center [559, 333] width 1118 height 599
click at [435, 632] on html "/ Flournoy Flournoy Loading... / Cool Springs Cool Springs Loading... Cool Spri…" at bounding box center [559, 316] width 1118 height 633
click at [900, 608] on div "Loading... Pool Courtyard Entry 1 Loading... Main Lounge 2 Loading... Pool Cour…" at bounding box center [559, 333] width 1118 height 599
click at [968, 239] on div "Loading... Pool Courtyard Entry 1 Loading... Main Lounge 2 Loading... Pool Cour…" at bounding box center [559, 333] width 1118 height 599
click at [972, 226] on div "Loading... Pool Courtyard Entry 1 Loading... Main Lounge 2 Loading... Pool Cour…" at bounding box center [559, 333] width 1118 height 599
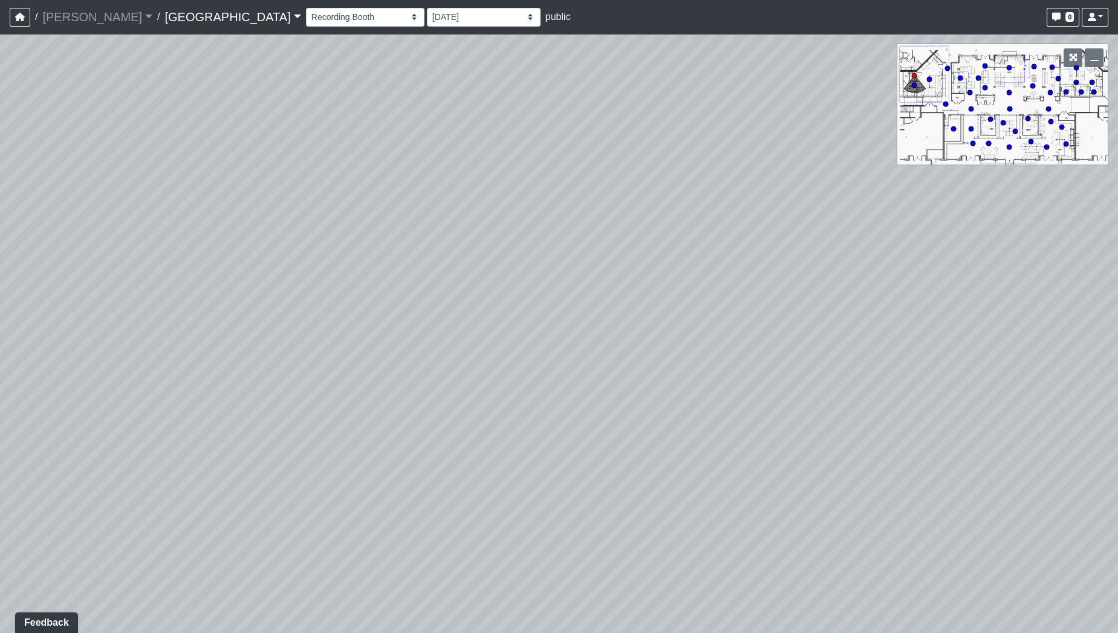
click at [1049, 305] on div "Loading... Pool Courtyard Entry 1 Loading... Main Lounge 2 Loading... Pool Cour…" at bounding box center [559, 333] width 1118 height 599
click at [929, 444] on div "Loading... Pool Courtyard Entry 1 Loading... Main Lounge 2 Loading... Pool Cour…" at bounding box center [559, 333] width 1118 height 599
click at [827, 366] on div "Loading... Pool Courtyard Entry 1 Loading... Main Lounge 2 Loading... Pool Cour…" at bounding box center [559, 333] width 1118 height 599
click at [357, 538] on icon at bounding box center [363, 543] width 36 height 36
select select "cH18fr94jDTRmB5JSKNetn"
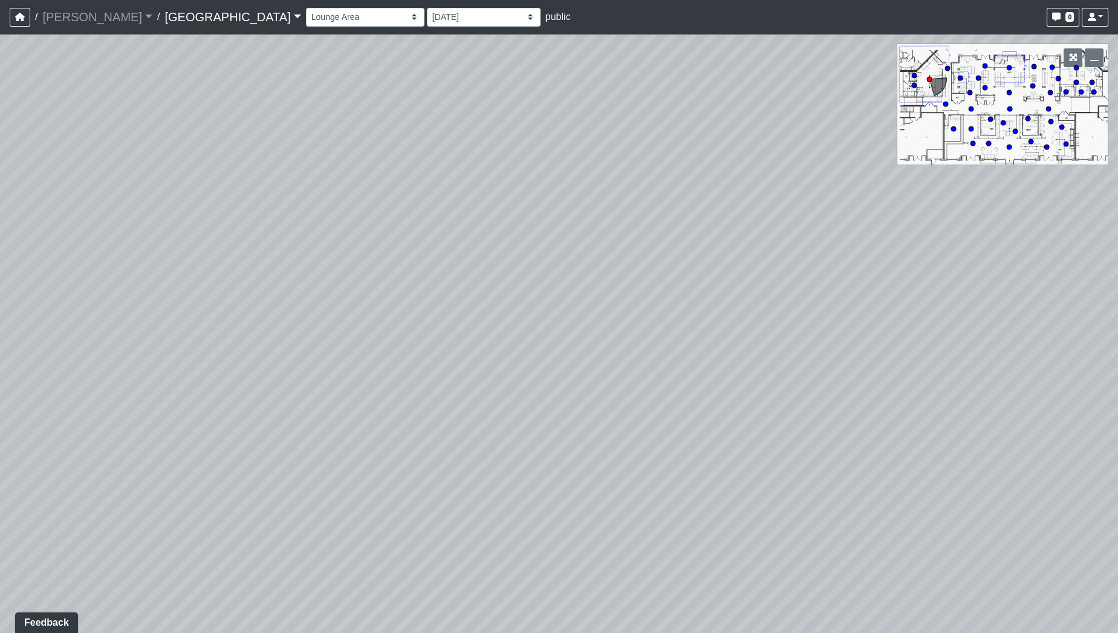
click at [508, 415] on div "Loading... Pool Courtyard Entry 1 Loading... Main Lounge 2 Loading... Pool Cour…" at bounding box center [559, 333] width 1118 height 599
click at [397, 406] on div "Loading... Pool Courtyard Entry 1 Loading... Main Lounge 2 Loading... Pool Cour…" at bounding box center [559, 333] width 1118 height 599
click at [404, 187] on div "Loading... Pool Courtyard Entry 1 Loading... Main Lounge 2 Loading... Pool Cour…" at bounding box center [559, 333] width 1118 height 599
drag, startPoint x: 454, startPoint y: 183, endPoint x: 672, endPoint y: 322, distance: 258.5
click at [681, 337] on div "Loading... Pool Courtyard Entry 1 Loading... Main Lounge 2 Loading... Pool Cour…" at bounding box center [559, 333] width 1118 height 599
